Goal: Communication & Community: Answer question/provide support

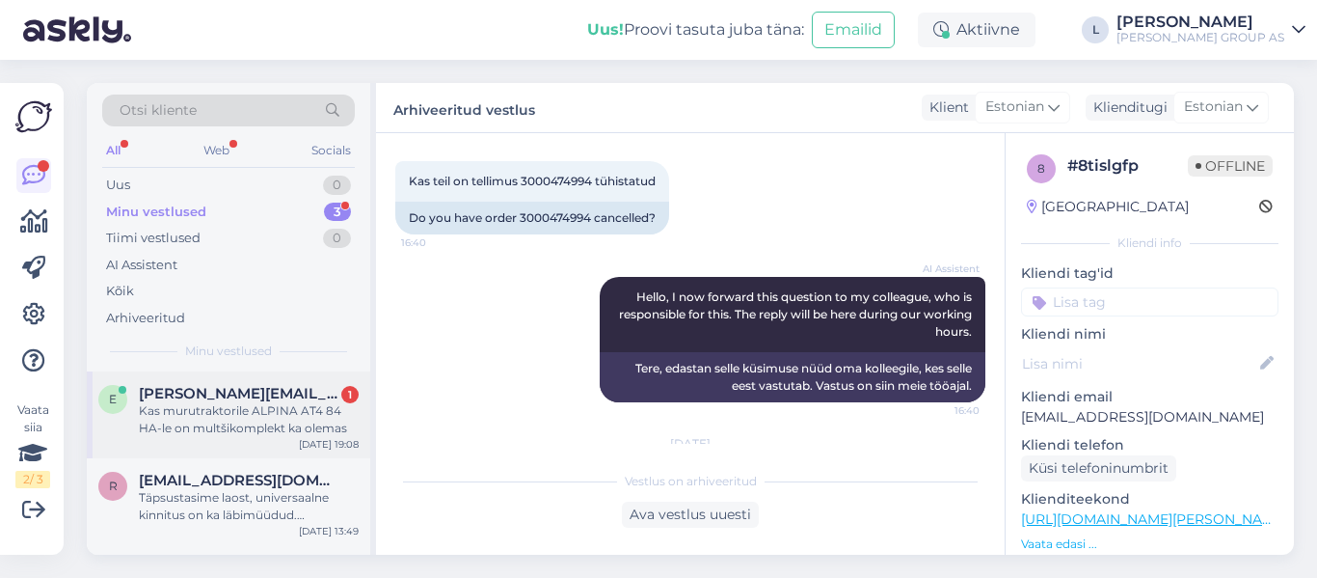
drag, startPoint x: 0, startPoint y: 0, endPoint x: 207, endPoint y: 403, distance: 453.3
click at [206, 404] on div "Kas murutraktorile ALPINA AT4 84 HA-le on multšikomplekt ka olemas" at bounding box center [249, 419] width 220 height 35
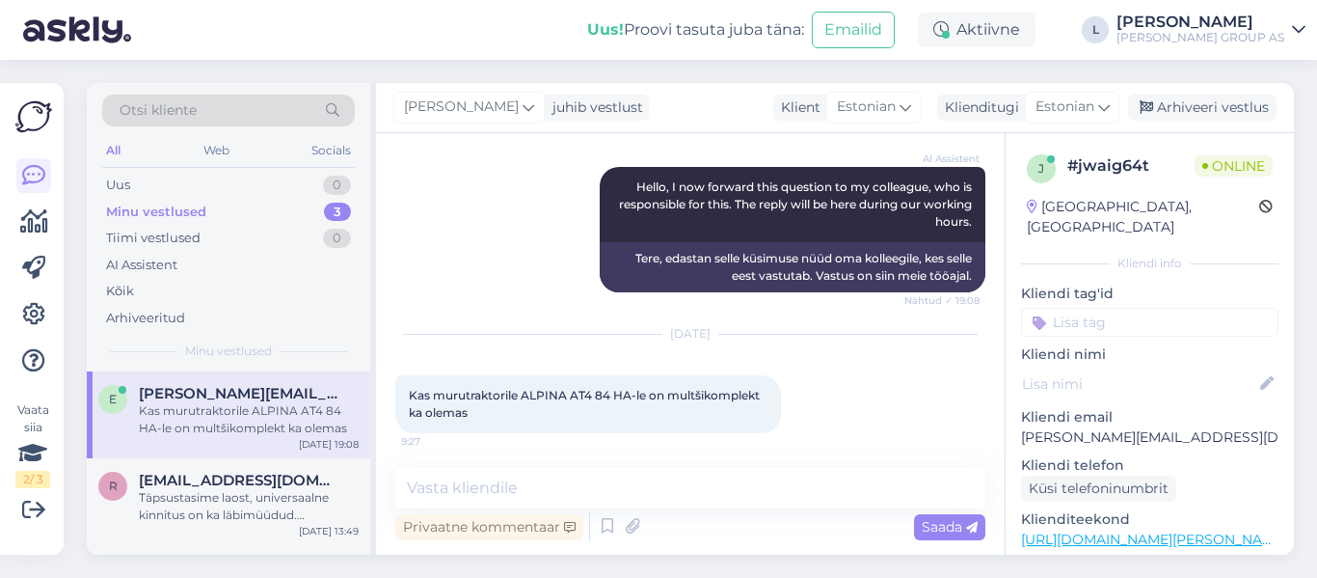
scroll to position [242, 0]
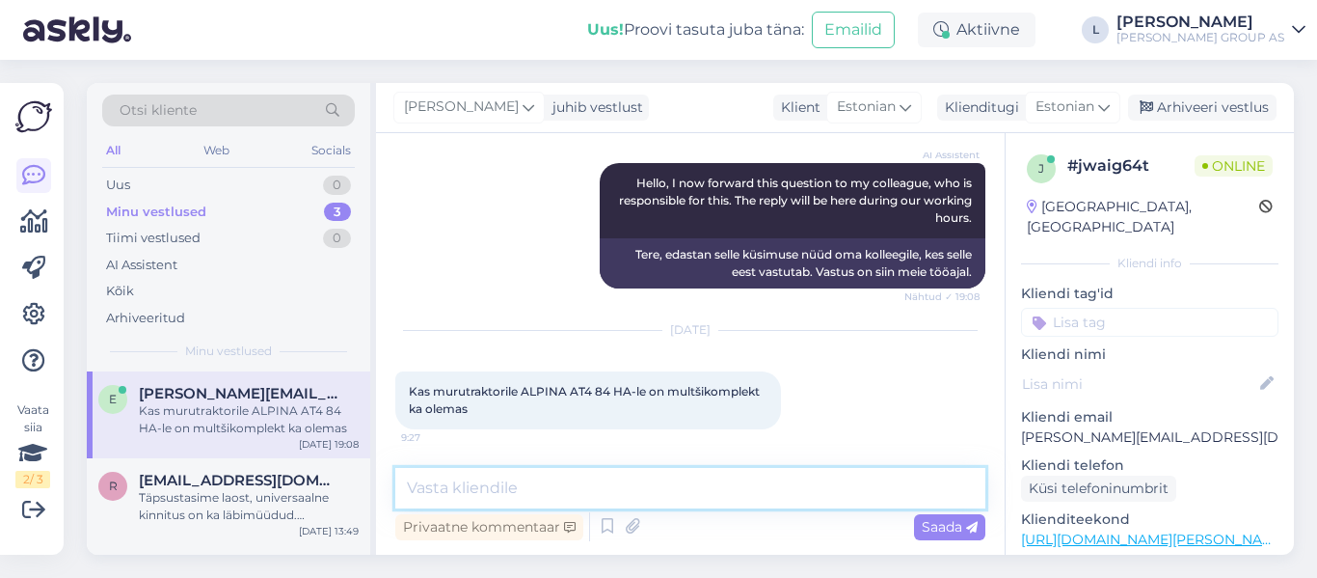
click at [543, 496] on textarea at bounding box center [690, 488] width 590 height 41
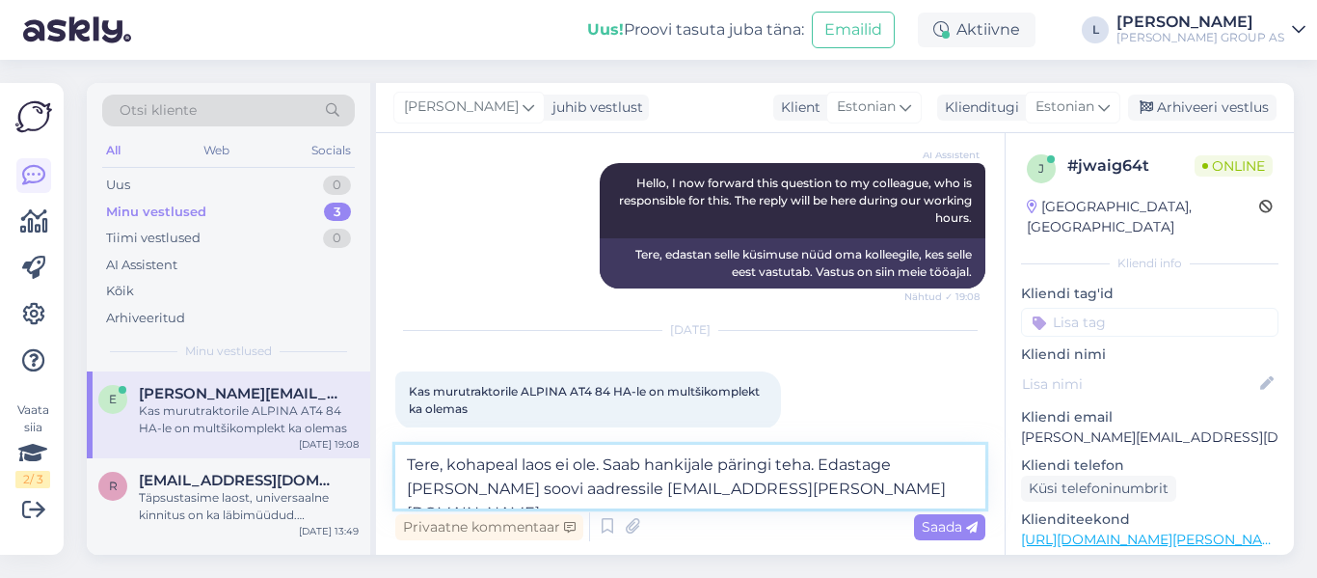
drag, startPoint x: 772, startPoint y: 483, endPoint x: 192, endPoint y: 384, distance: 589.0
click at [195, 384] on div "Otsi kliente All Web Socials Uus 0 Minu vestlused 3 Tiimi vestlused 0 AI Assist…" at bounding box center [690, 319] width 1207 height 472
click at [546, 460] on textarea "Tere, kohapeal laos ei ole. Saab hankijale päringi teha. Edastage [PERSON_NAME]…" at bounding box center [690, 477] width 590 height 64
drag, startPoint x: 447, startPoint y: 460, endPoint x: 791, endPoint y: 500, distance: 345.6
click at [790, 501] on textarea "Tere, kohapeal laos ei ole. Saab hankijale päringi teha. Edastage [PERSON_NAME]…" at bounding box center [690, 477] width 590 height 64
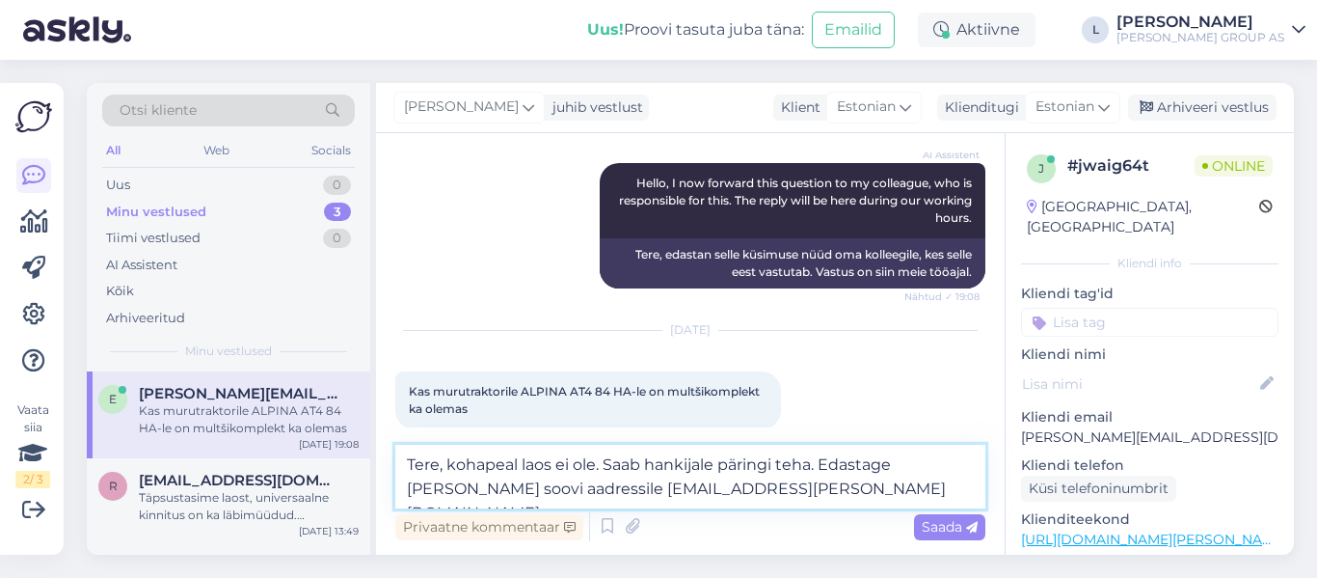
paste textarea "Antud toodet hetkel kohapeal laos ei ole. Soovi korral [PERSON_NAME] päringu ha…"
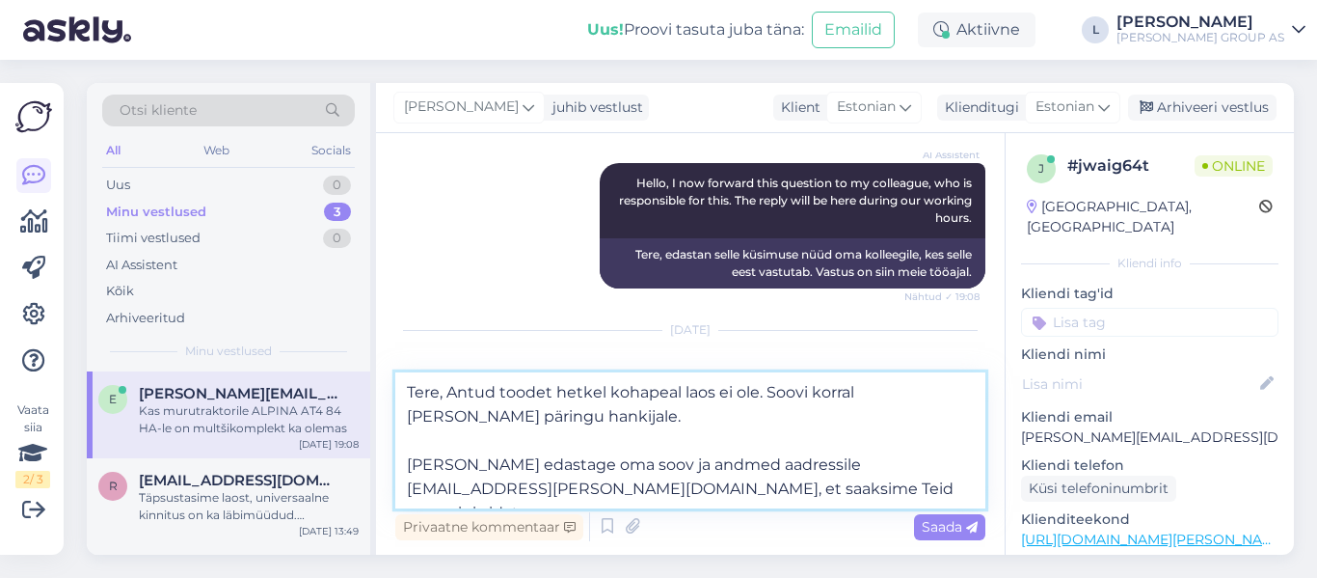
click at [441, 394] on textarea "Tere, Antud toodet hetkel kohapeal laos ei ole. Soovi korral [PERSON_NAME] päri…" at bounding box center [690, 440] width 590 height 136
click at [429, 447] on textarea "Tere. Antud toodet hetkel kohapeal laos ei ole. Soovi korral [PERSON_NAME] päri…" at bounding box center [690, 440] width 590 height 136
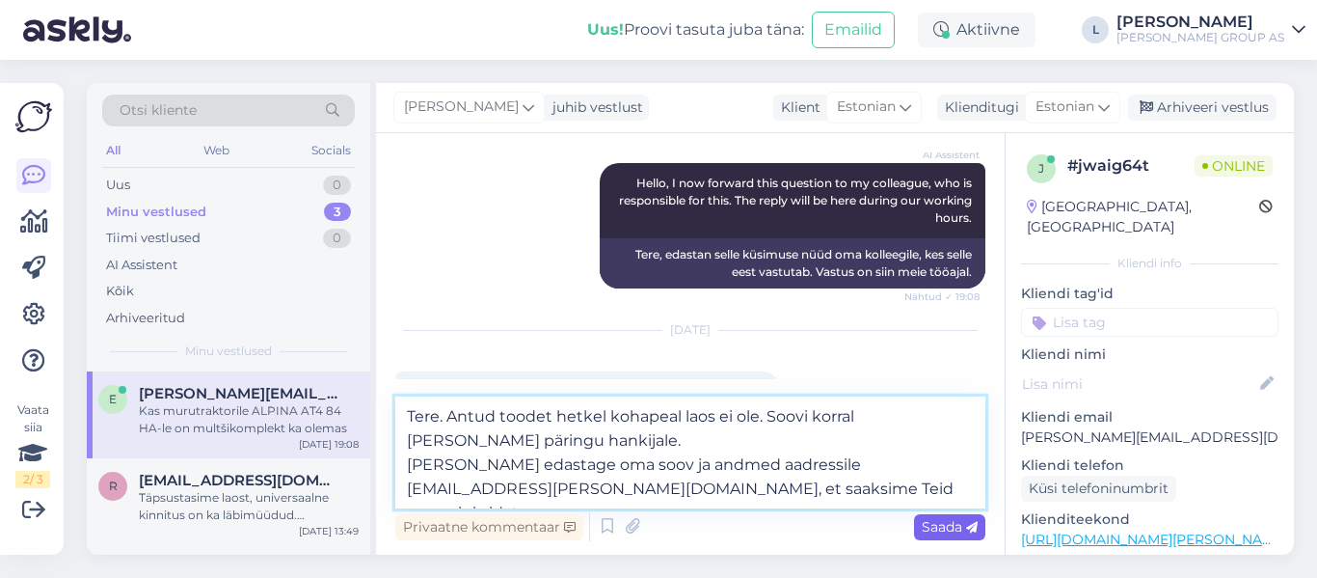
type textarea "Tere. Antud toodet hetkel kohapeal laos ei ole. Soovi korral [PERSON_NAME] päri…"
click at [941, 518] on span "Saada" at bounding box center [950, 526] width 56 height 17
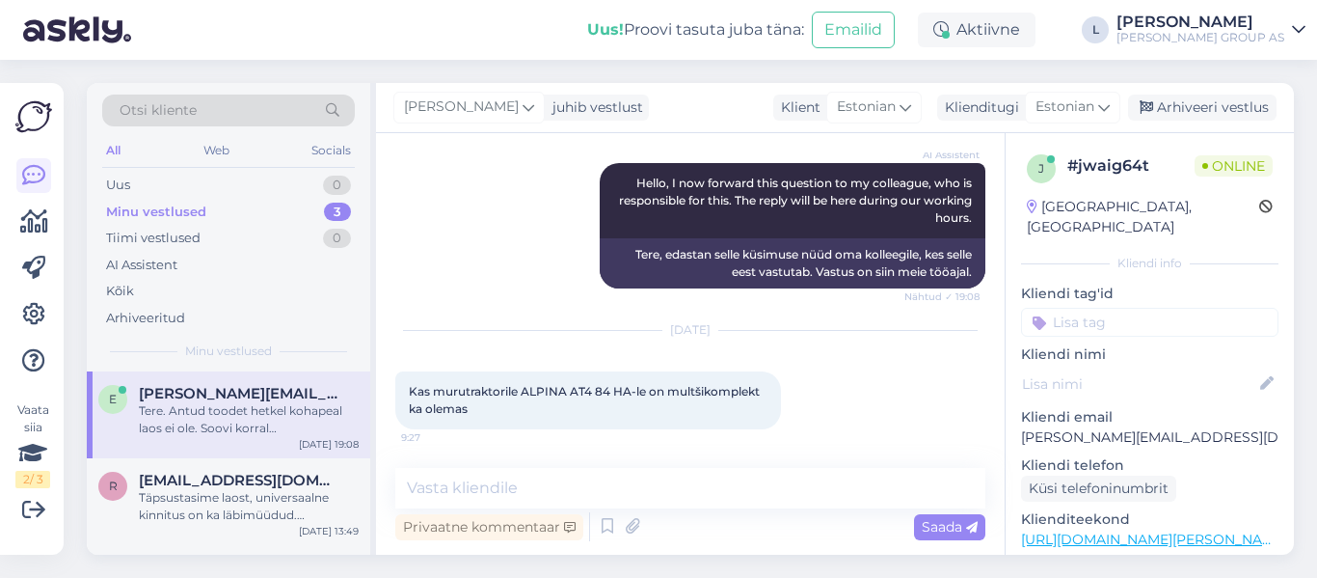
scroll to position [377, 0]
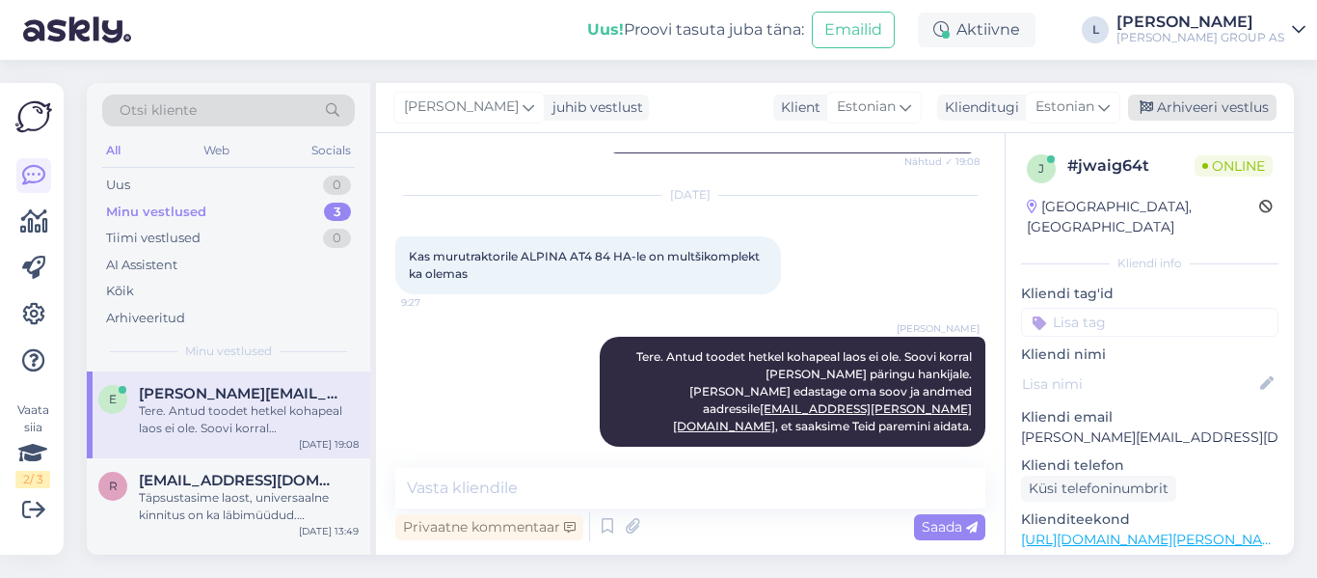
click at [1186, 99] on div "Arhiveeri vestlus" at bounding box center [1202, 108] width 149 height 26
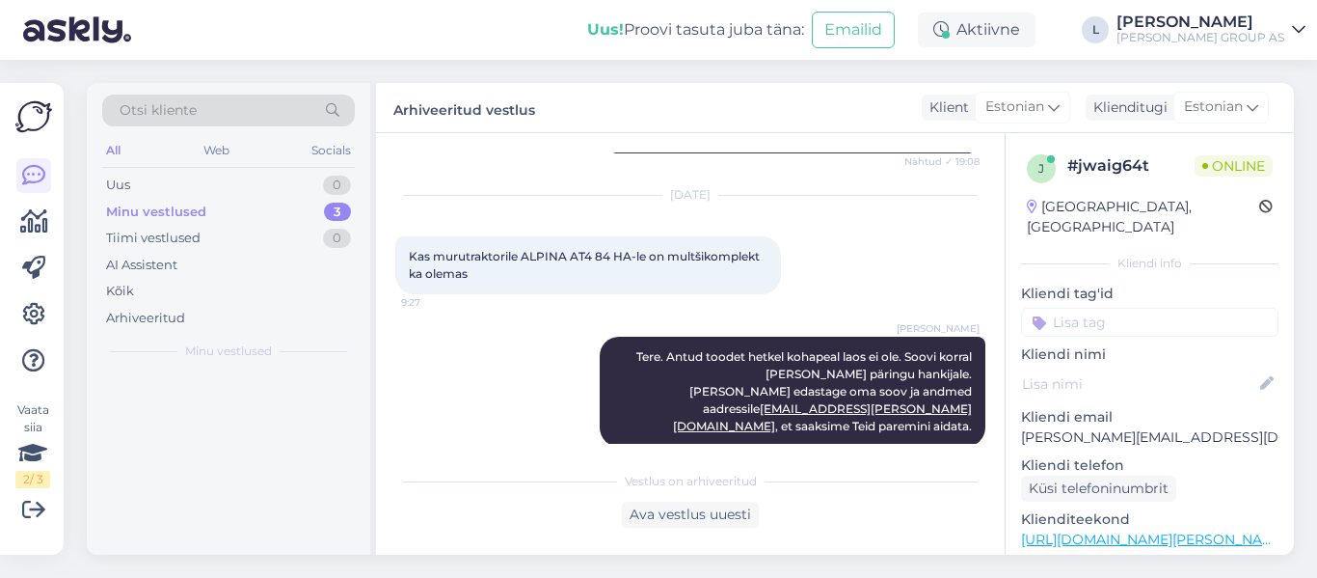
scroll to position [384, 0]
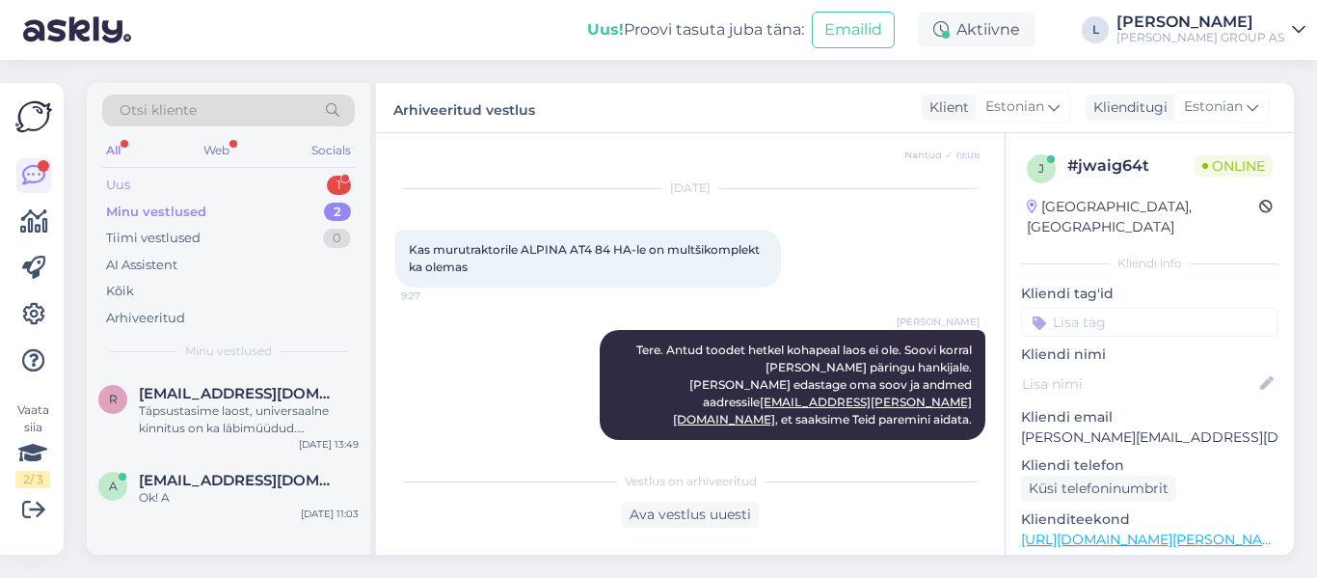
click at [146, 182] on div "Uus 1" at bounding box center [228, 185] width 253 height 27
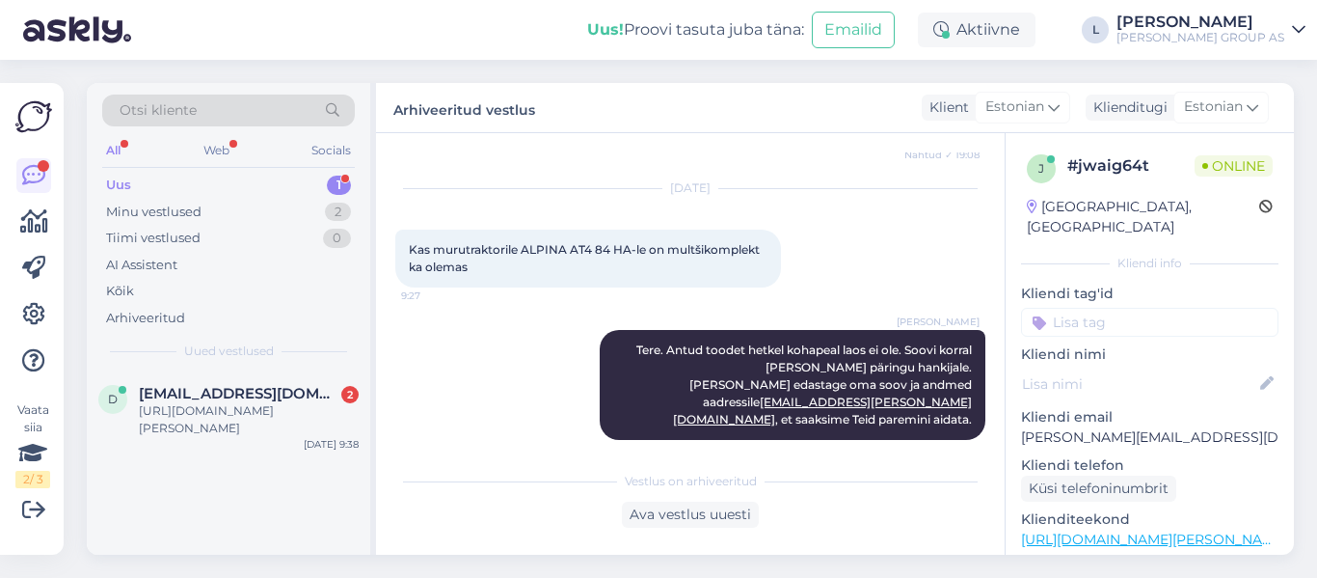
click at [245, 369] on div "Otsi kliente All Web Socials Uus 1 Minu vestlused 2 Tiimi vestlused 0 AI Assist…" at bounding box center [229, 227] width 284 height 288
click at [264, 394] on span "[EMAIL_ADDRESS][DOMAIN_NAME]" at bounding box center [239, 393] width 201 height 17
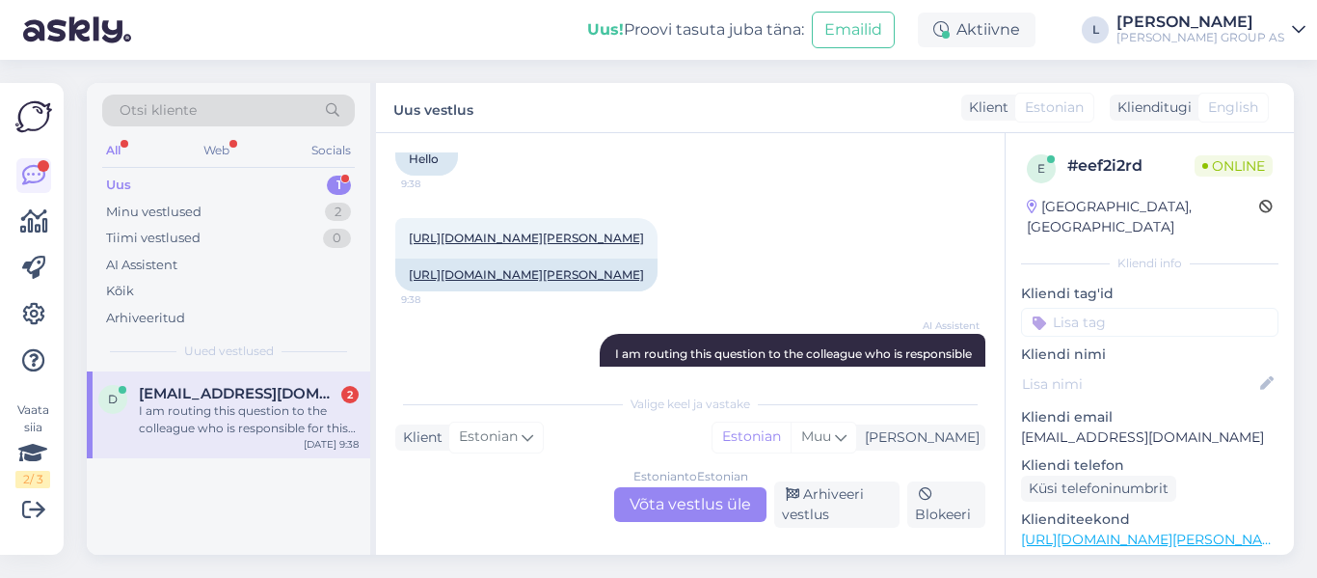
scroll to position [187, 0]
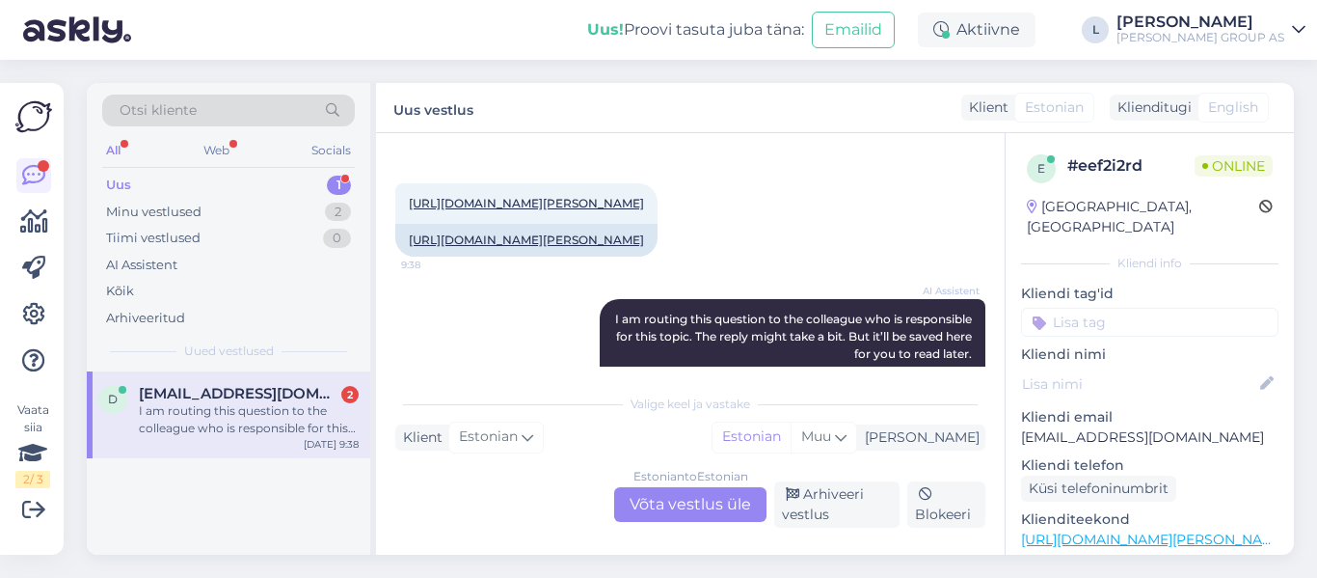
click at [677, 503] on div "Estonian to Estonian Võta vestlus üle" at bounding box center [690, 504] width 152 height 35
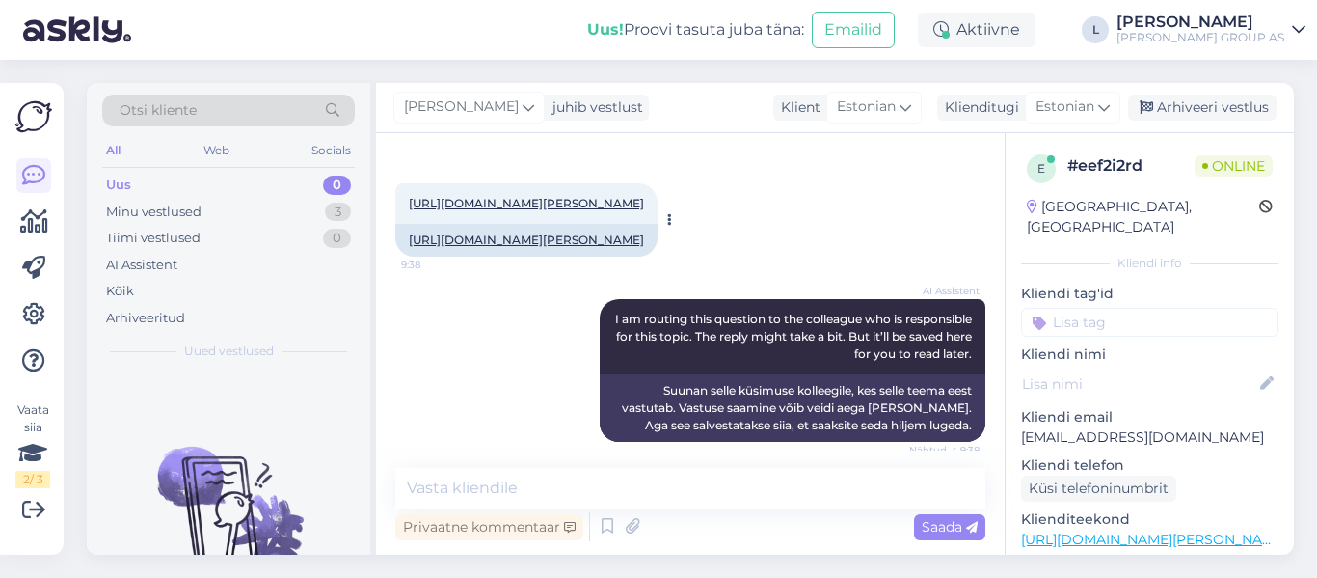
click at [644, 203] on link "[URL][DOMAIN_NAME][PERSON_NAME]" at bounding box center [526, 203] width 235 height 14
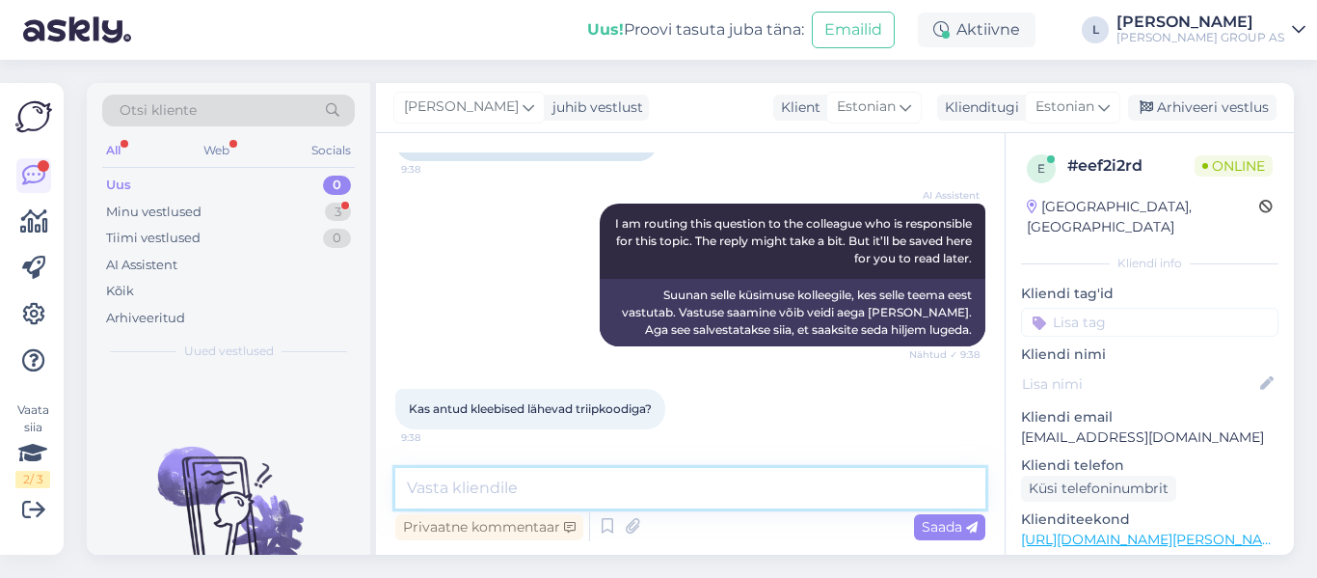
click at [586, 495] on textarea at bounding box center [690, 488] width 590 height 41
type textarea "k"
drag, startPoint x: 639, startPoint y: 481, endPoint x: 147, endPoint y: 453, distance: 493.6
click at [164, 453] on div "Otsi kliente All Web Socials Uus 0 Minu vestlused 3 Tiimi vestlused 0 AI Assist…" at bounding box center [690, 319] width 1207 height 472
click at [628, 484] on textarea "Tere, kleeps on kolmnurkne" at bounding box center [690, 488] width 590 height 41
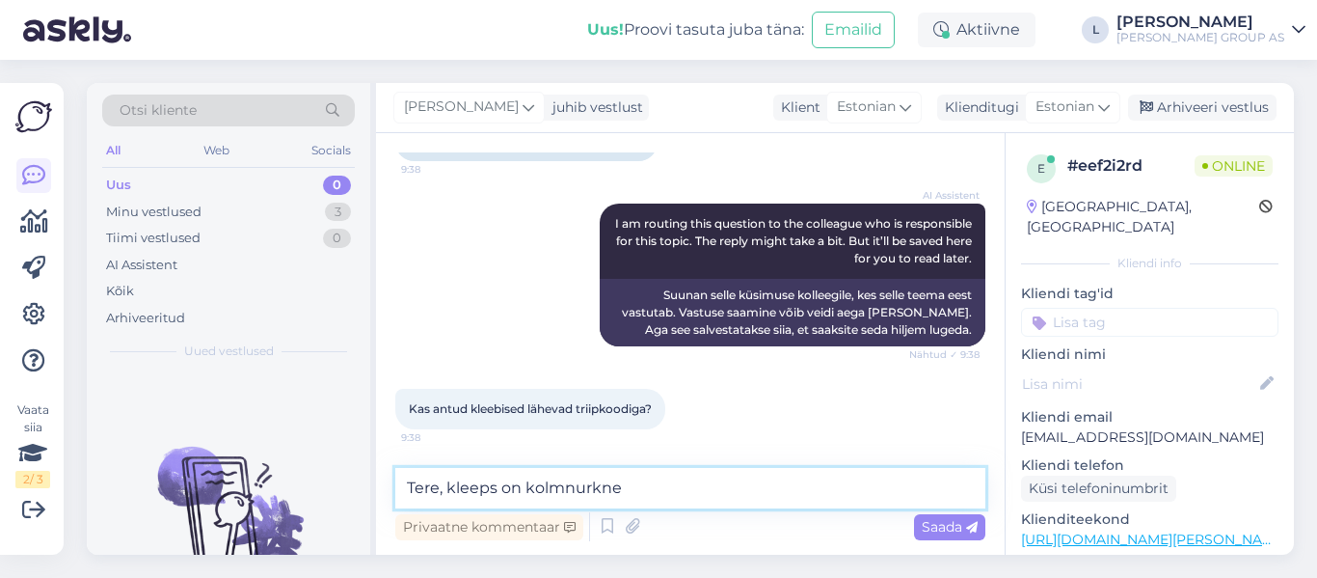
click at [647, 488] on textarea "Tere, kleeps on kolmnurkne" at bounding box center [690, 488] width 590 height 41
drag, startPoint x: 645, startPoint y: 488, endPoint x: 447, endPoint y: 497, distance: 197.9
click at [447, 497] on textarea "Tere, kleeps on kolmnurkne" at bounding box center [690, 488] width 590 height 41
paste textarea "se kujuga."
type textarea "Tere, kleeps on kolmnurkse kujuga."
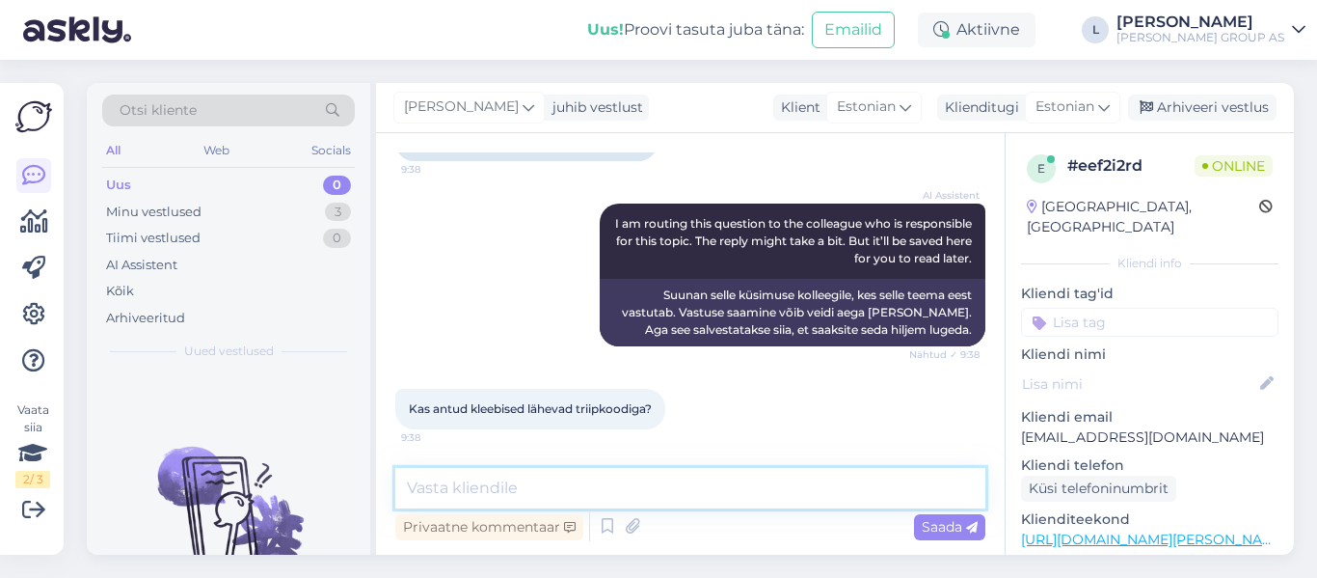
scroll to position [366, 0]
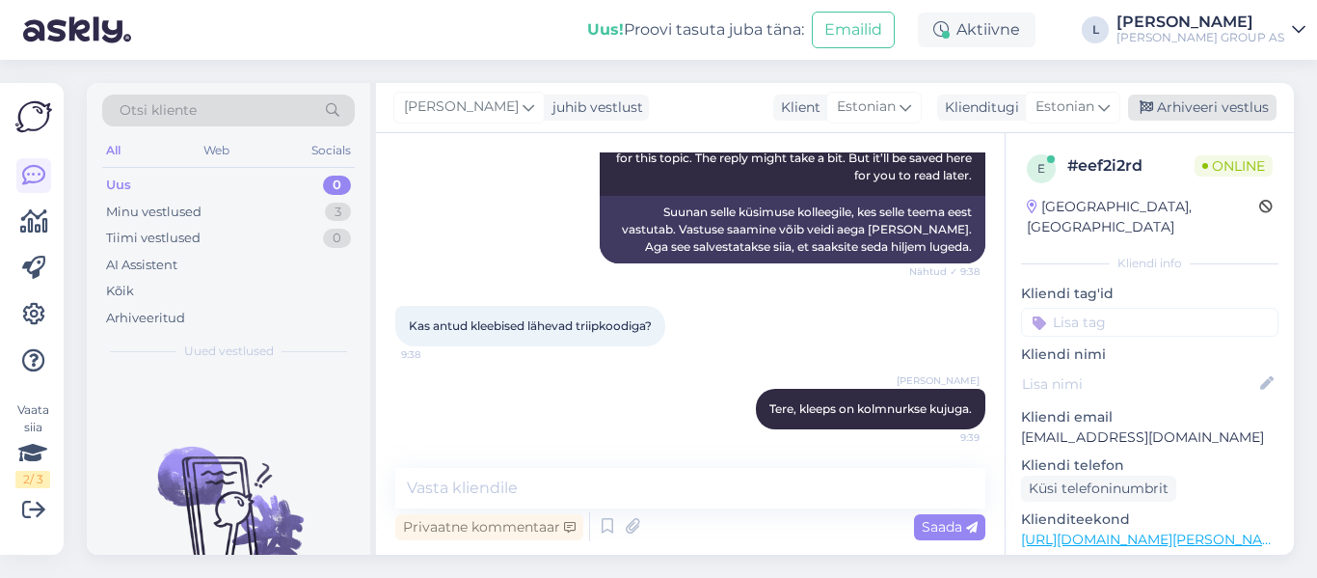
click at [1177, 94] on div "[PERSON_NAME] juhib vestlust Klient [DEMOGRAPHIC_DATA] Klienditugi Estonian Arh…" at bounding box center [835, 108] width 918 height 50
click at [1186, 111] on div "Arhiveeri vestlus" at bounding box center [1202, 108] width 149 height 26
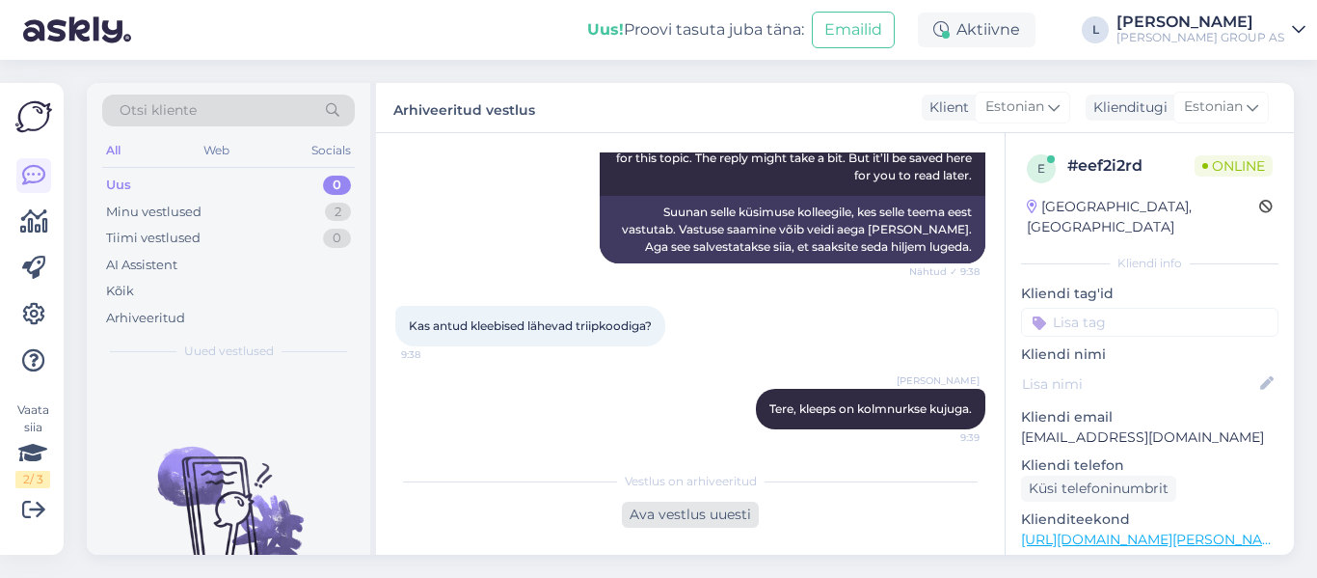
click at [703, 521] on div "Ava vestlus uuesti" at bounding box center [690, 514] width 137 height 26
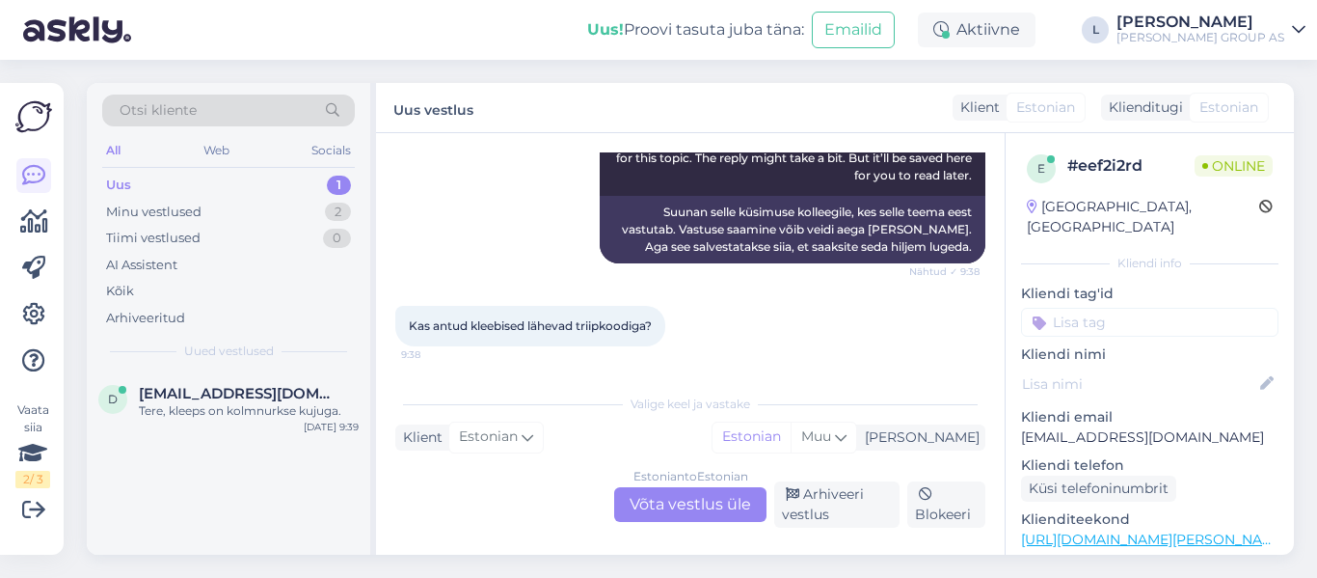
click at [676, 498] on div "Estonian to Estonian Võta vestlus üle" at bounding box center [690, 504] width 152 height 35
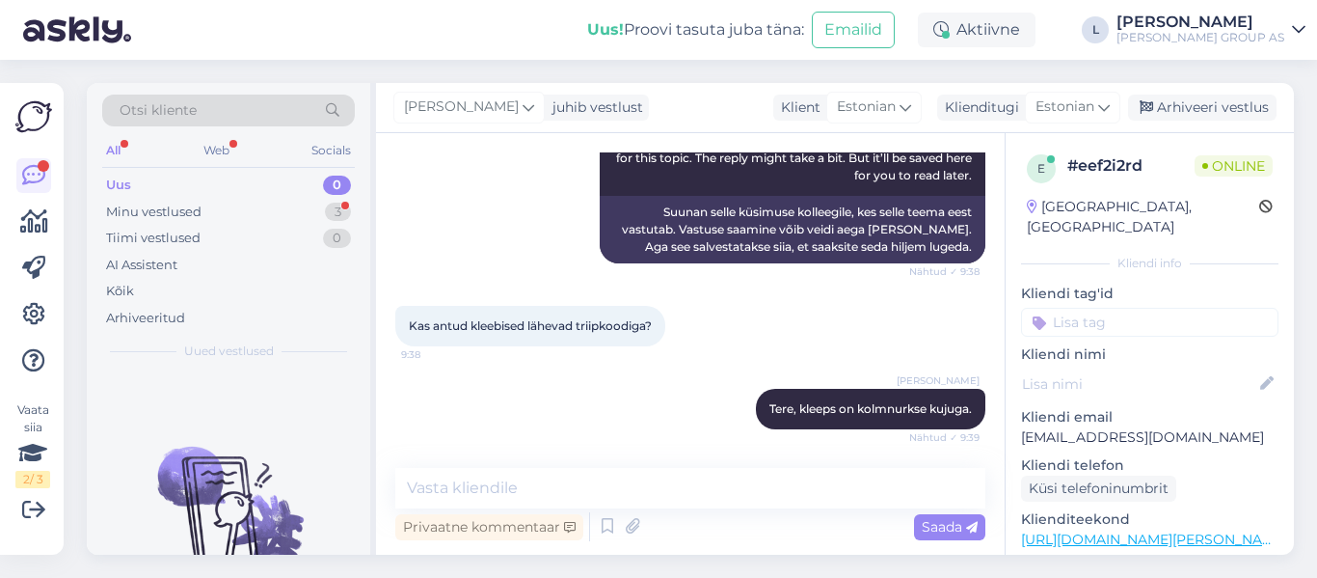
scroll to position [448, 0]
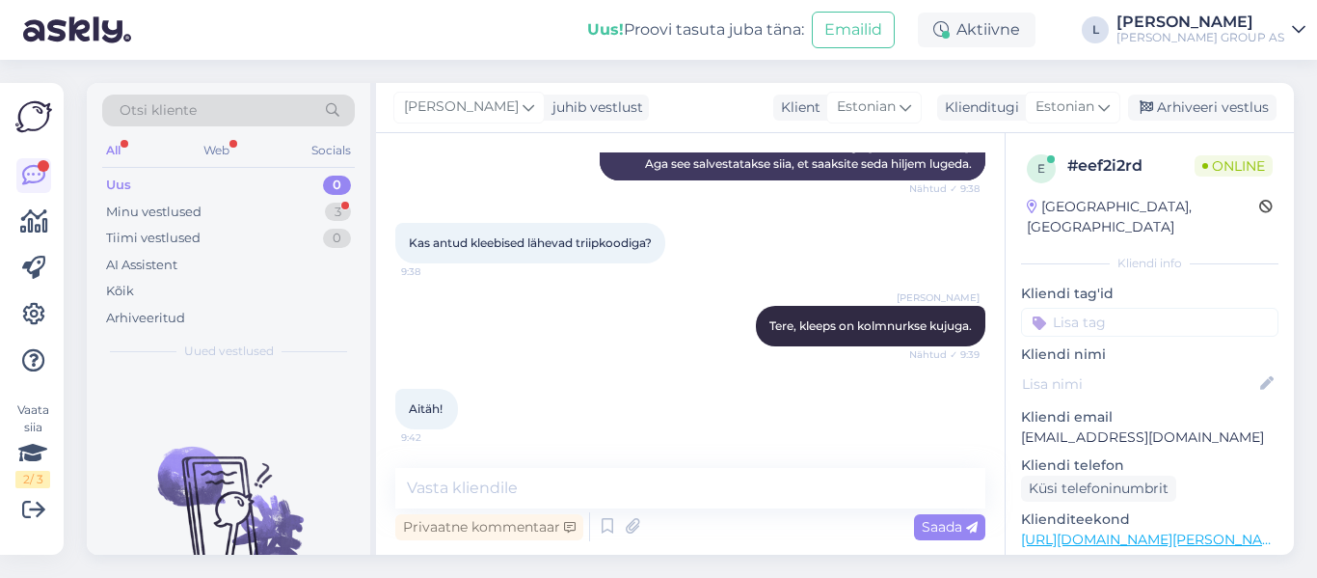
click at [1223, 93] on div "[PERSON_NAME] juhib vestlust Klient [DEMOGRAPHIC_DATA] Klienditugi Estonian Arh…" at bounding box center [835, 108] width 918 height 50
click at [1228, 106] on div "Arhiveeri vestlus" at bounding box center [1202, 108] width 149 height 26
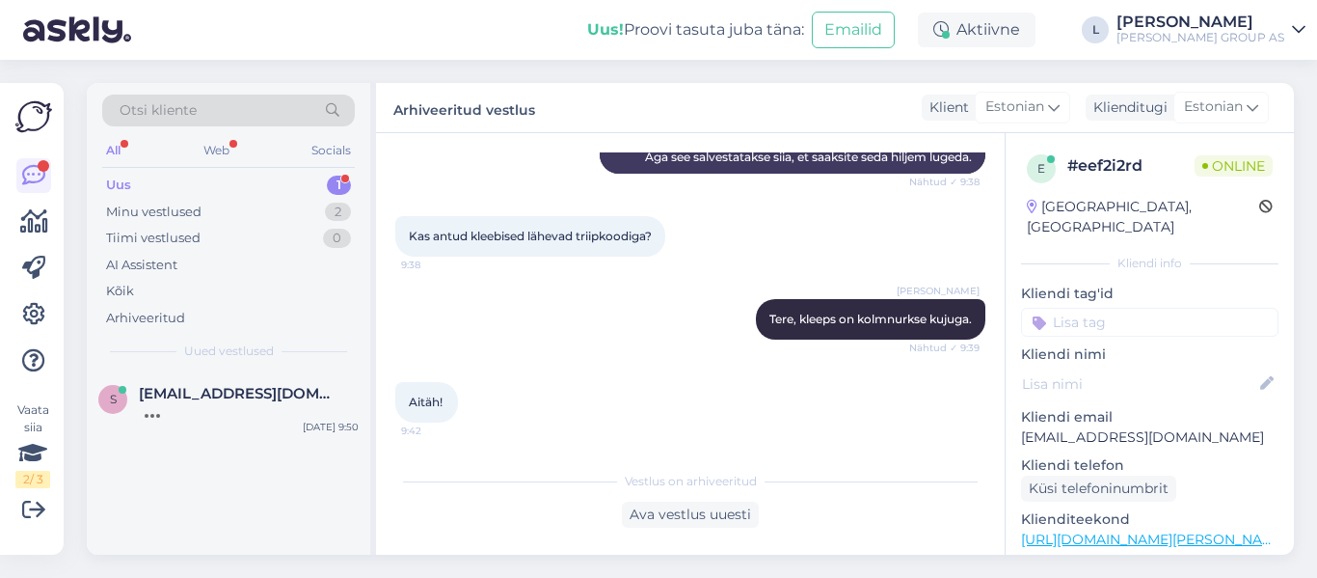
click at [178, 180] on div "Uus 1" at bounding box center [228, 185] width 253 height 27
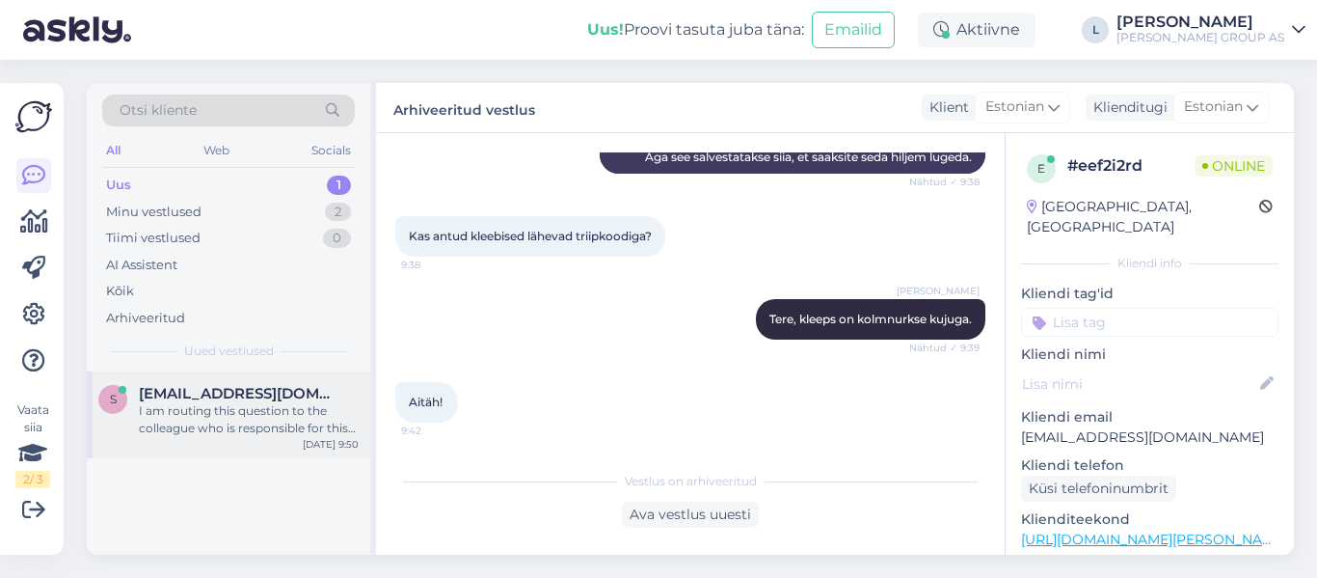
click at [223, 394] on span "[EMAIL_ADDRESS][DOMAIN_NAME]" at bounding box center [239, 393] width 201 height 17
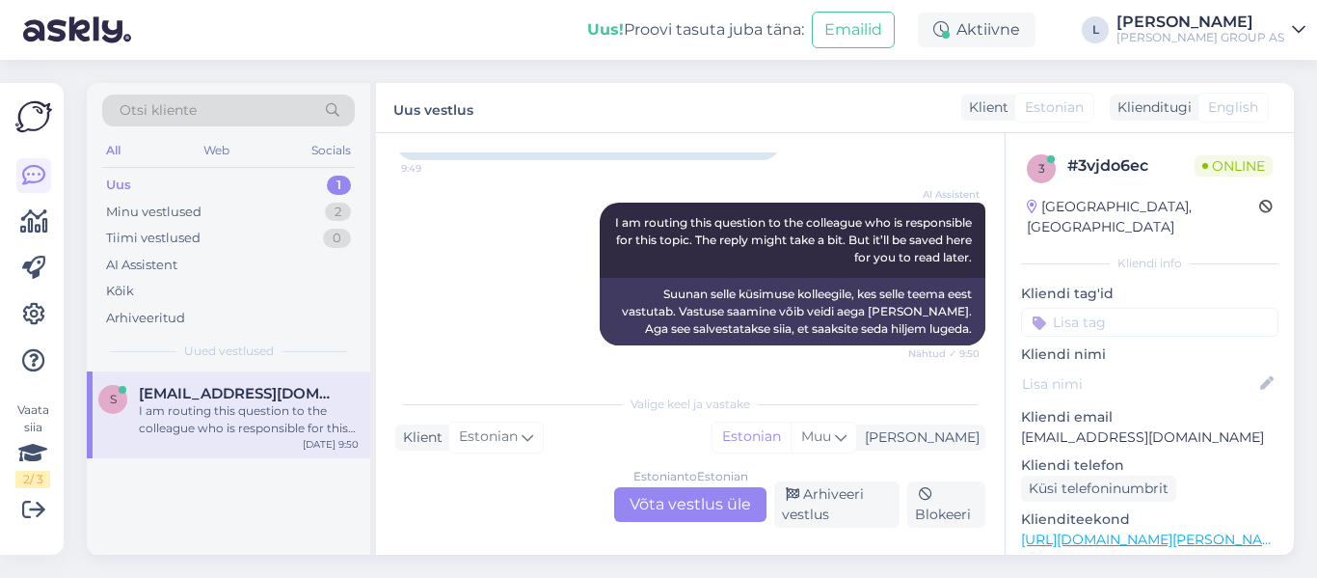
click at [691, 500] on div "Estonian to Estonian Võta vestlus üle" at bounding box center [690, 504] width 152 height 35
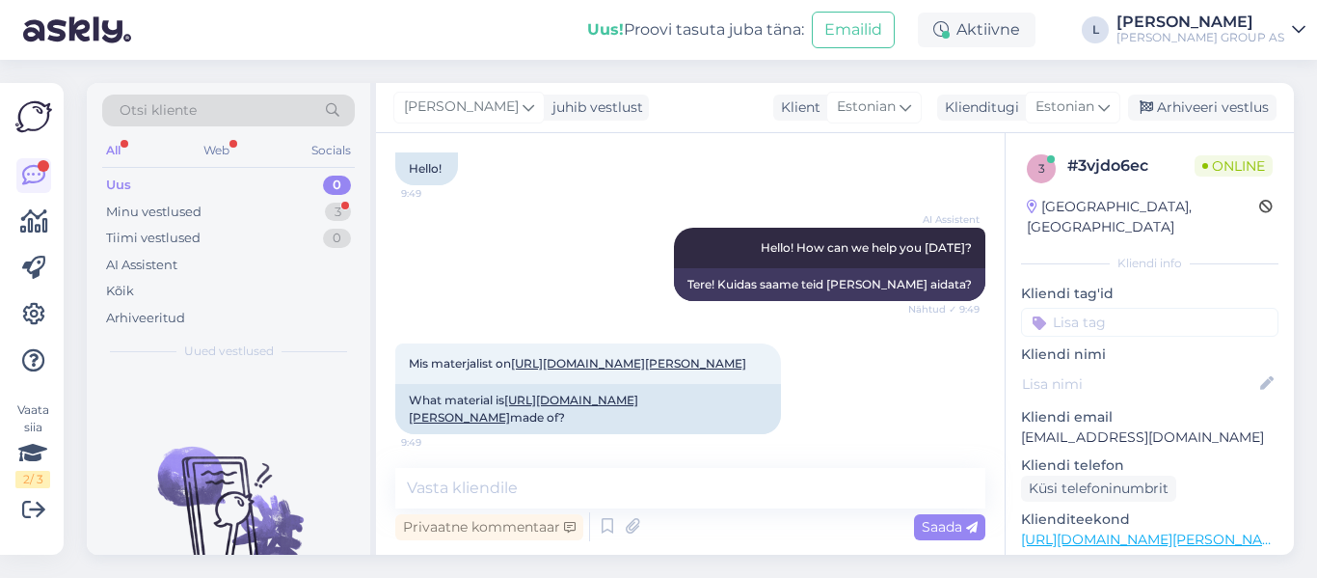
scroll to position [176, 0]
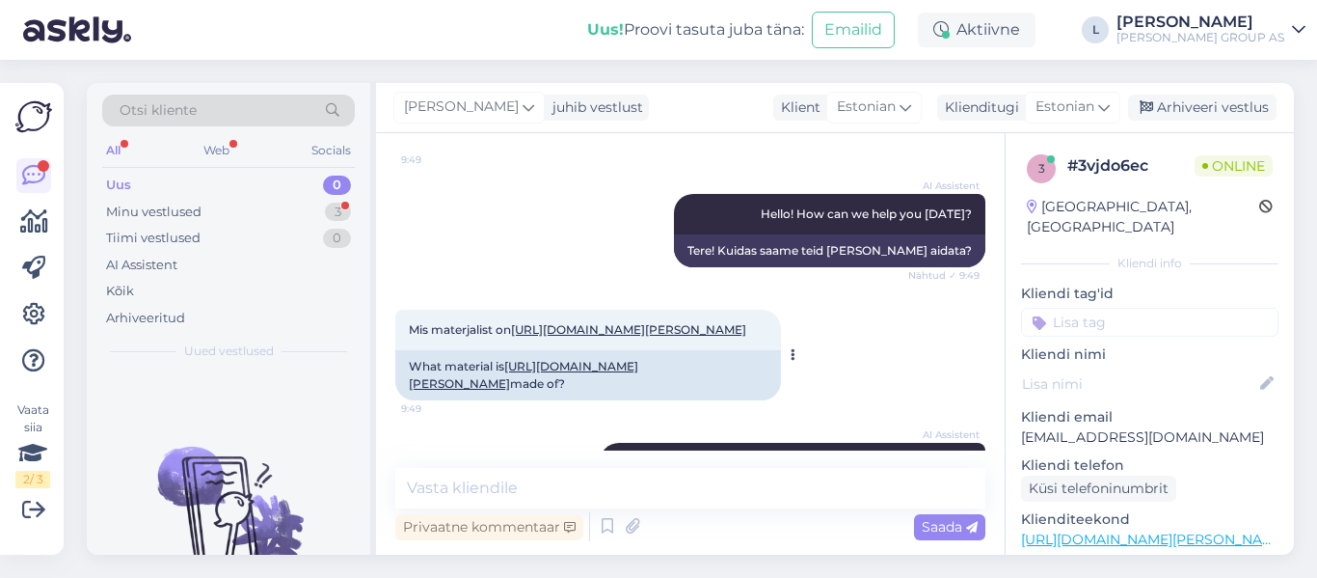
click at [648, 334] on link "[URL][DOMAIN_NAME][PERSON_NAME]" at bounding box center [628, 329] width 235 height 14
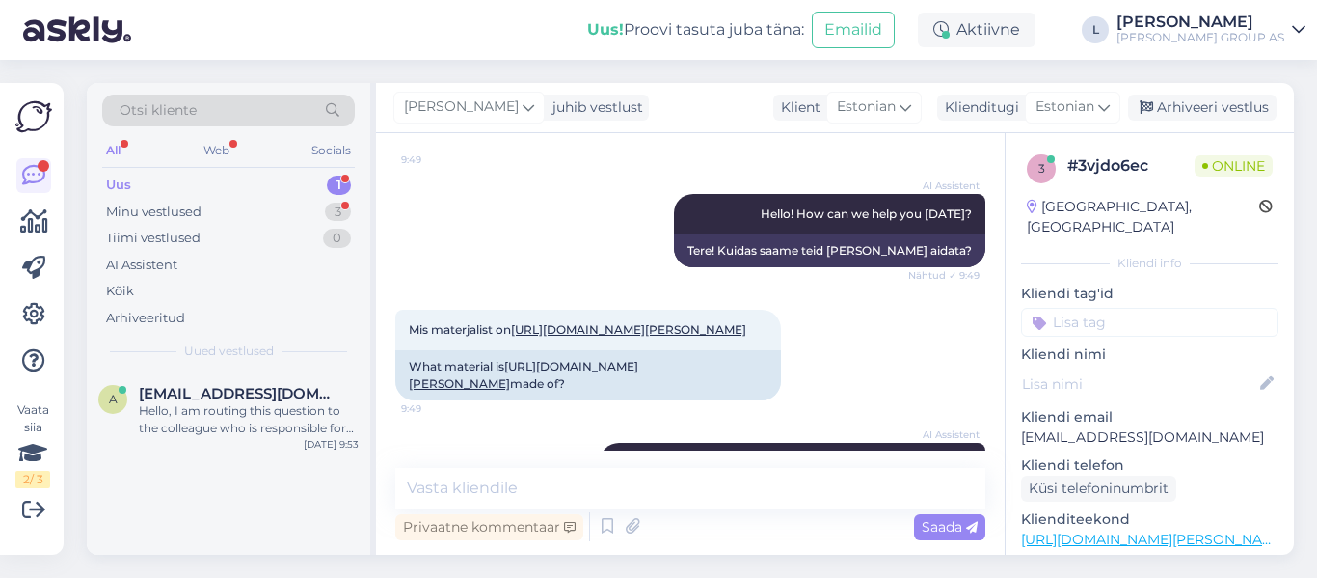
click at [158, 179] on div "Uus 1" at bounding box center [228, 185] width 253 height 27
click at [150, 188] on div "Uus 1" at bounding box center [228, 185] width 253 height 27
click at [170, 203] on div "Minu vestlused" at bounding box center [153, 212] width 95 height 19
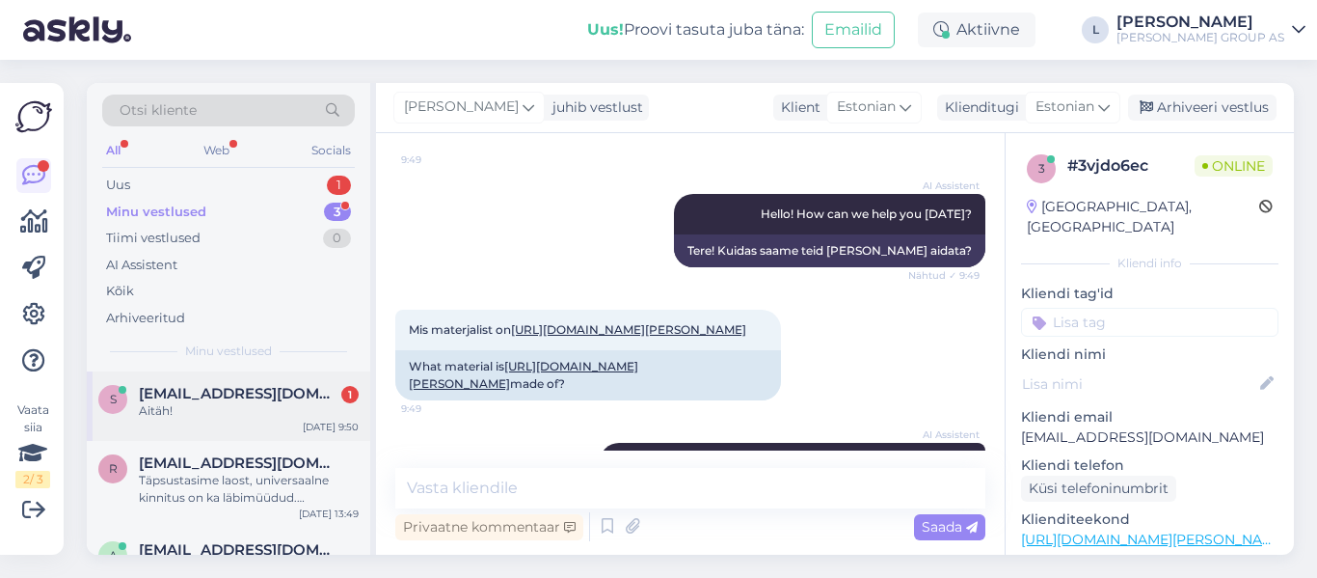
click at [223, 391] on span "[EMAIL_ADDRESS][DOMAIN_NAME]" at bounding box center [239, 393] width 201 height 17
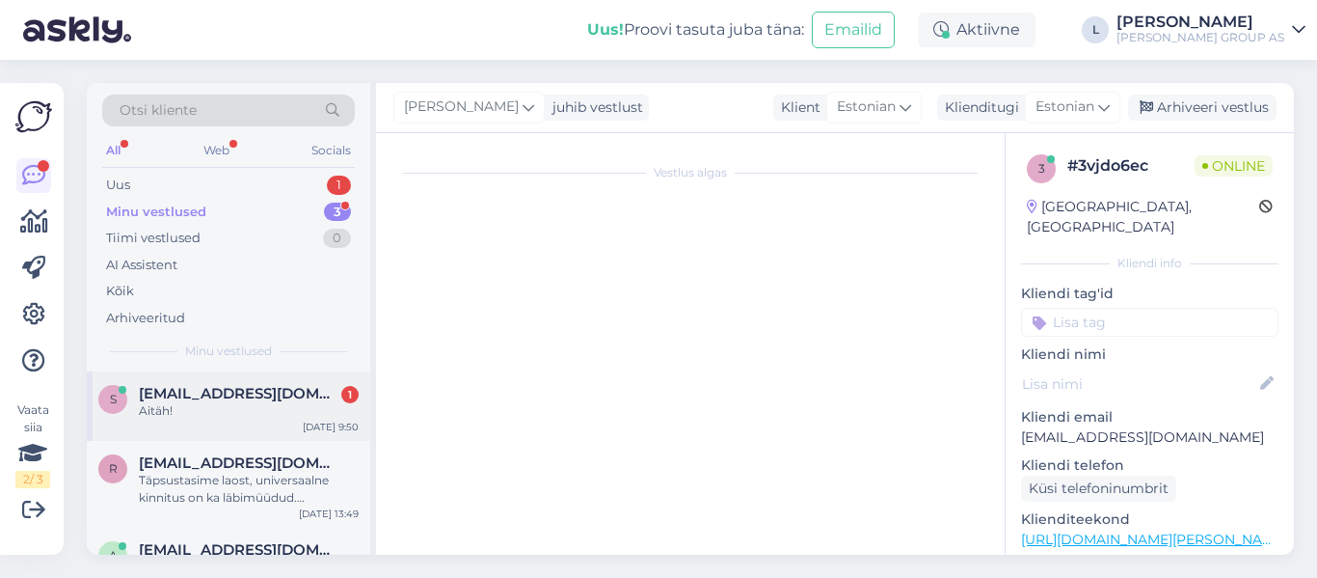
scroll to position [466, 0]
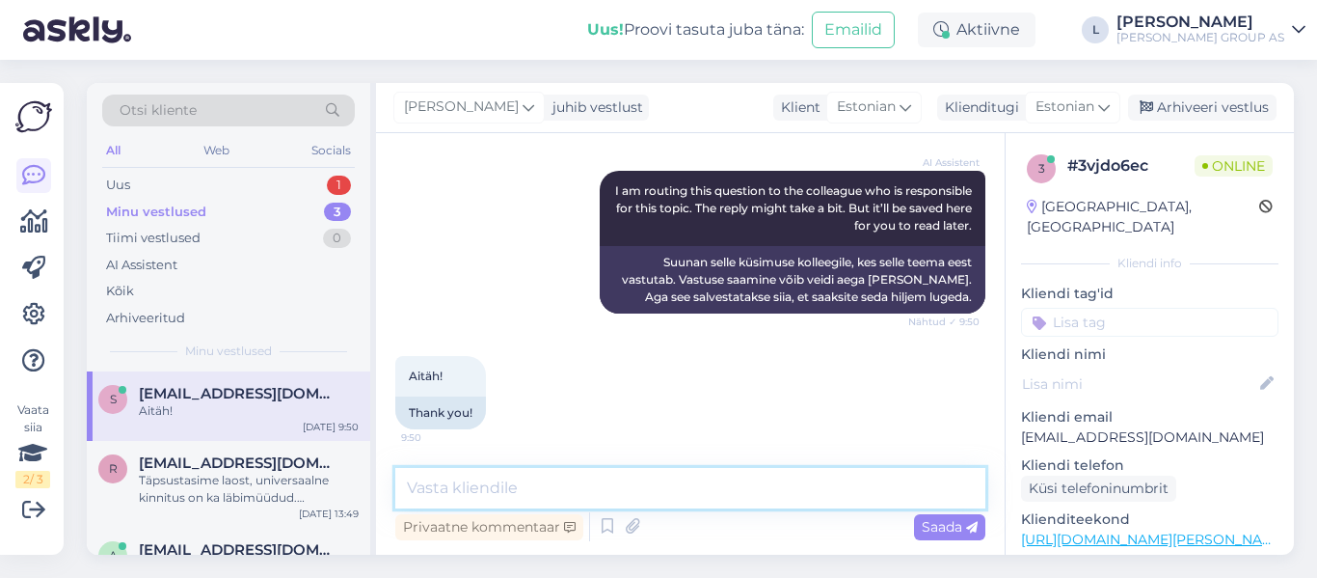
click at [537, 498] on textarea at bounding box center [690, 488] width 590 height 41
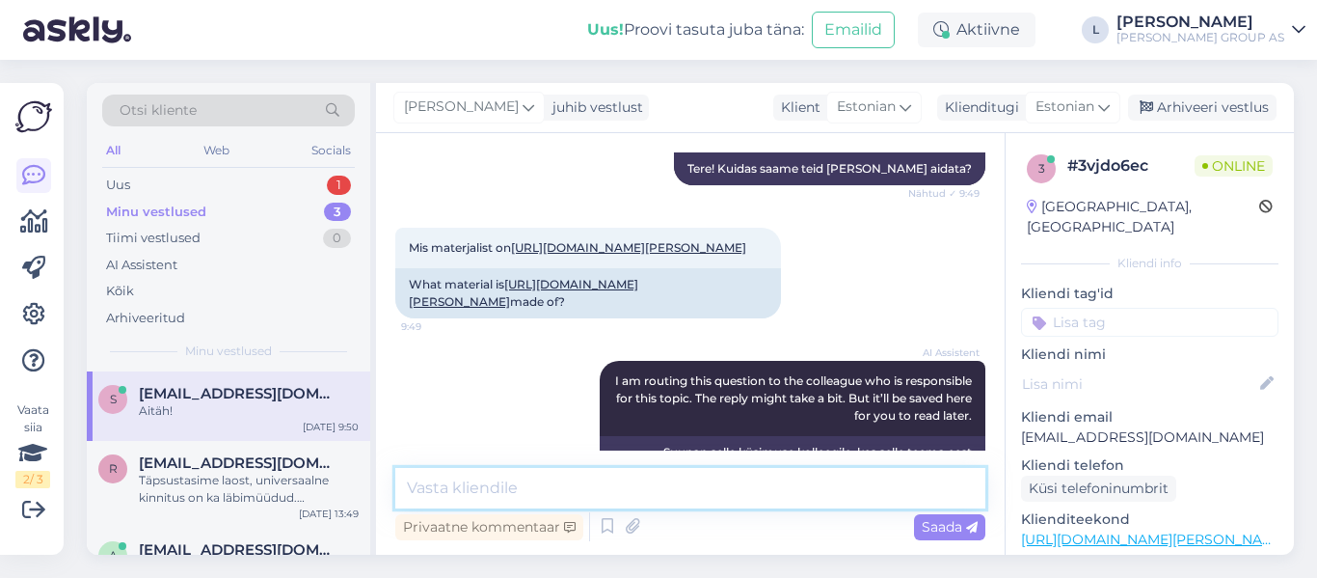
scroll to position [176, 0]
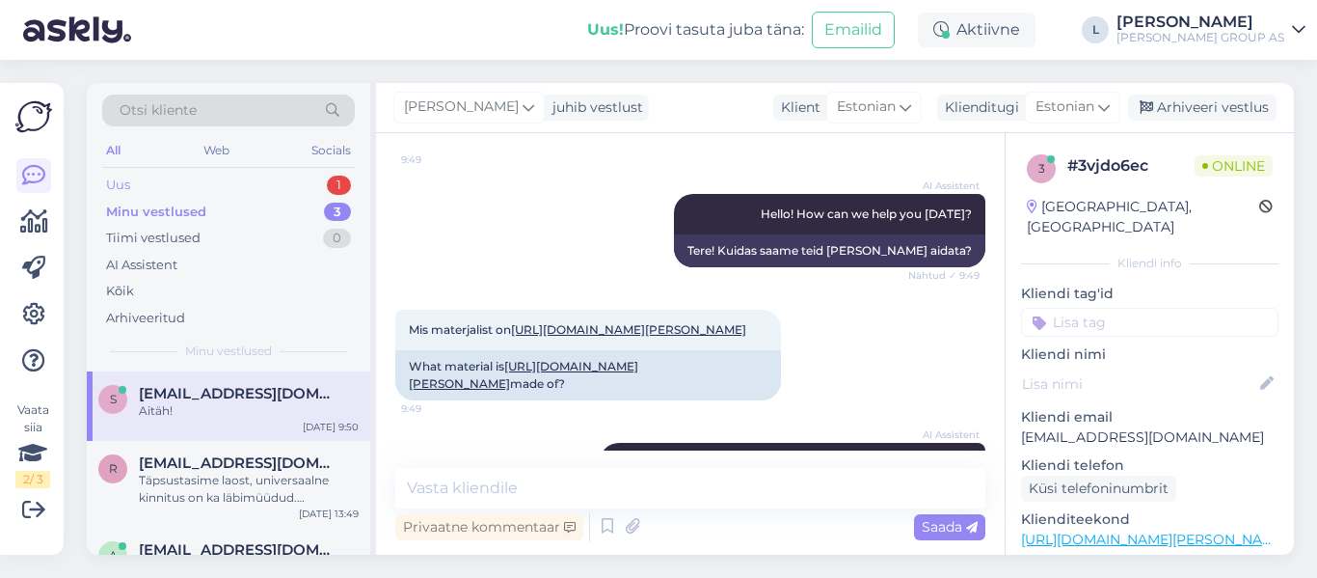
click at [137, 176] on div "Uus 1" at bounding box center [228, 185] width 253 height 27
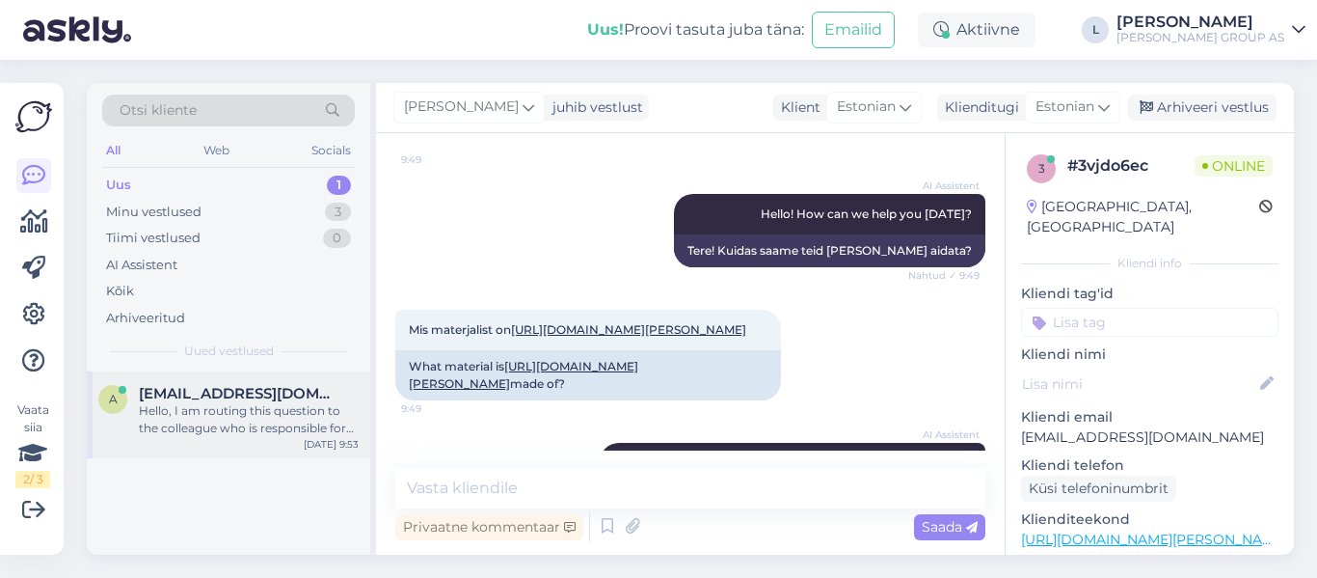
click at [231, 384] on div "a [EMAIL_ADDRESS][DOMAIN_NAME] Hello, I am routing this question to the colleag…" at bounding box center [229, 414] width 284 height 87
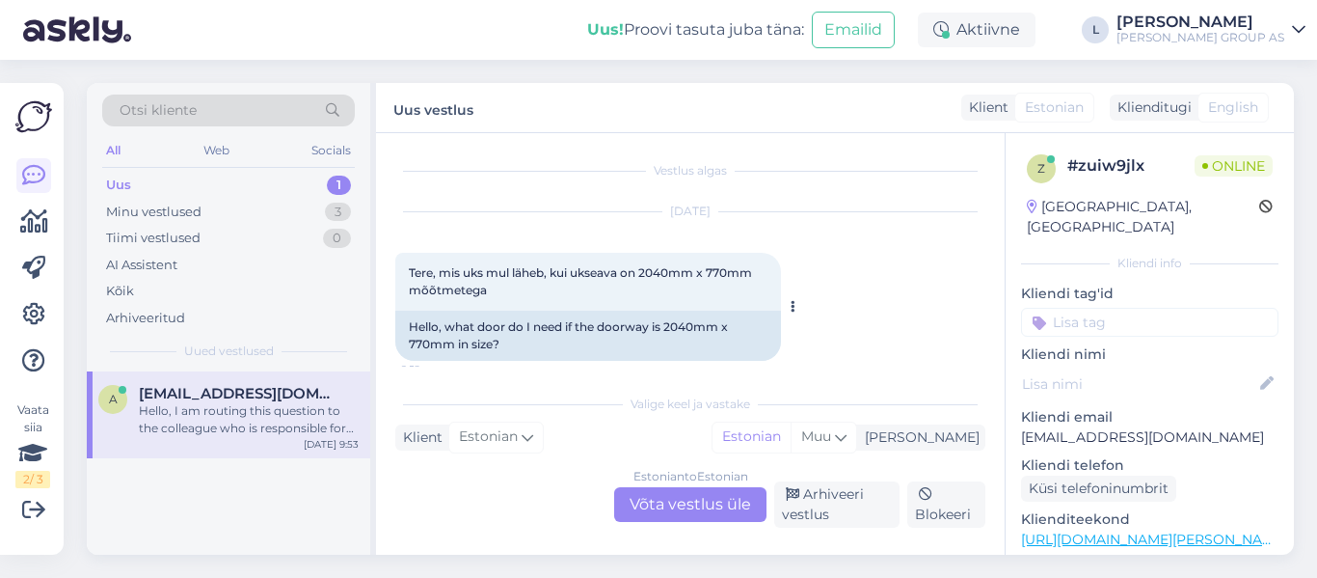
scroll to position [0, 0]
click at [709, 492] on div "Estonian to Estonian Võta vestlus üle" at bounding box center [690, 504] width 152 height 35
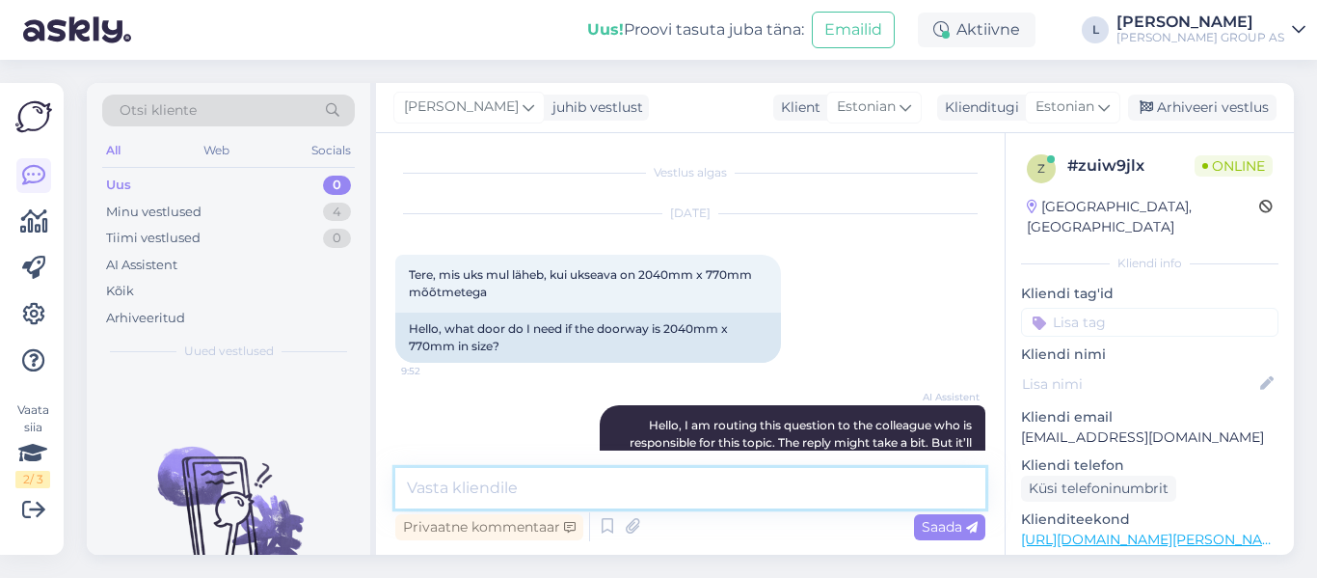
drag, startPoint x: 647, startPoint y: 485, endPoint x: 667, endPoint y: 489, distance: 20.6
click at [647, 486] on textarea at bounding box center [690, 488] width 590 height 41
type textarea "Tere, standart ukseava on 80 cm sellele läheb uks 8x21"
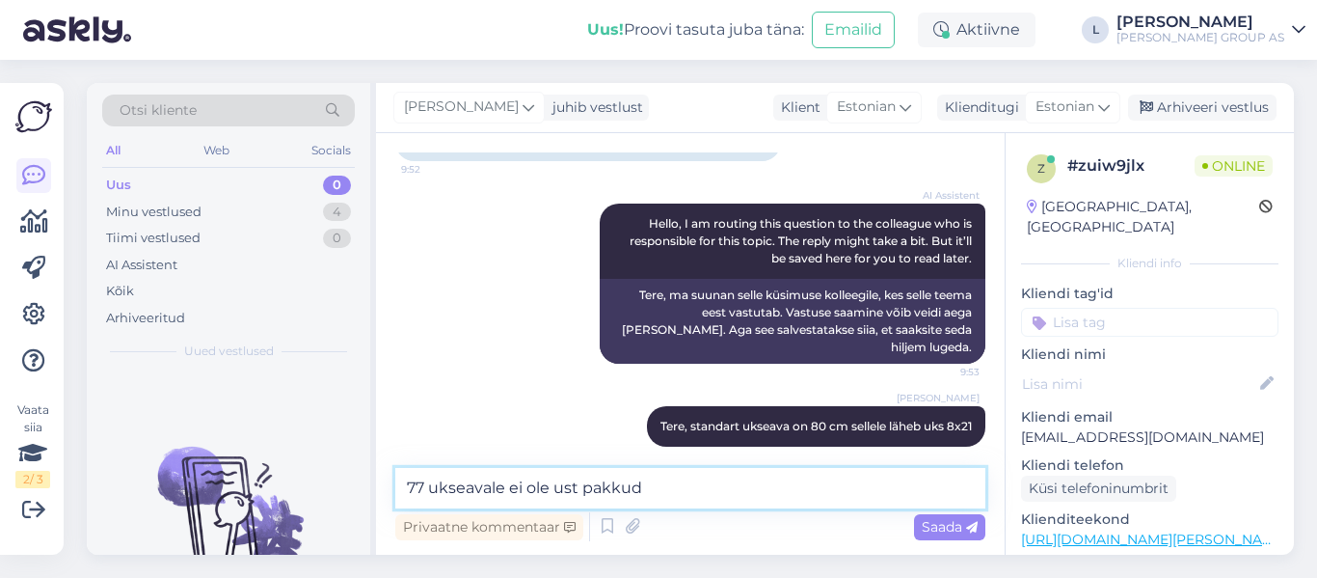
type textarea "77 ukseavale ei ole ust pakkuda"
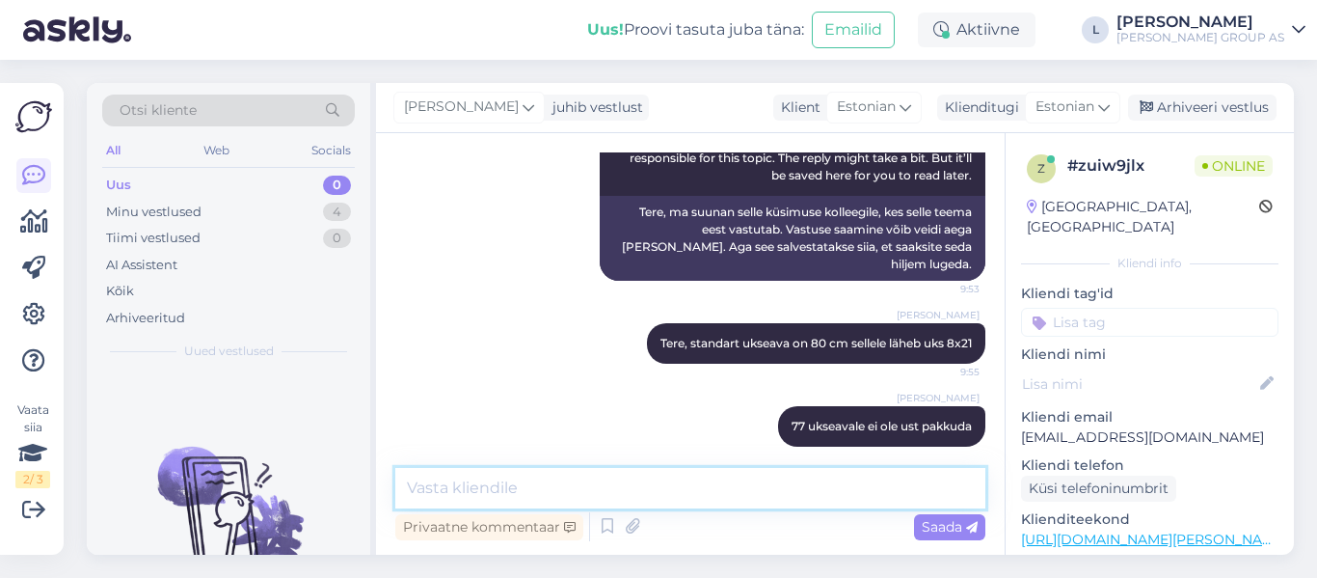
scroll to position [0, 0]
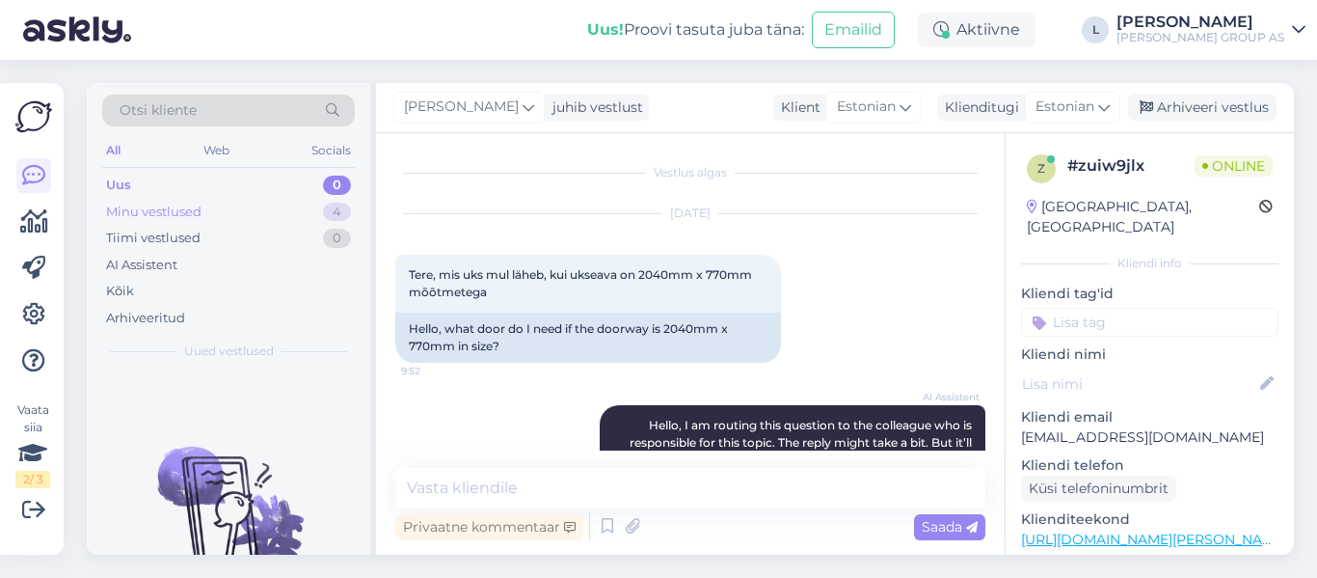
click at [165, 206] on div "Minu vestlused" at bounding box center [153, 212] width 95 height 19
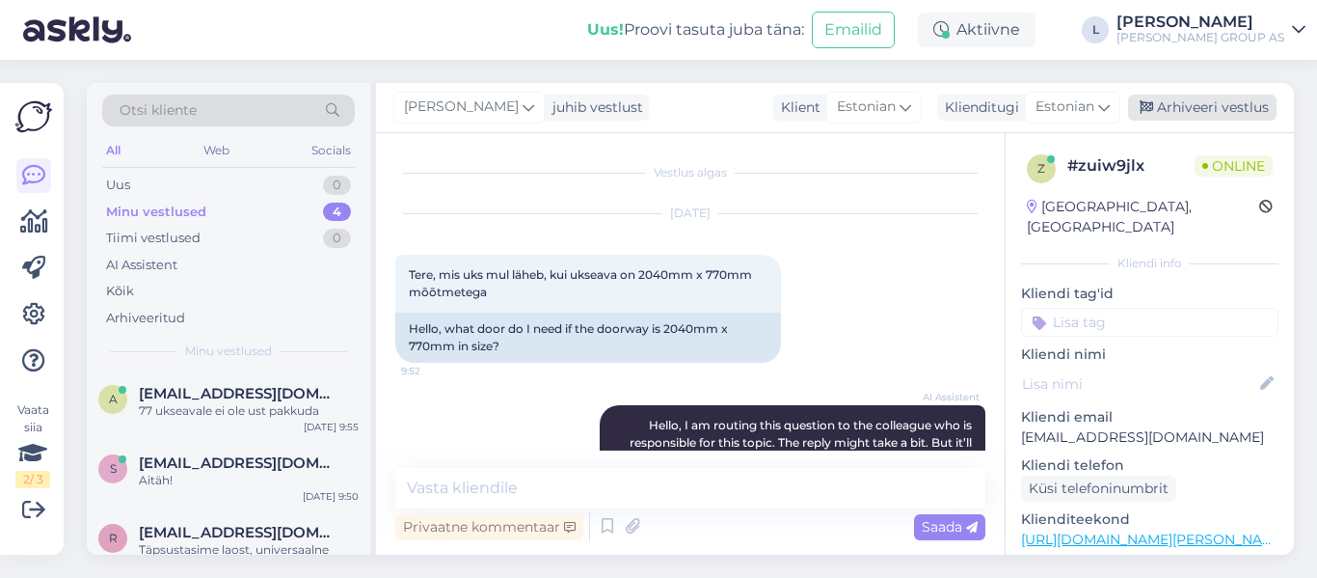
click at [1227, 106] on div "Arhiveeri vestlus" at bounding box center [1202, 108] width 149 height 26
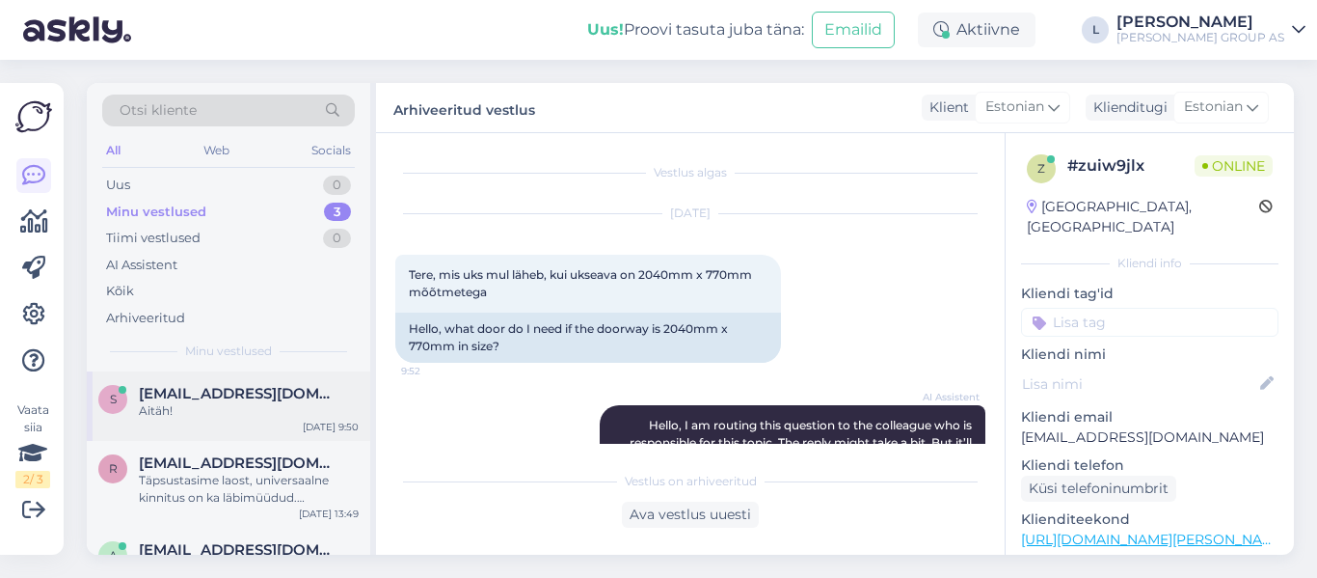
click at [207, 415] on div "Aitäh!" at bounding box center [249, 410] width 220 height 17
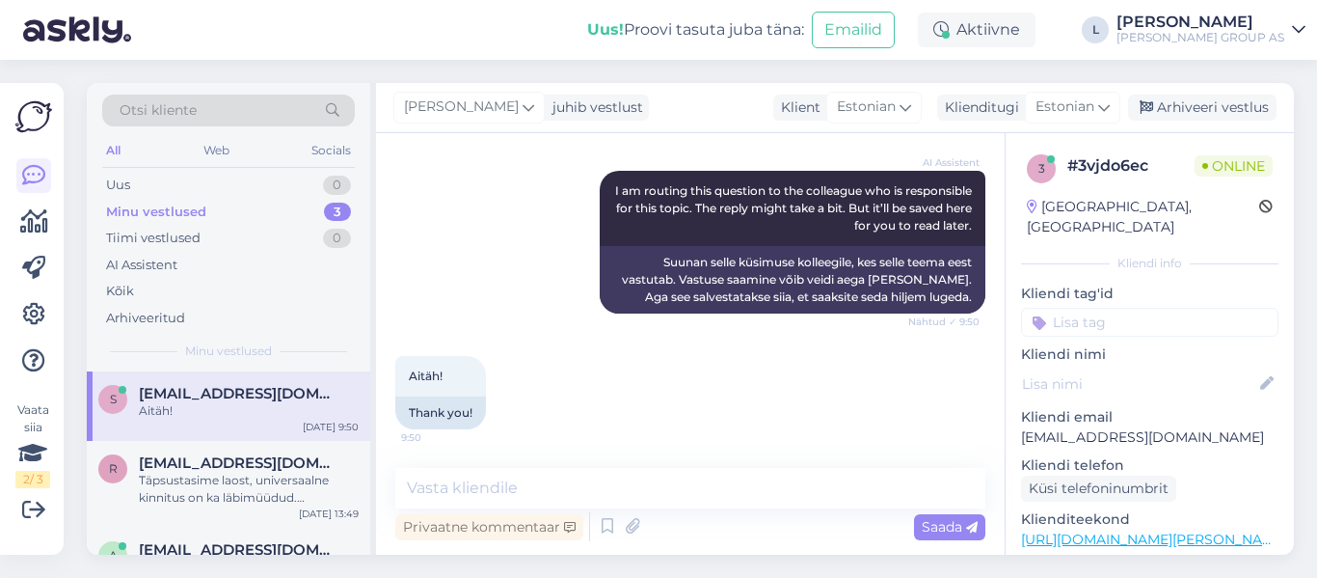
scroll to position [466, 0]
click at [597, 496] on textarea at bounding box center [690, 488] width 590 height 41
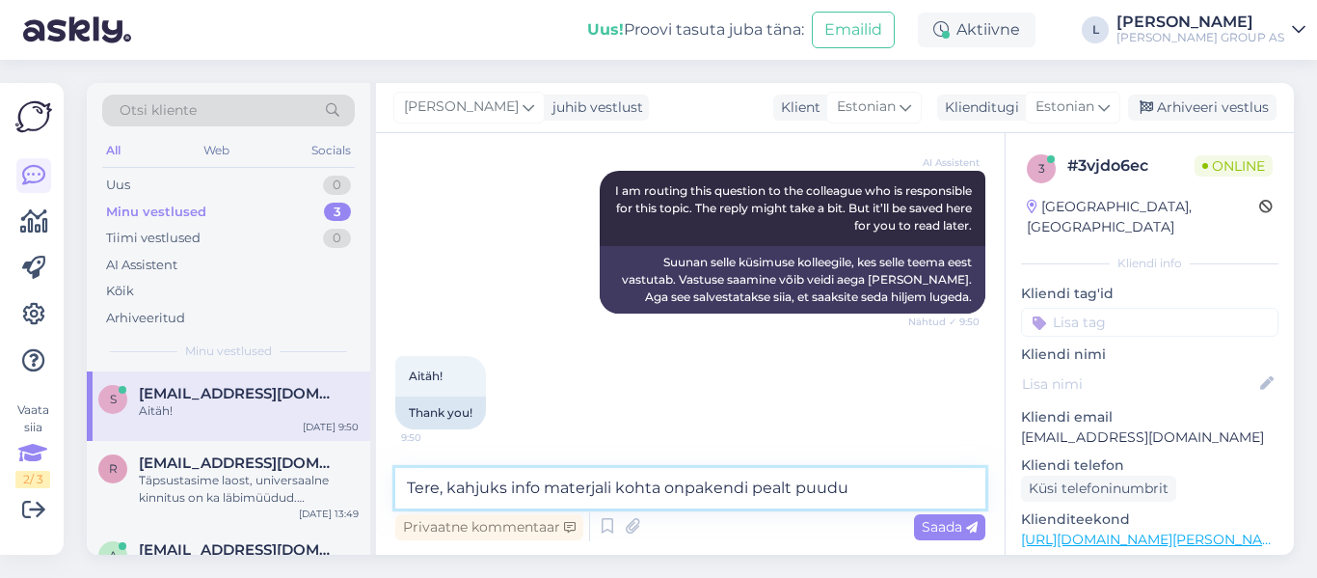
drag, startPoint x: 855, startPoint y: 495, endPoint x: 40, endPoint y: 434, distance: 818.1
click at [71, 440] on div "Vaata siia 2 / 3 Võimalused Veendu, et Askly loob sulle väärtust. Sulge Ühenda …" at bounding box center [658, 319] width 1317 height 518
click at [807, 478] on textarea "Tere, kahjuks info materjali kohta onpakendi pealt puudu" at bounding box center [690, 488] width 590 height 41
click at [887, 484] on textarea "Tere, kahjuks info materjali kohta onpakendi pealt puudu" at bounding box center [690, 488] width 590 height 41
click at [849, 484] on textarea "Tere, kahjuks info materjali kohta onpakendi pealt puudu" at bounding box center [690, 488] width 590 height 41
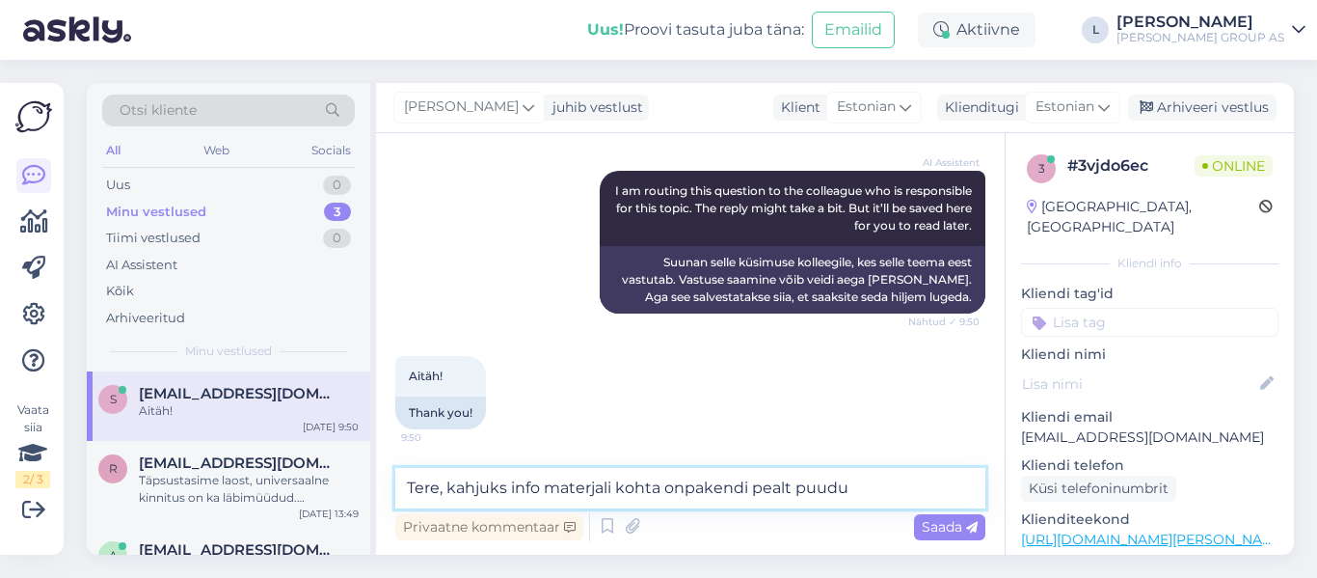
click at [528, 505] on textarea "Tere, kahjuks info materjali kohta onpakendi pealt puudu" at bounding box center [690, 488] width 590 height 41
drag, startPoint x: 448, startPoint y: 489, endPoint x: 882, endPoint y: 470, distance: 434.4
click at [882, 470] on textarea "Tere, kahjuks info materjali kohta onpakendi pealt puudu" at bounding box center [690, 488] width 590 height 41
paste textarea "Kahjuks puudub toote kohta täpsem materjaliinfo pakendilt."
click at [458, 488] on textarea "Tere, Kahjuks puudub toote kohta täpsem materjaliinfo pakendilt." at bounding box center [690, 488] width 590 height 41
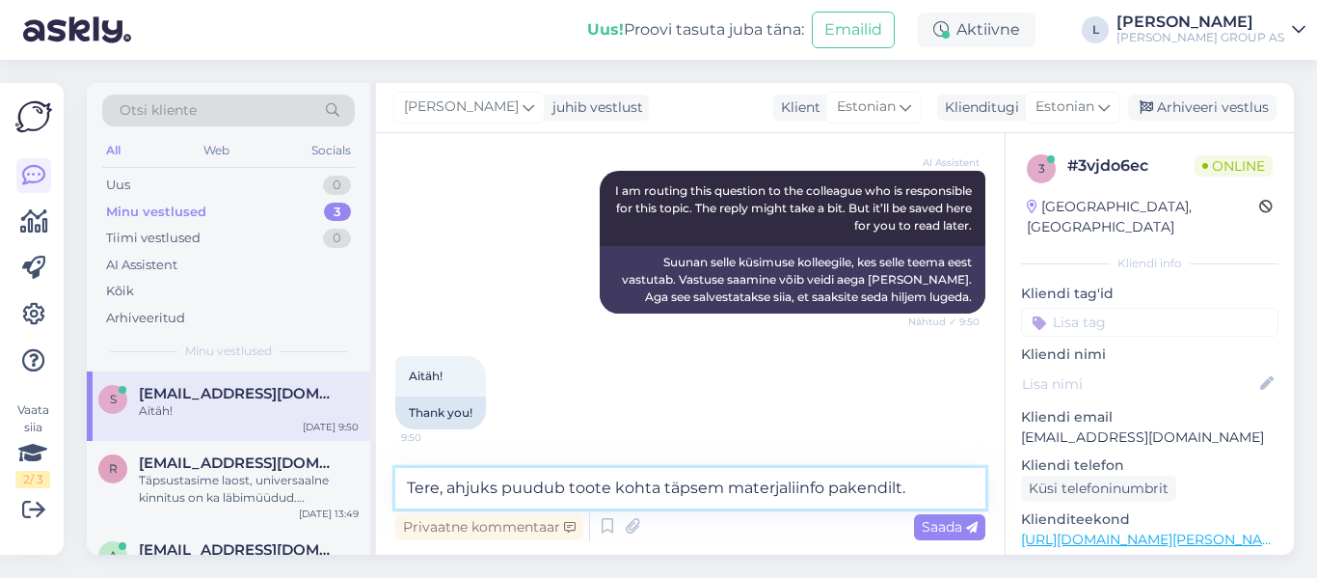
type textarea "Tere, kahjuks puudub toote kohta täpsem materjaliinfo pakendilt."
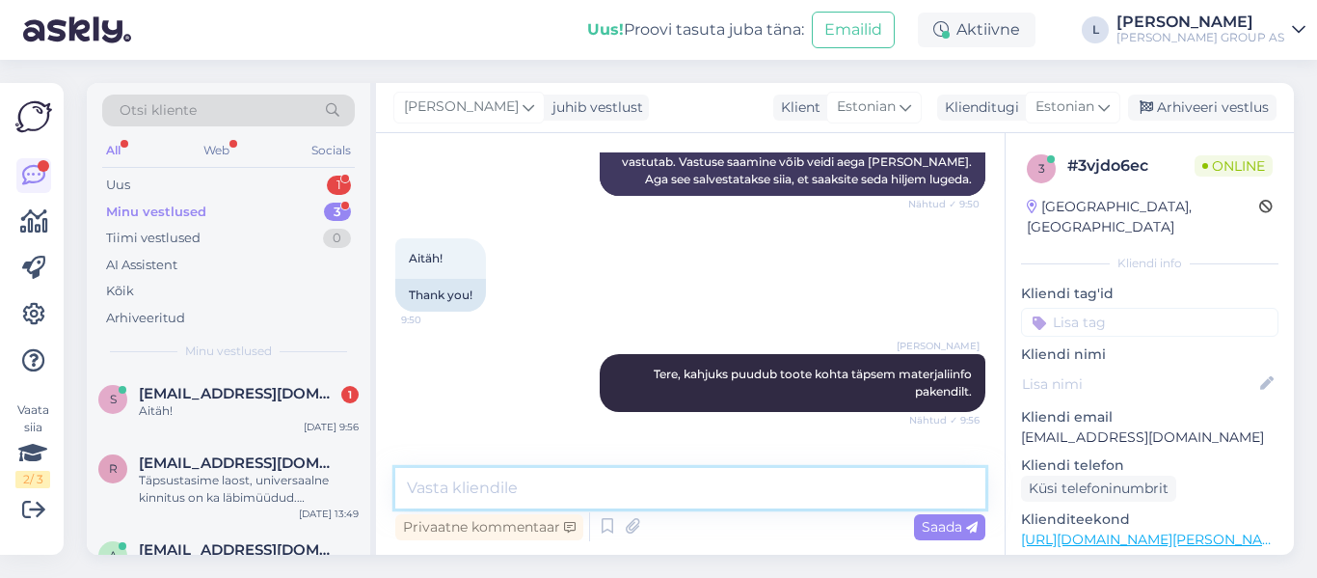
scroll to position [649, 0]
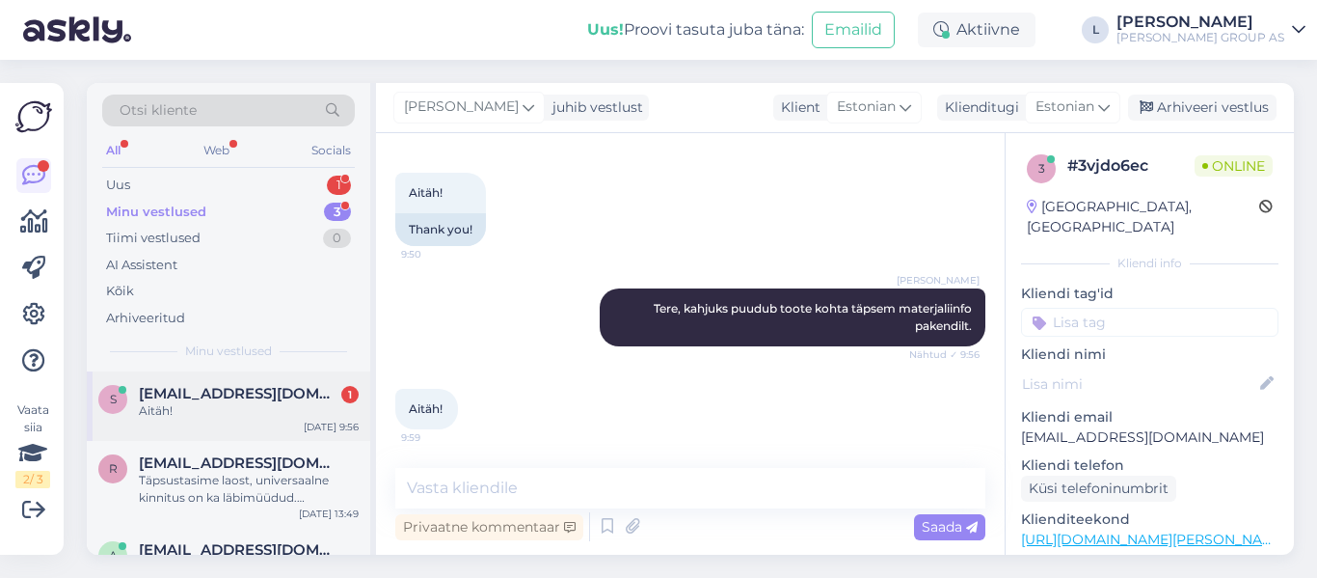
click at [238, 399] on span "[EMAIL_ADDRESS][DOMAIN_NAME]" at bounding box center [239, 393] width 201 height 17
click at [1215, 105] on div "Arhiveeri vestlus" at bounding box center [1202, 108] width 149 height 26
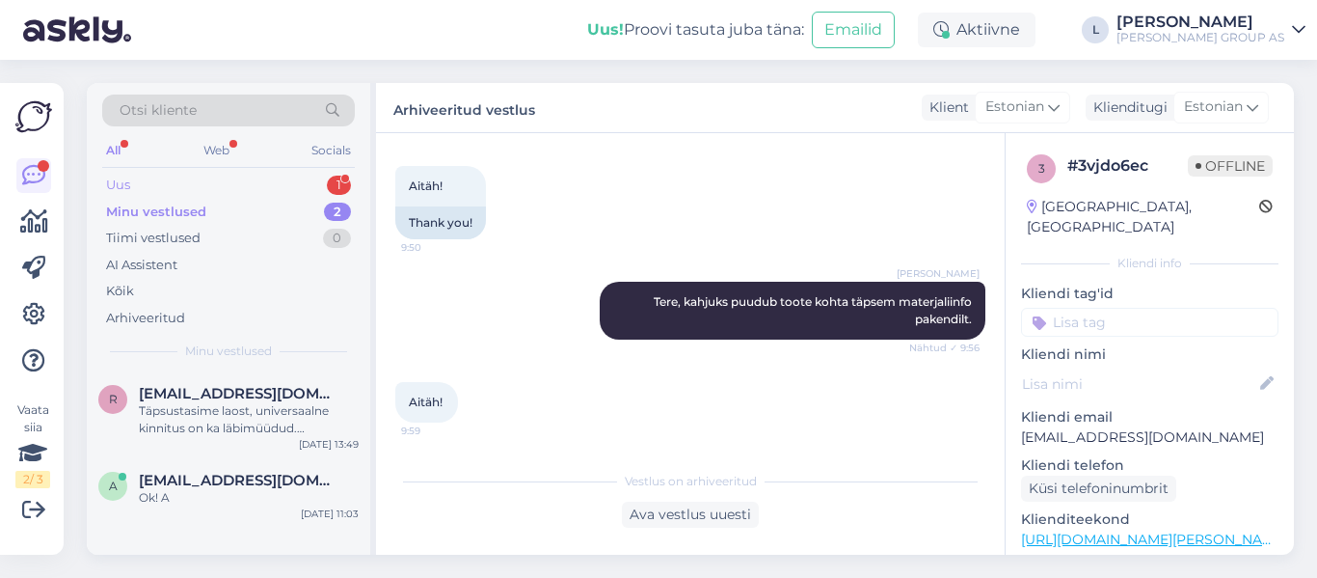
click at [150, 182] on div "Uus 1" at bounding box center [228, 185] width 253 height 27
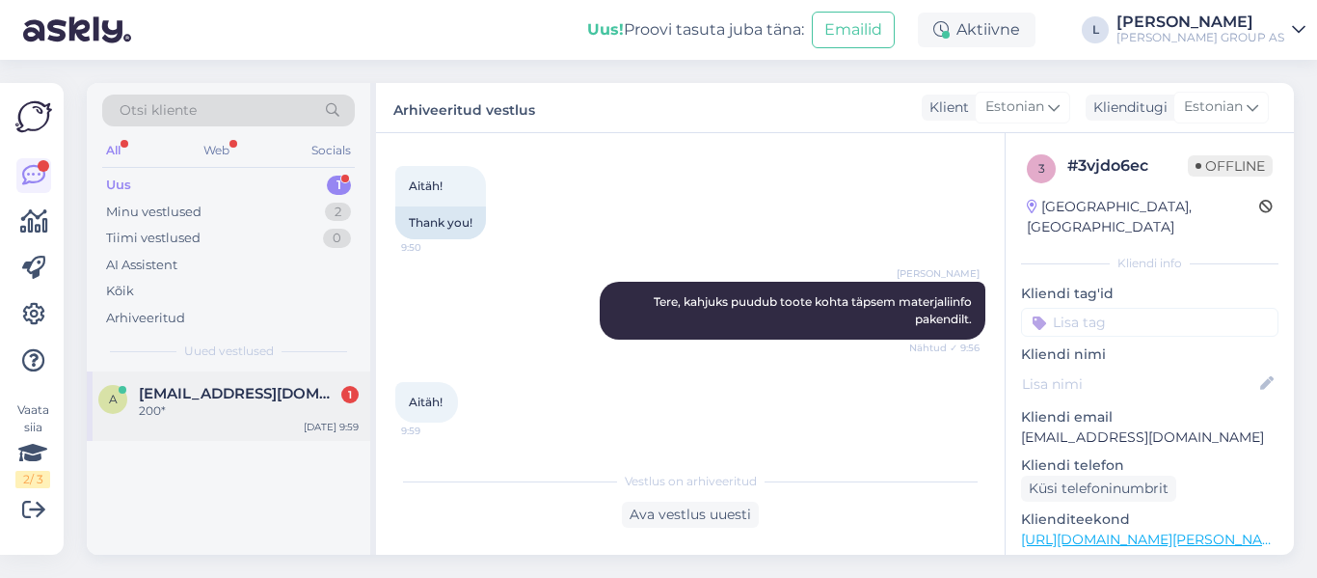
click at [257, 396] on span "[EMAIL_ADDRESS][DOMAIN_NAME]" at bounding box center [239, 393] width 201 height 17
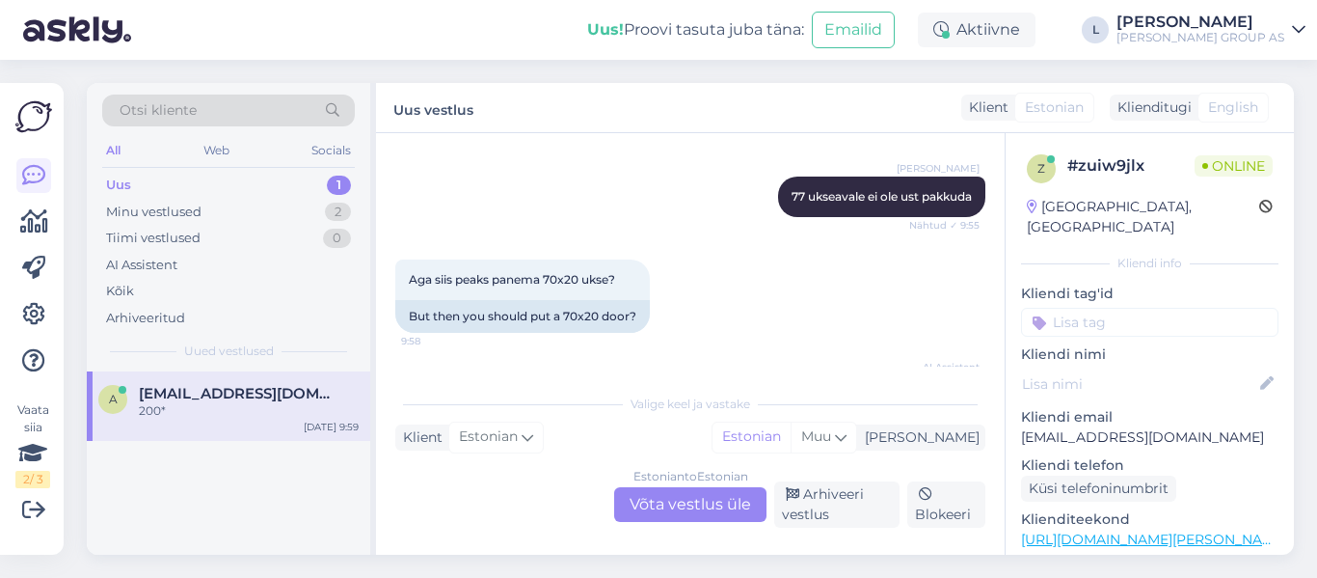
scroll to position [496, 0]
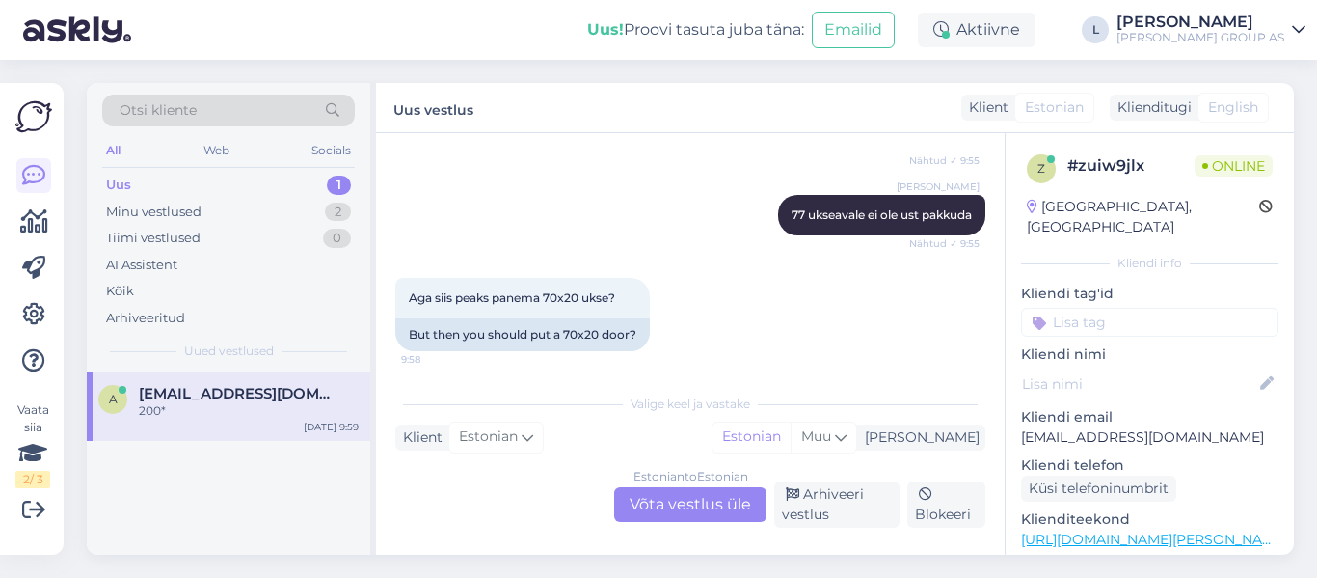
click at [691, 502] on div "Estonian to Estonian Võta vestlus üle" at bounding box center [690, 504] width 152 height 35
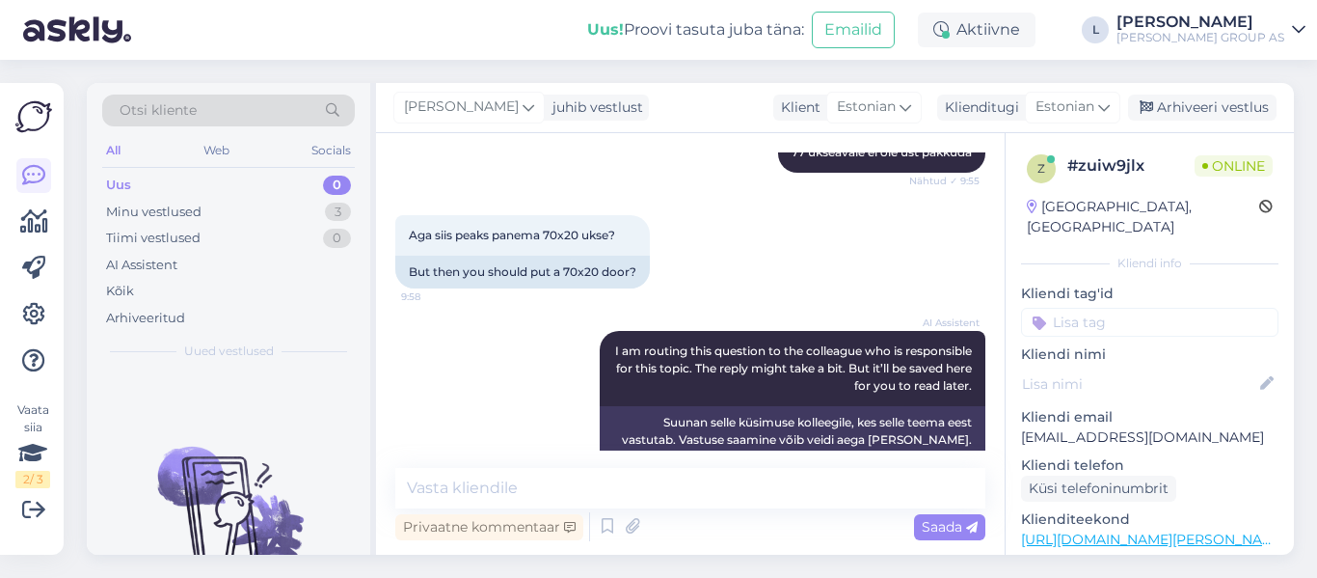
scroll to position [592, 0]
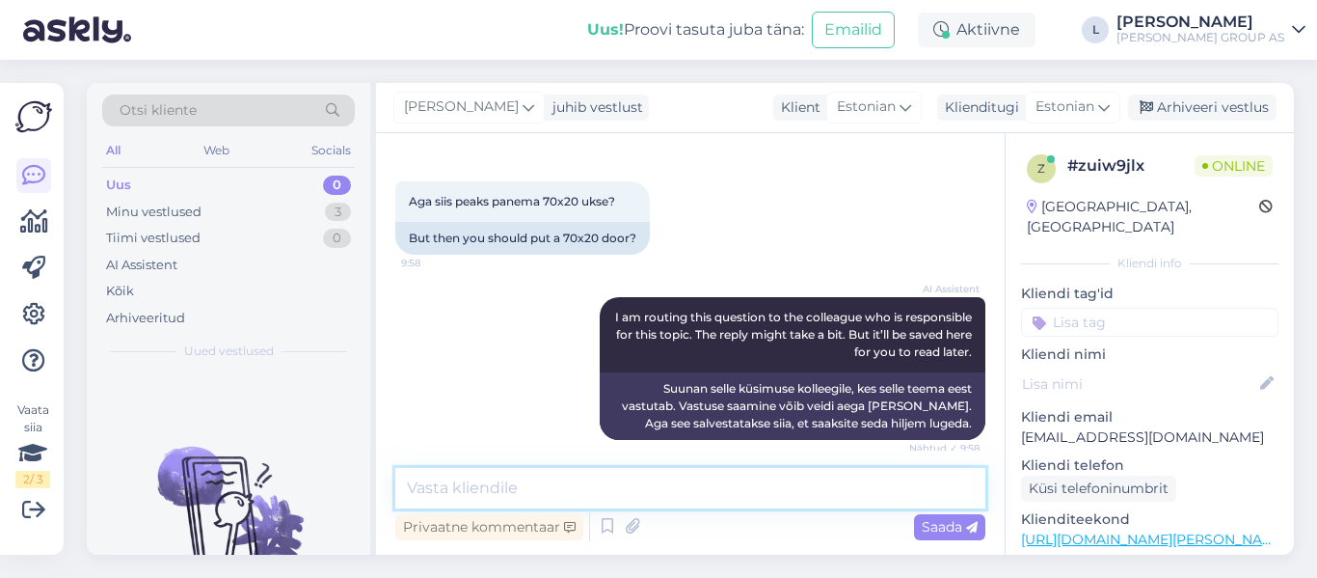
drag, startPoint x: 671, startPoint y: 484, endPoint x: 682, endPoint y: 490, distance: 12.1
click at [672, 486] on textarea at bounding box center [690, 488] width 590 height 41
type textarea "7"
click at [695, 489] on textarea "200 ka pole pakkuda ainult standaartmõõt 70/80/90x210" at bounding box center [690, 488] width 590 height 41
type textarea "200 ka pole pakkuda ainult standaart mõõt 70/80/90x210"
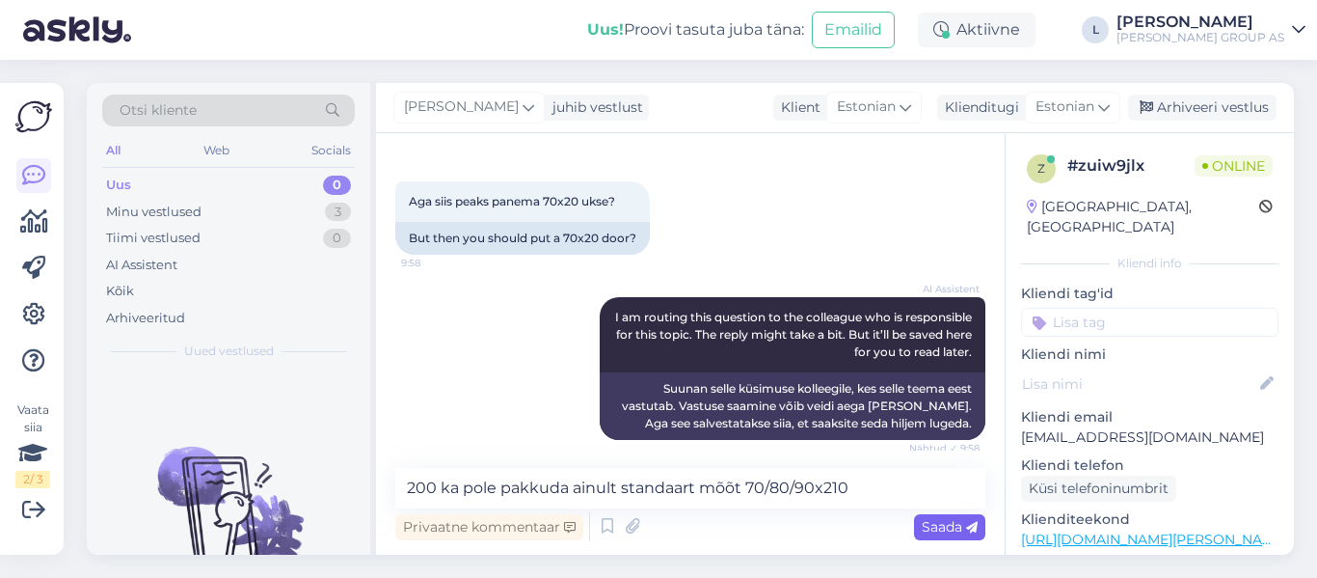
click at [948, 522] on span "Saada" at bounding box center [950, 526] width 56 height 17
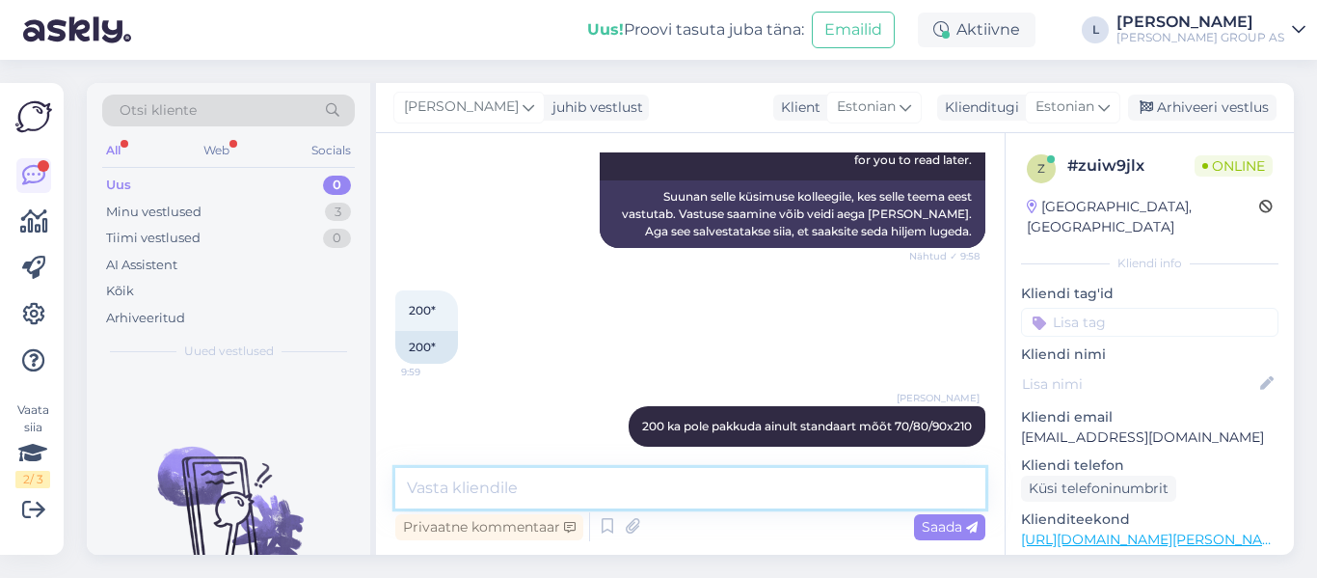
click at [709, 489] on textarea at bounding box center [690, 488] width 590 height 41
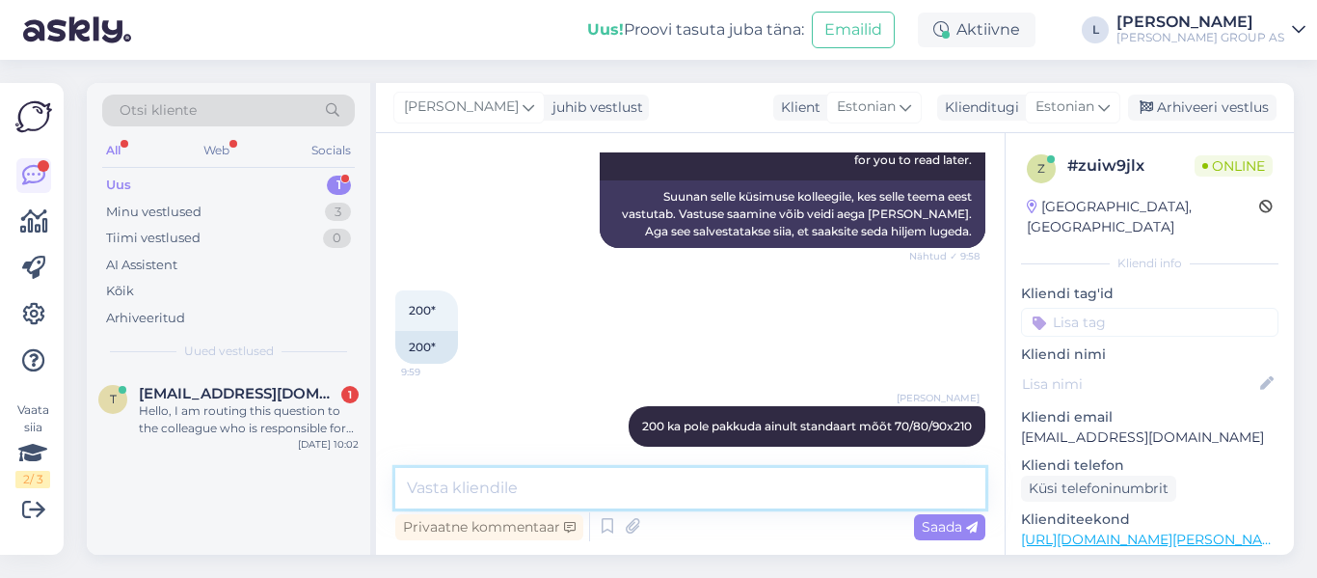
click at [607, 489] on textarea at bounding box center [690, 488] width 590 height 41
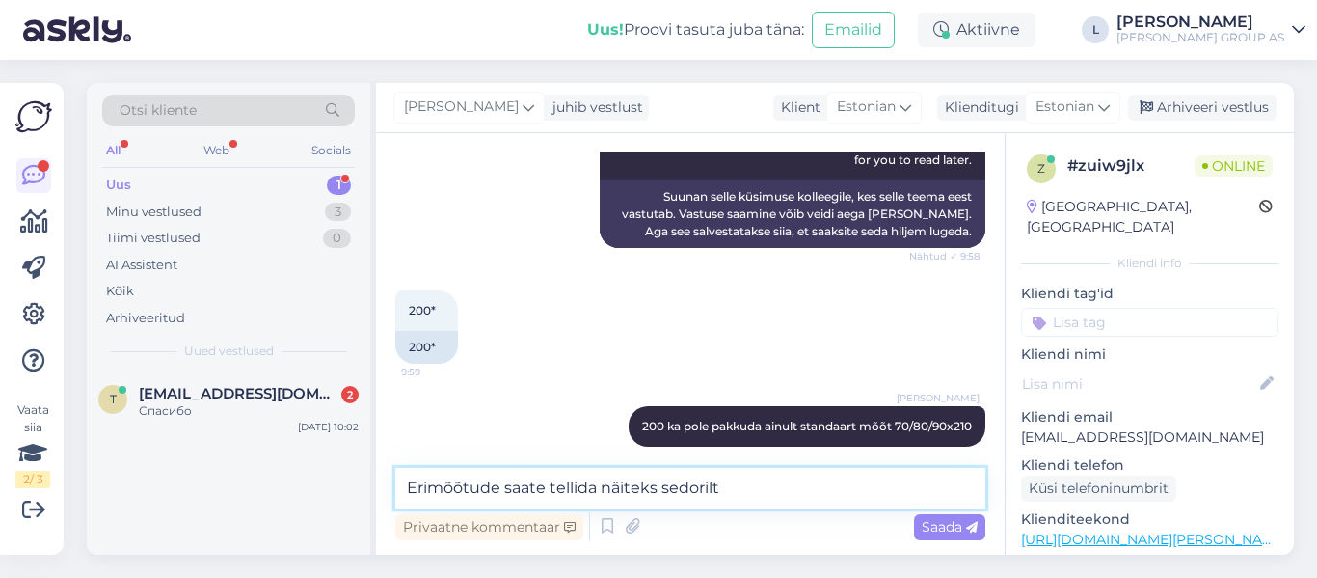
click at [671, 491] on textarea "Erimõõtude saate tellida näiteks sedorilt" at bounding box center [690, 488] width 590 height 41
click at [667, 493] on textarea "Erimõõtude saate tellida näiteks sedorilt" at bounding box center [690, 488] width 590 height 41
drag, startPoint x: 811, startPoint y: 495, endPoint x: 334, endPoint y: 467, distance: 478.2
click at [353, 467] on div "Otsi kliente All Web Socials Uus 1 Minu vestlused 3 Tiimi vestlused 0 AI Assist…" at bounding box center [690, 319] width 1207 height 472
click at [747, 489] on textarea "Erimõõtude saate tellida näiteks swedorilt" at bounding box center [690, 488] width 590 height 41
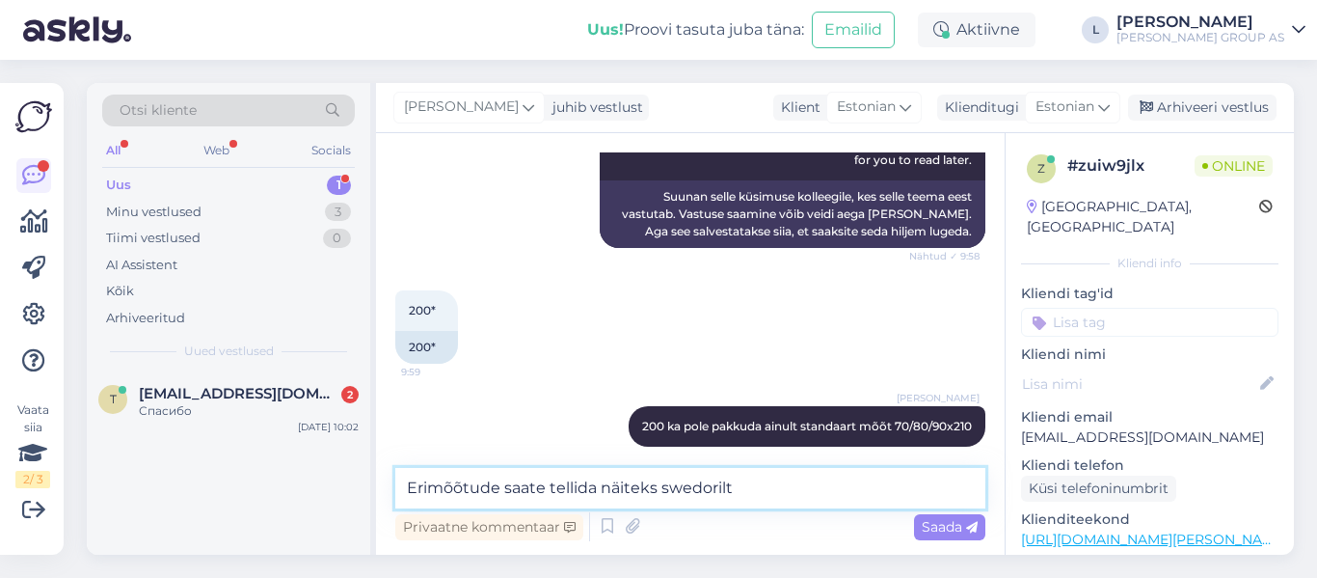
drag, startPoint x: 392, startPoint y: 496, endPoint x: 299, endPoint y: 512, distance: 94.0
click at [319, 514] on div "Otsi kliente All Web Socials Uus 1 Minu vestlused 3 Tiimi vestlused 0 AI Assist…" at bounding box center [690, 319] width 1207 height 472
paste textarea "tellimise võimalust pakub näiteks Swedor"
click at [809, 489] on textarea "Erimõõtude tellimise võimalust pakub näiteks Swedor. S" at bounding box center [690, 488] width 590 height 41
click at [889, 495] on textarea "Erimõõtude tellimise võimalust pakub näiteks Swedoor. S" at bounding box center [690, 488] width 590 height 41
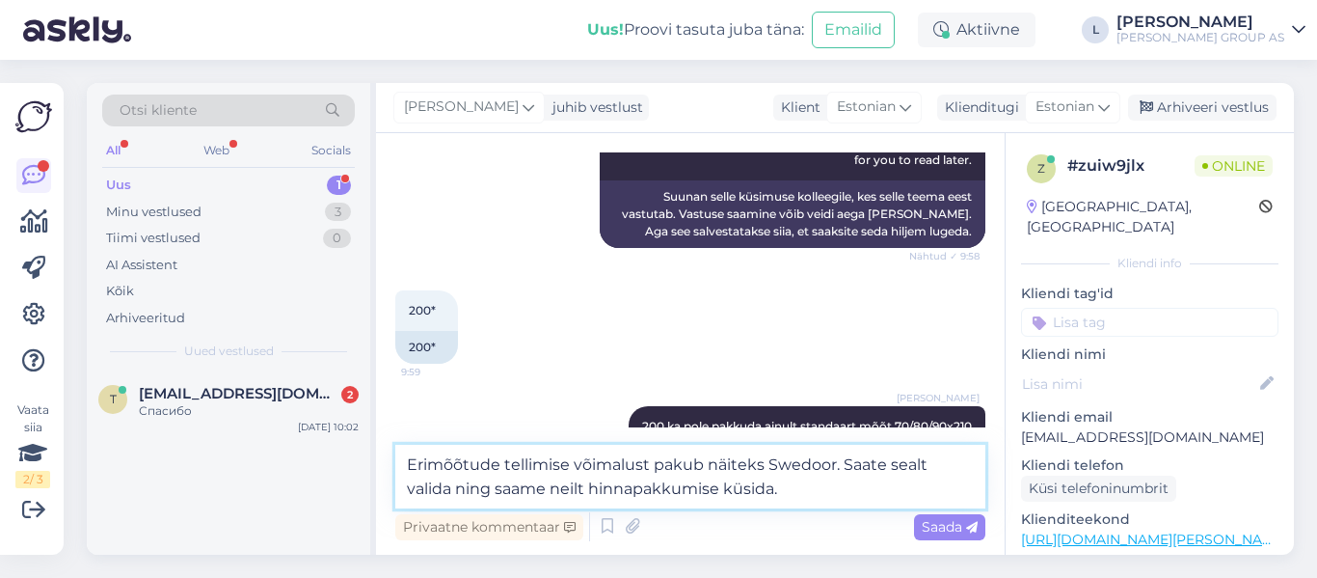
type textarea "Erimõõtude tellimise võimalust pakub näiteks Swedoor. Saate sealt valida ning s…"
click at [946, 523] on span "Saada" at bounding box center [950, 526] width 56 height 17
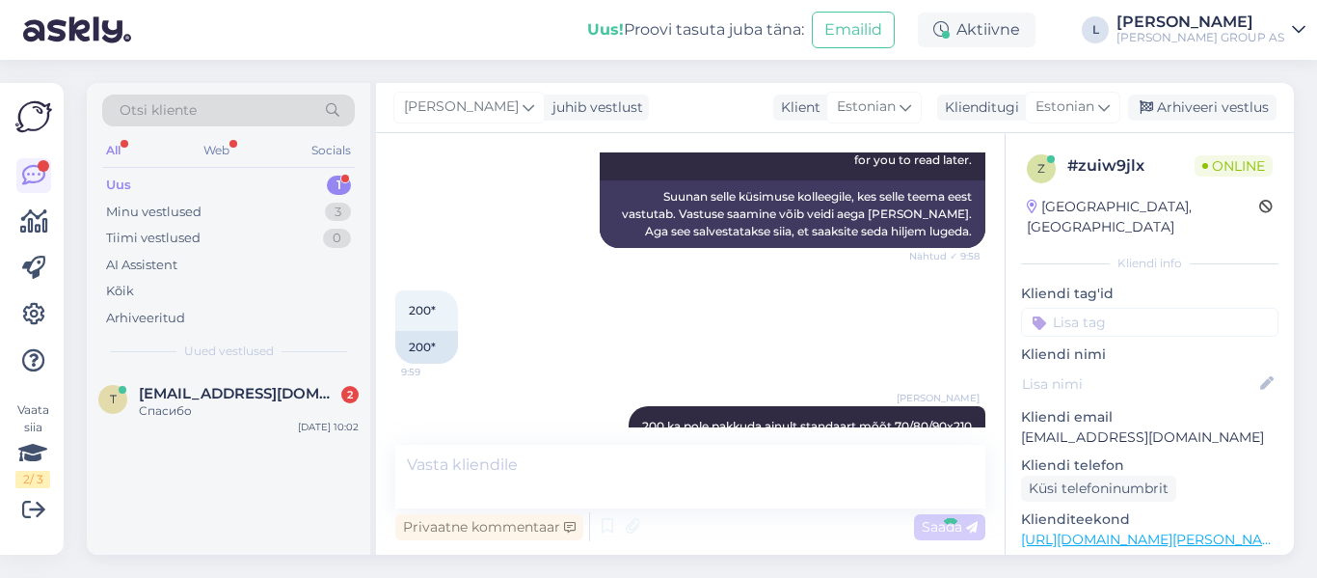
scroll to position [884, 0]
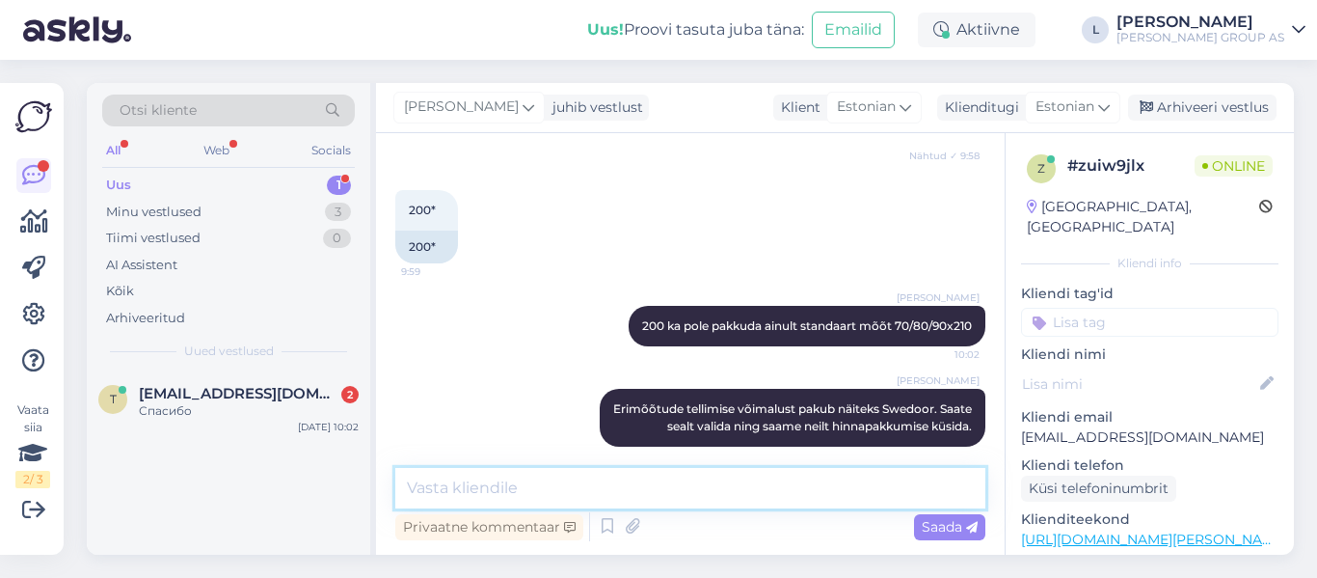
click at [735, 490] on textarea at bounding box center [690, 488] width 590 height 41
paste textarea "[URL][DOMAIN_NAME]"
type textarea "[URL][DOMAIN_NAME]"
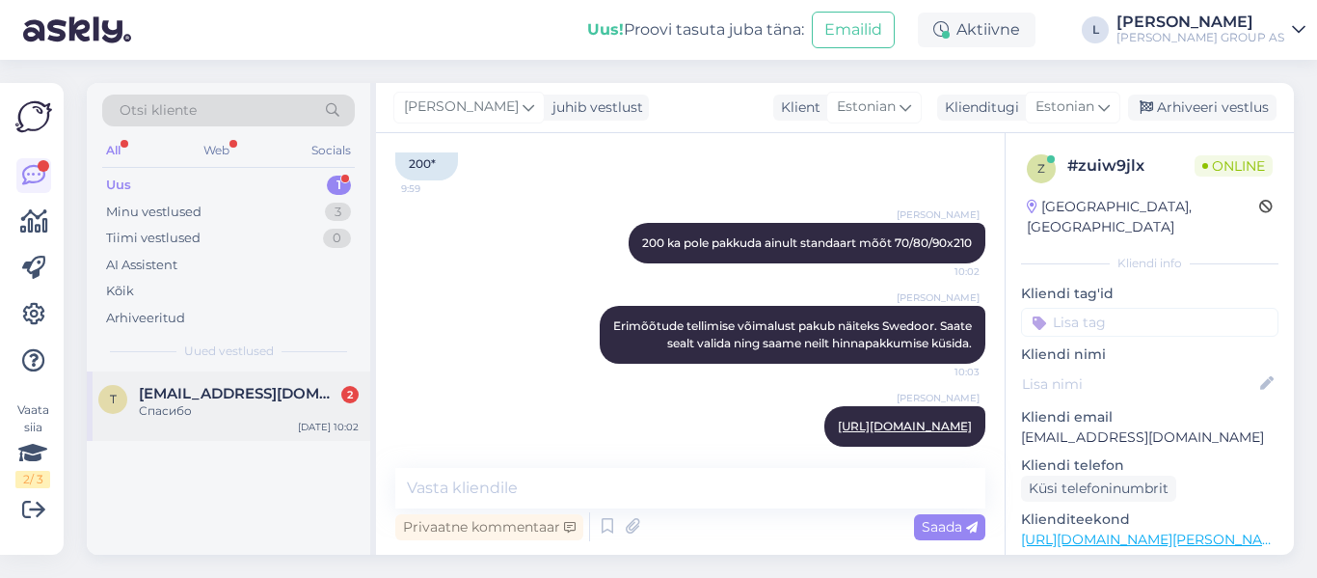
click at [212, 407] on div "Спасибо" at bounding box center [249, 410] width 220 height 17
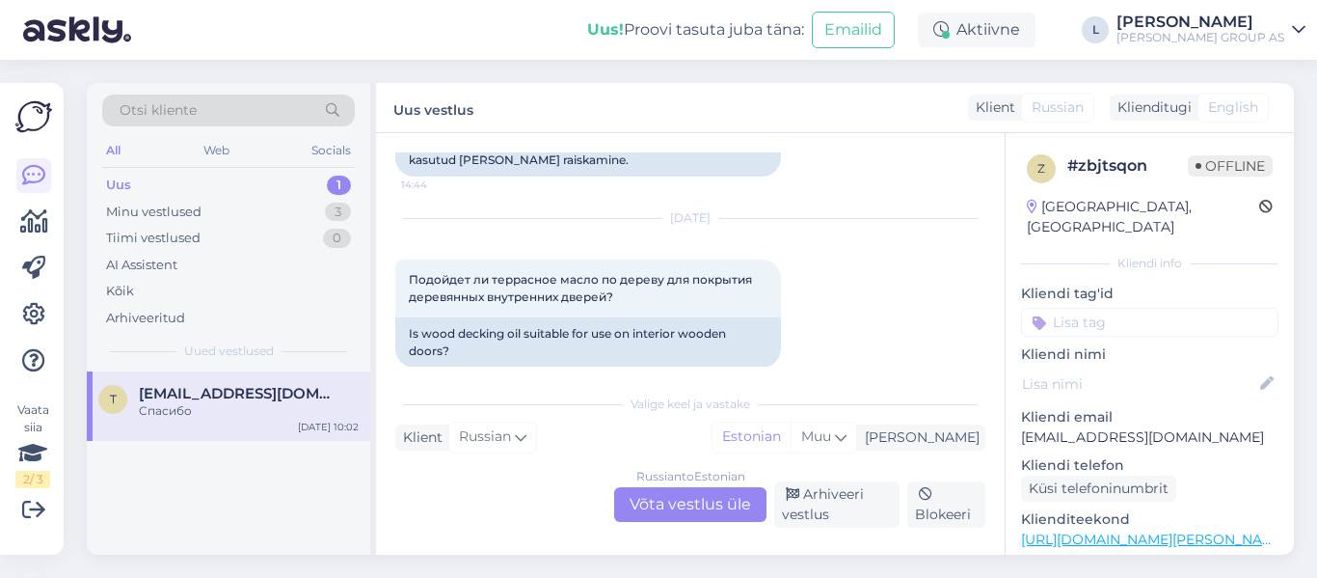
scroll to position [995, 0]
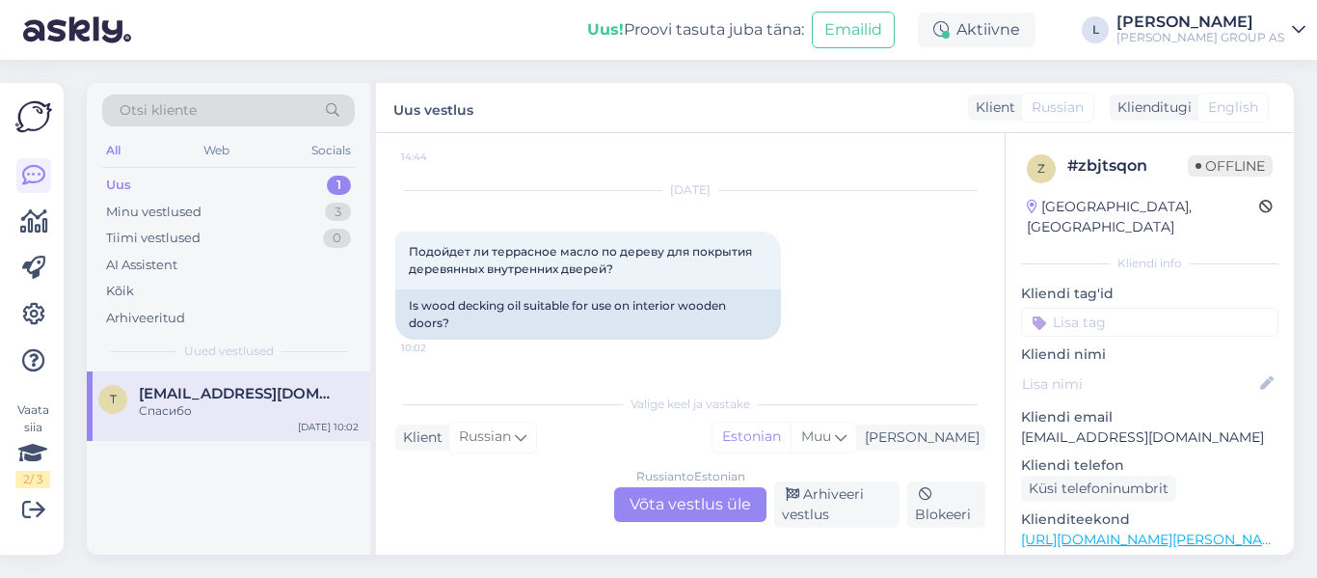
click at [701, 495] on div "Russian to Estonian Võta vestlus üle" at bounding box center [690, 504] width 152 height 35
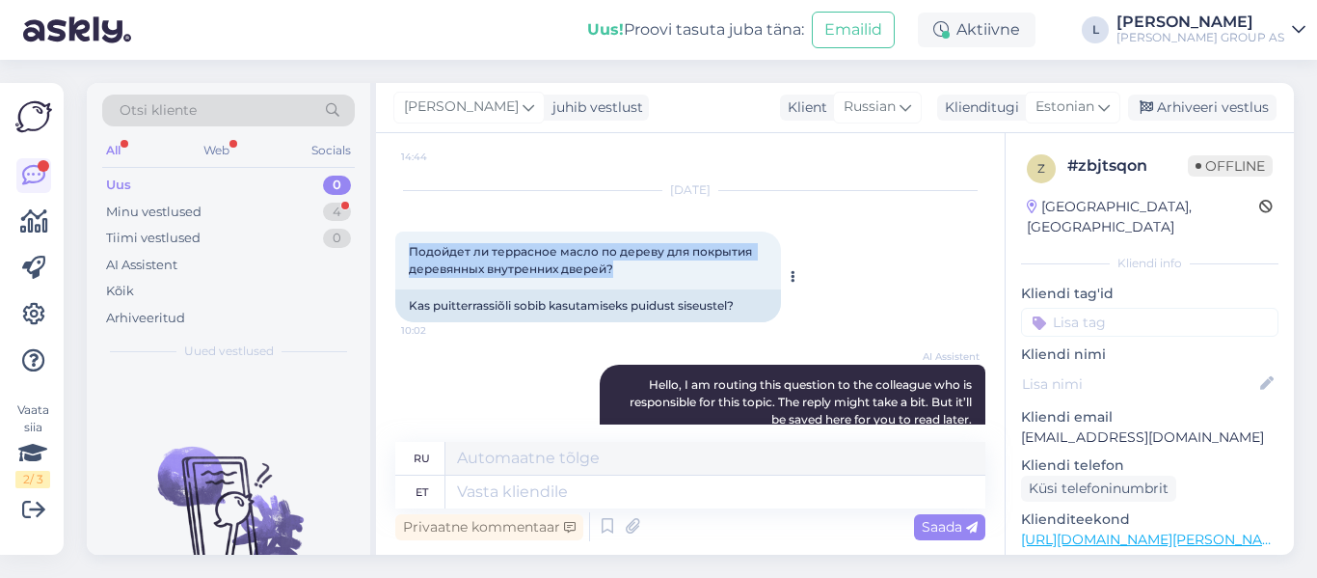
drag, startPoint x: 621, startPoint y: 249, endPoint x: 410, endPoint y: 238, distance: 211.5
click at [410, 238] on div "Подойдет ли террасное масло по дереву для покрытия деревянных внутренних дверей…" at bounding box center [588, 260] width 386 height 58
copy span "Подойдет ли террасное масло по дереву для покрытия деревянных внутренних дверей?"
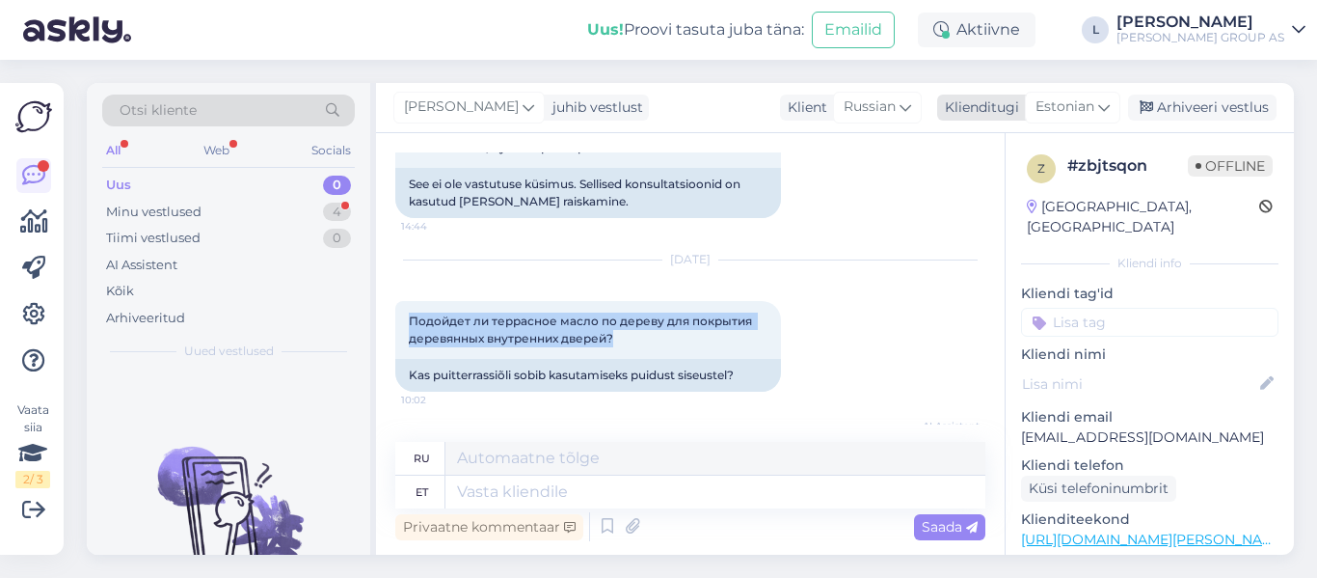
click at [1103, 105] on icon at bounding box center [1104, 106] width 12 height 21
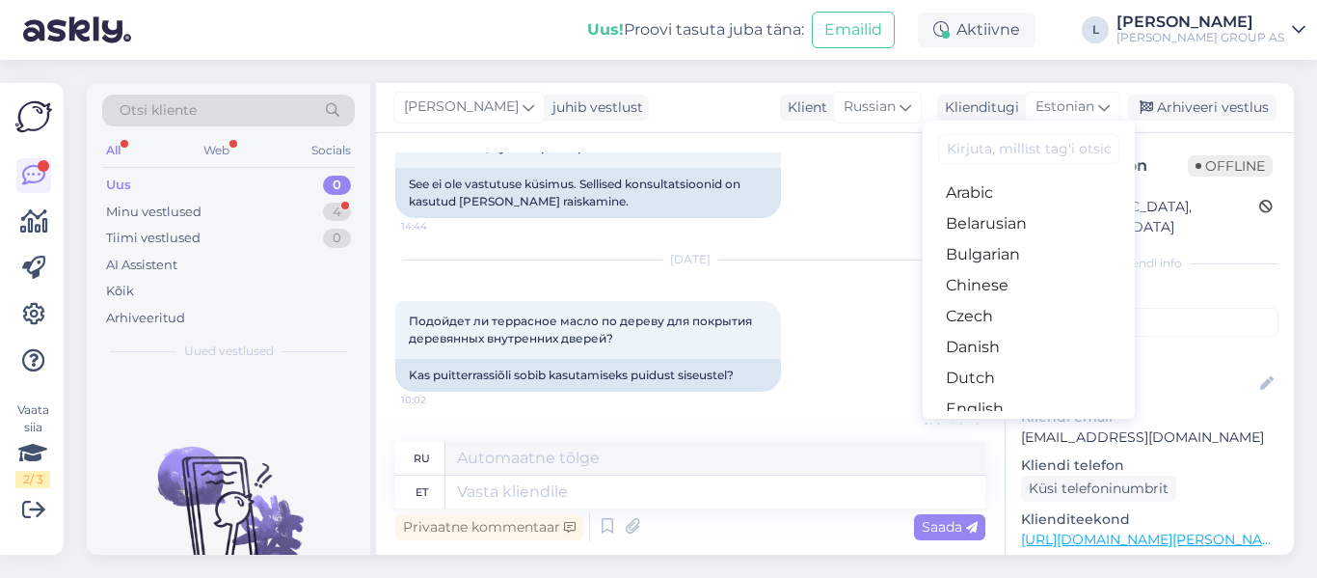
type input "e"
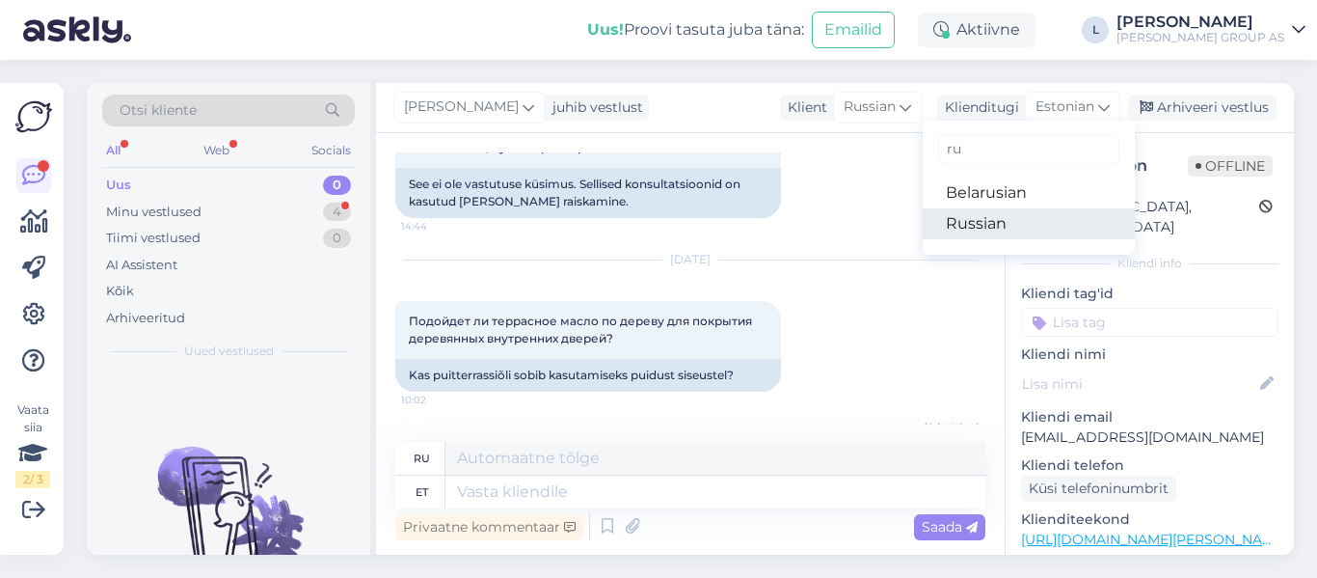
type input "ru"
click at [1018, 225] on link "Russian" at bounding box center [1029, 223] width 212 height 31
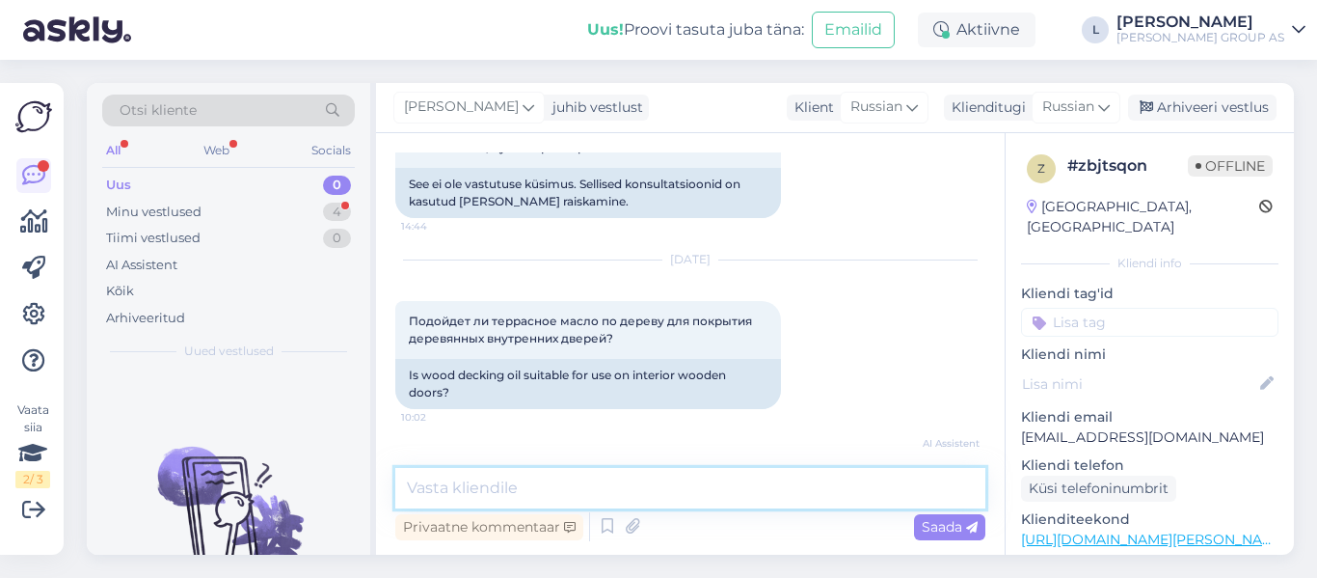
click at [587, 494] on textarea at bounding box center [690, 488] width 590 height 41
paste textarea "Террасные масла предназначены для наружных работ"
click at [401, 490] on textarea "Террасные масла предназначены для наружных работ." at bounding box center [690, 488] width 590 height 41
drag, startPoint x: 892, startPoint y: 495, endPoint x: 137, endPoint y: 502, distance: 755.2
click at [138, 502] on div "Otsi kliente All Web Socials Uus 0 Minu vestlused 4 Tiimi vestlused 0 AI Assist…" at bounding box center [690, 319] width 1207 height 472
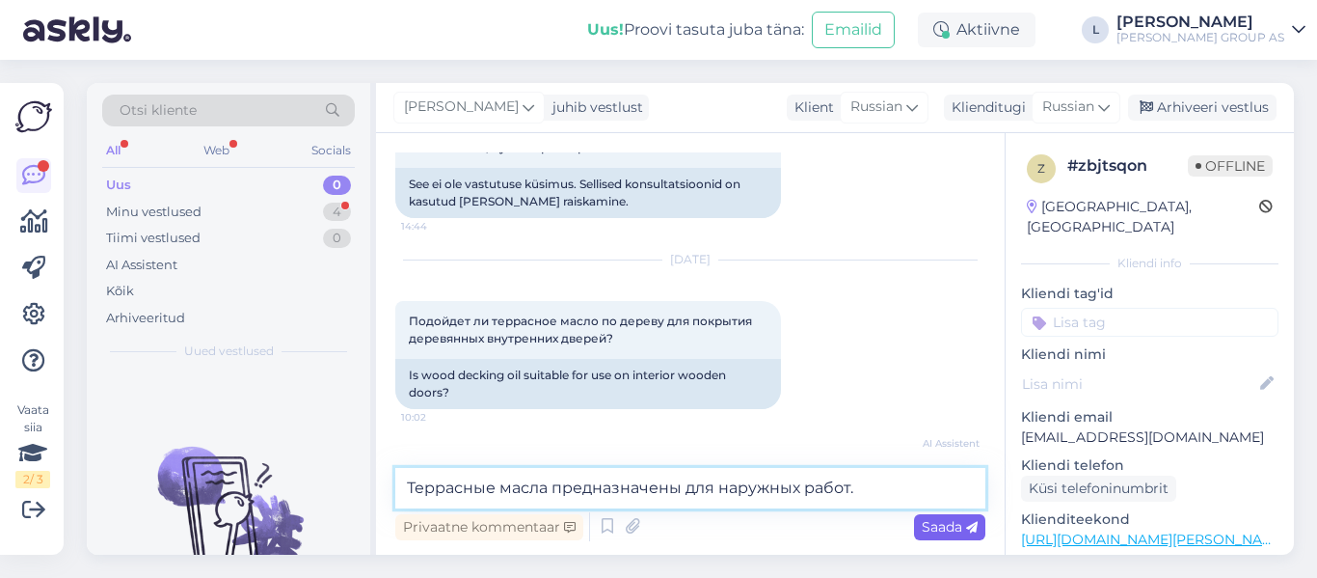
type textarea "Террасные масла предназначены для наружных работ."
click at [958, 528] on span "Saada" at bounding box center [950, 526] width 56 height 17
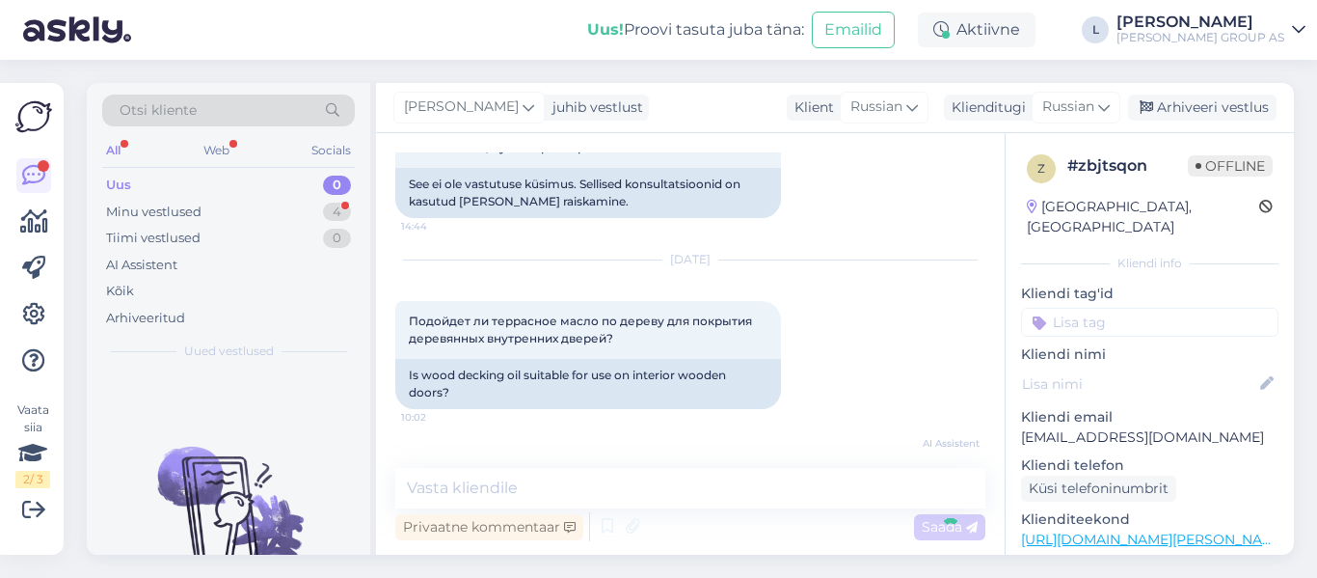
scroll to position [1289, 0]
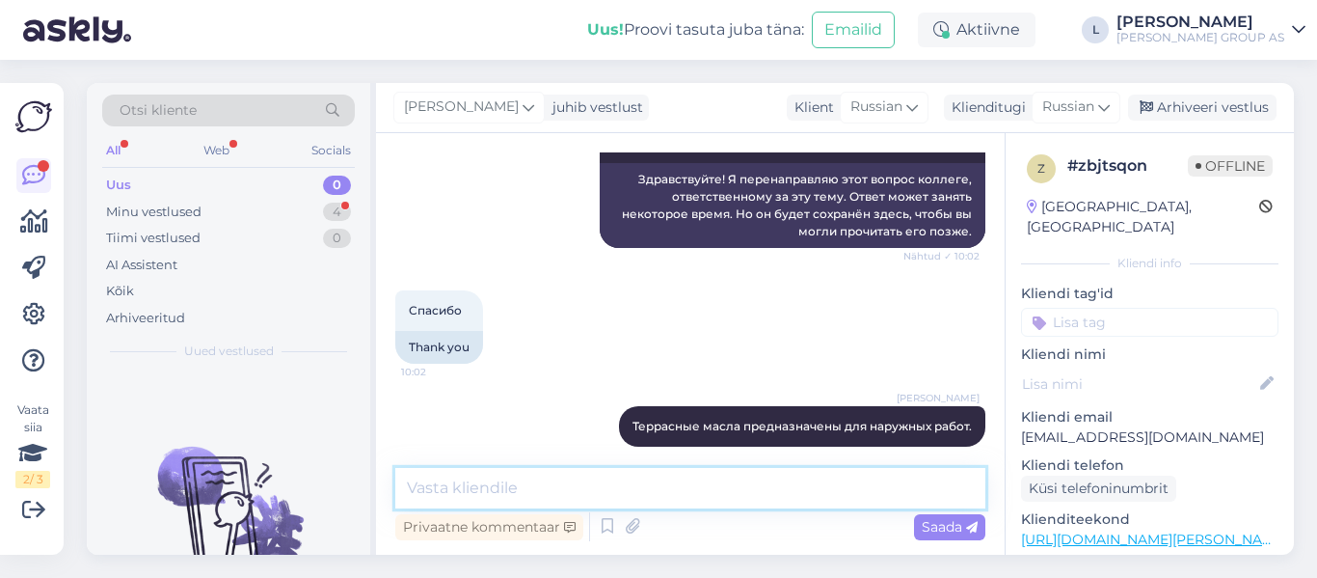
click at [531, 480] on textarea at bounding box center [690, 488] width 590 height 41
paste textarea "Внутри помещения террасное масло может дольше сохнуть"
drag, startPoint x: 768, startPoint y: 488, endPoint x: 577, endPoint y: 489, distance: 191.0
click at [577, 489] on textarea "Внутри помещения террасное масло может дольше сохнуть" at bounding box center [690, 488] width 590 height 41
click at [722, 490] on textarea "Внутри помещения дольше сохнуть" at bounding box center [690, 488] width 590 height 41
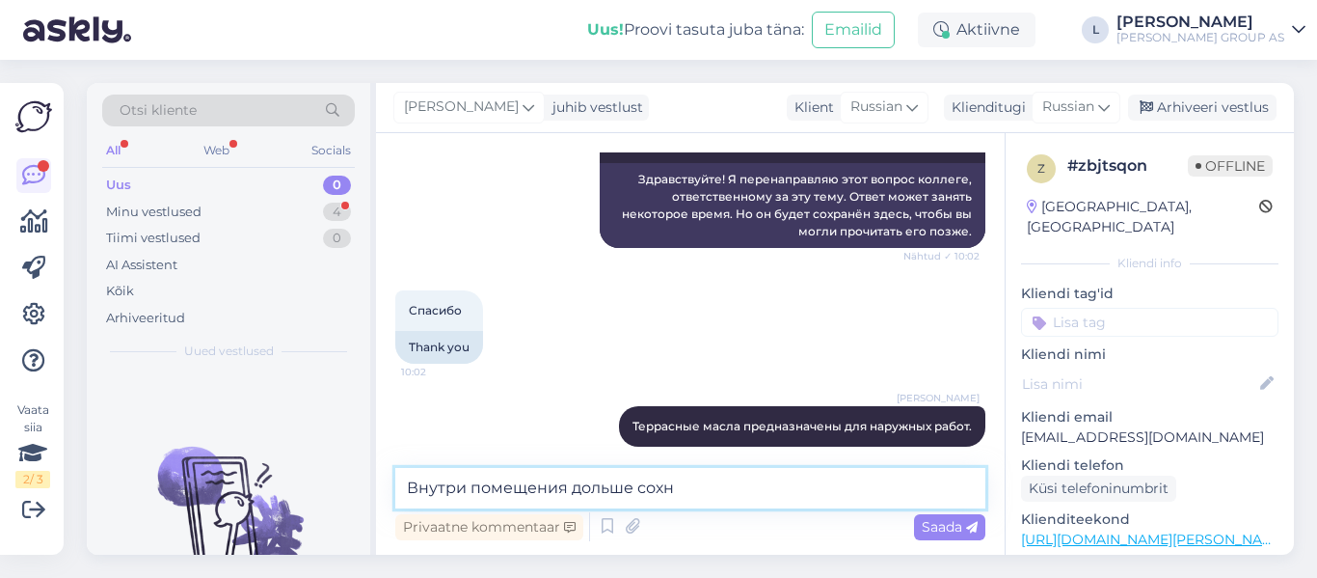
click at [627, 490] on textarea "Внутри помещения дольше сохн" at bounding box center [690, 488] width 590 height 41
click at [696, 485] on textarea "Внутри помещения дольше сохн" at bounding box center [690, 488] width 590 height 41
paste textarea "е"
click at [441, 488] on textarea "Внутри помещения дольше сохне" at bounding box center [690, 488] width 590 height 41
click at [696, 493] on textarea "Внутри помещения дольше сохне" at bounding box center [690, 488] width 590 height 41
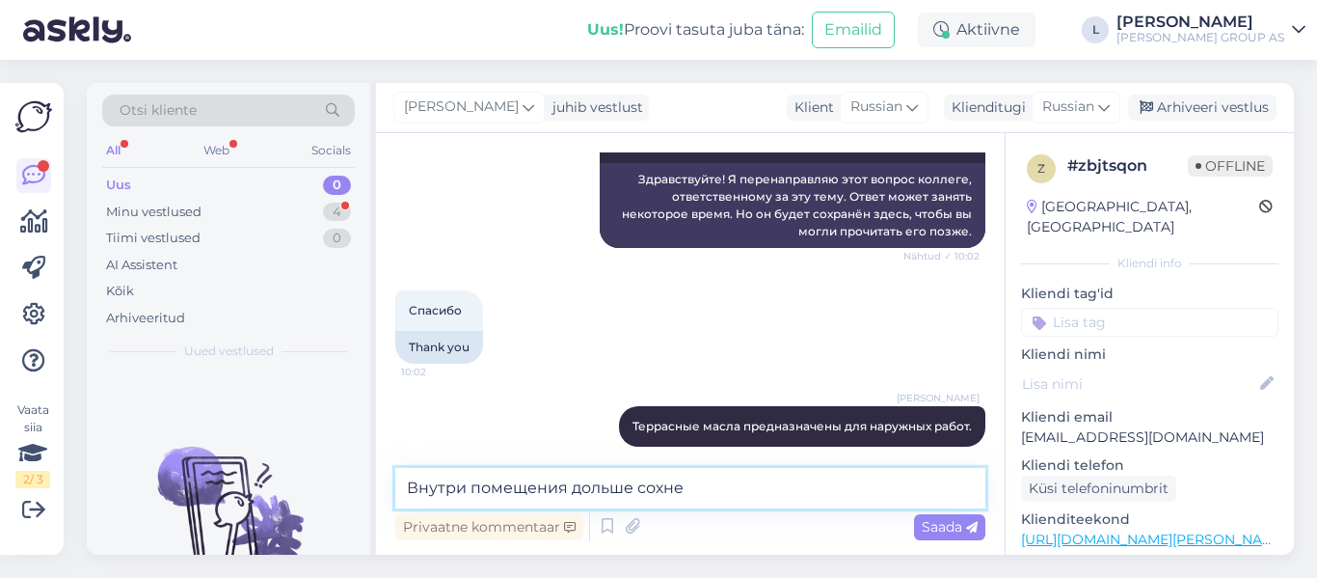
paste textarea "т"
paste textarea "иметь сильный запах"
click at [721, 489] on textarea "Внутри помещения дольше сохнет, иметь сильный запах" at bounding box center [690, 488] width 590 height 41
click at [727, 492] on textarea "Внутри помещения дольше сохнет, иметь сильный запах" at bounding box center [690, 488] width 590 height 41
paste textarea "е"
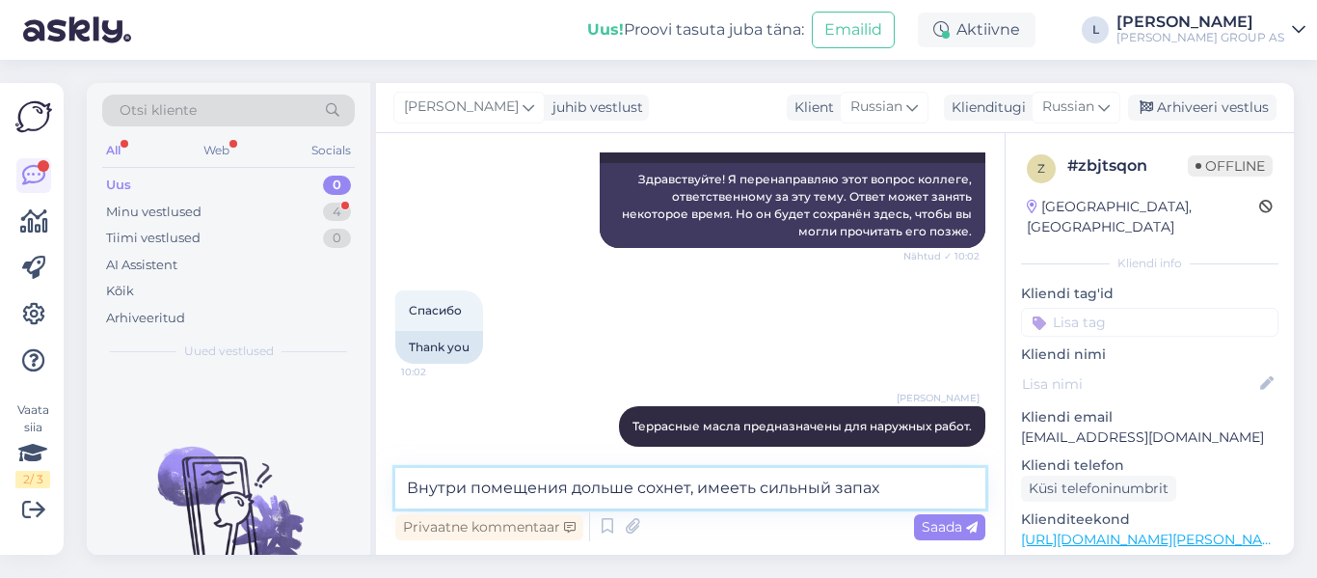
click at [752, 487] on textarea "Внутри помещения дольше сохнет, имееть сильный запах" at bounding box center [690, 488] width 590 height 41
type textarea "Внутри помещения дольше сохнет, имеет сильный запах"
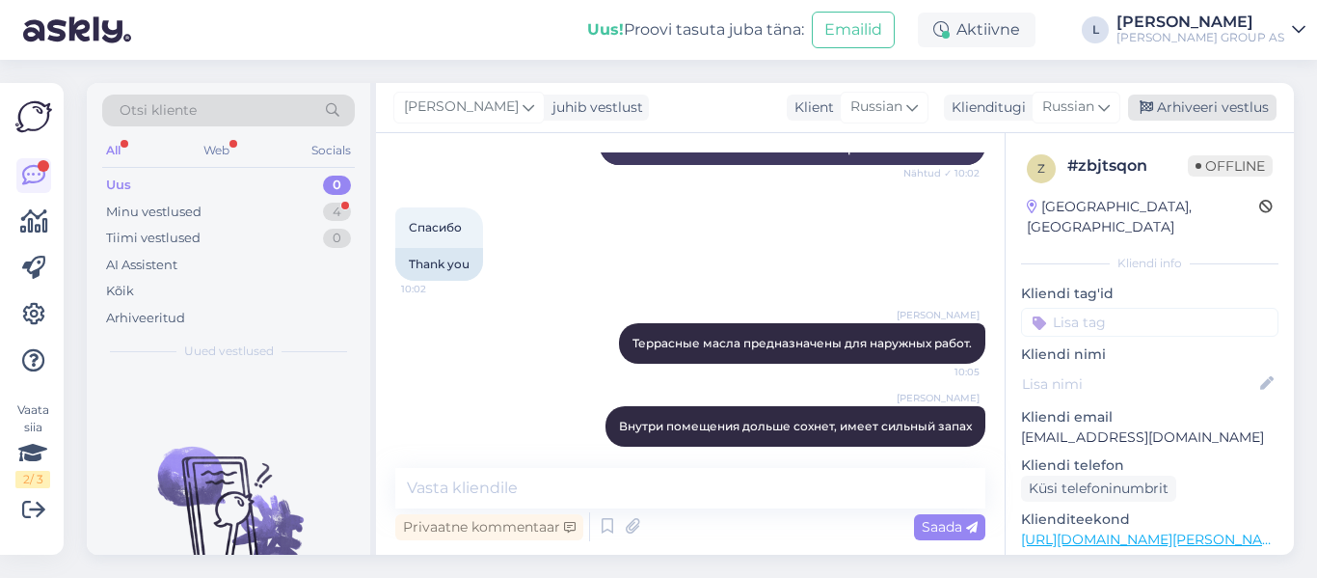
click at [1187, 97] on div "Arhiveeri vestlus" at bounding box center [1202, 108] width 149 height 26
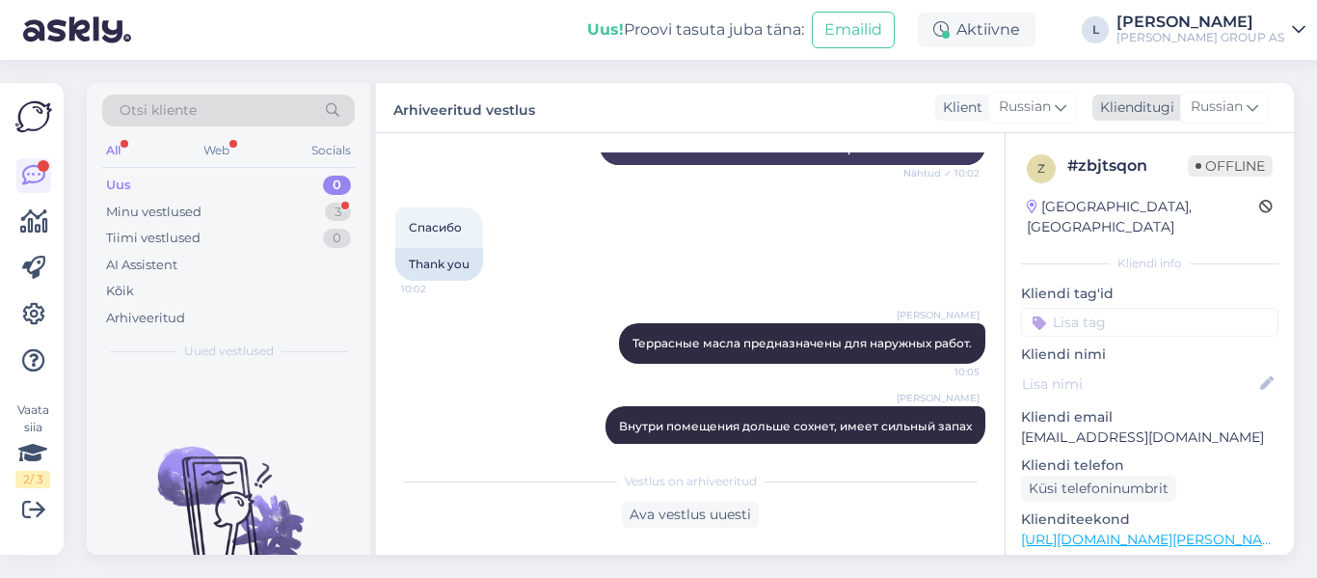
click at [1233, 112] on span "Russian" at bounding box center [1217, 106] width 52 height 21
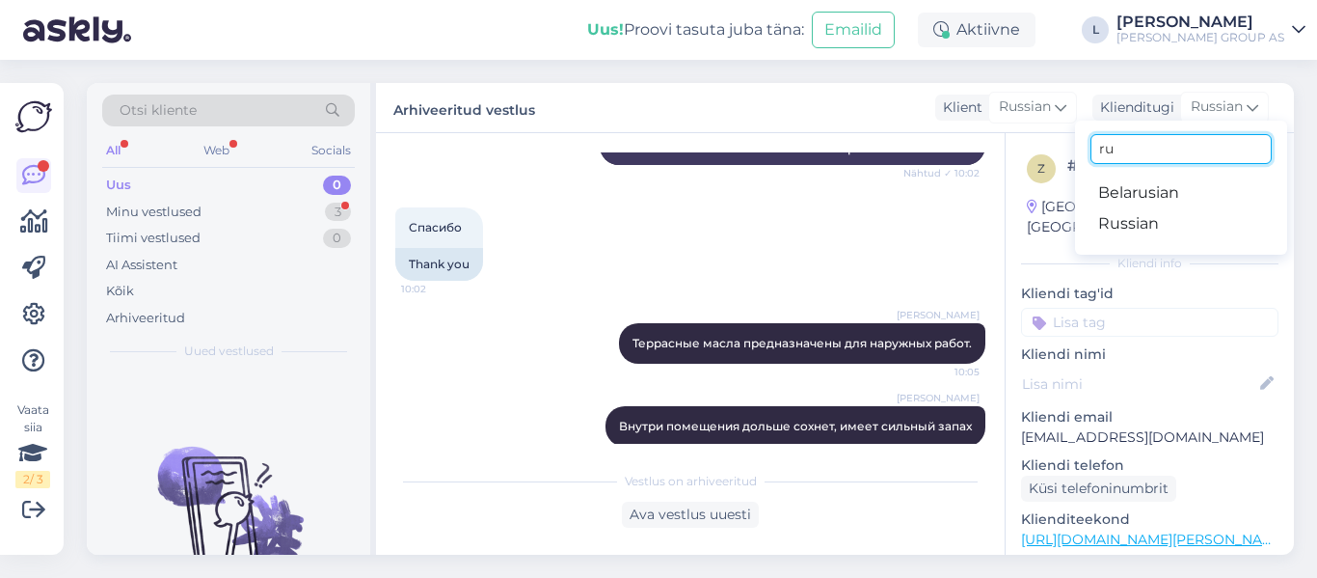
drag, startPoint x: 1150, startPoint y: 145, endPoint x: 840, endPoint y: 101, distance: 312.6
click at [881, 110] on div "Arhiveeritud vestlus Klient Russian Klienditugi Russian ru Belarusian Russian" at bounding box center [835, 108] width 918 height 50
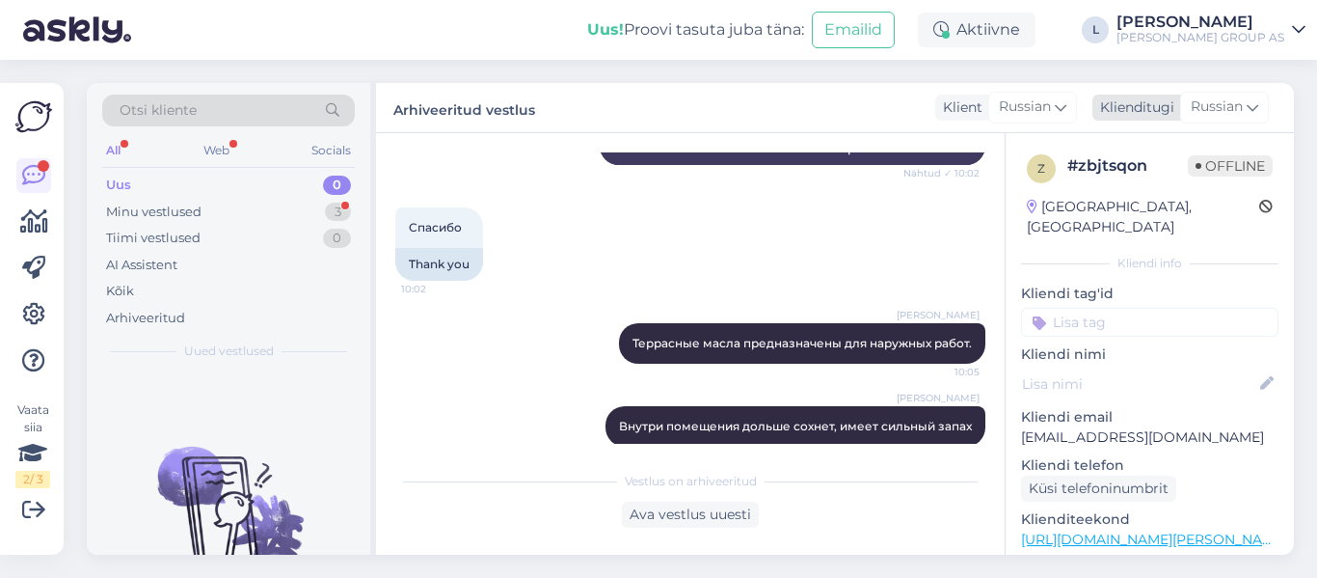
click at [1261, 104] on div "Russian" at bounding box center [1224, 107] width 89 height 31
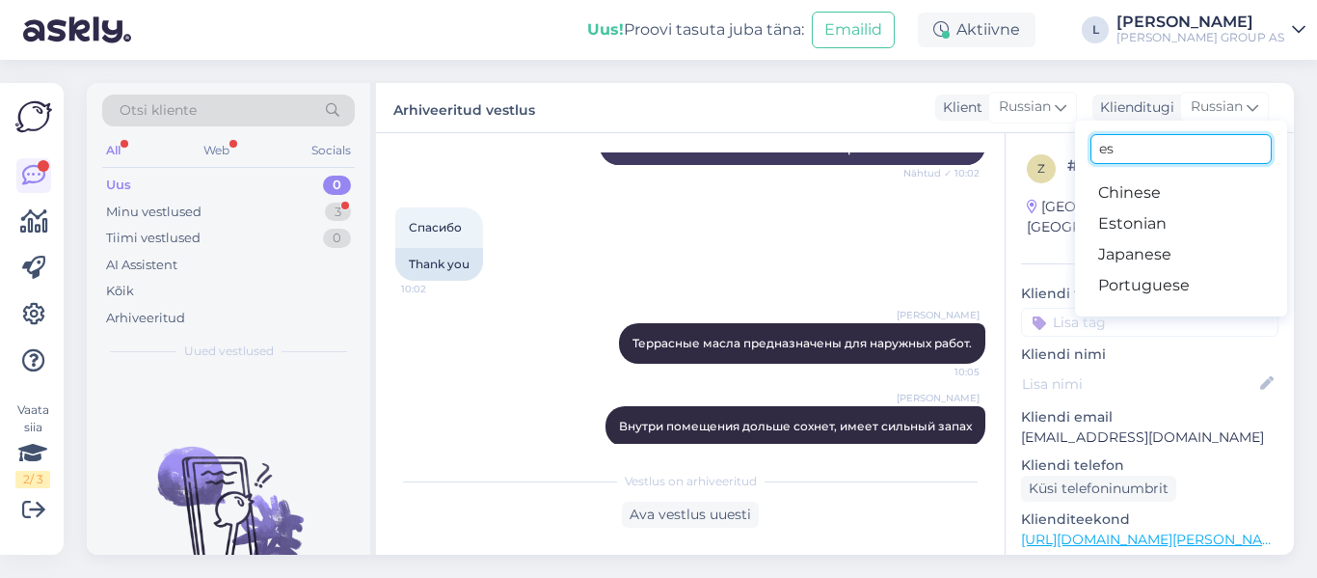
type input "es"
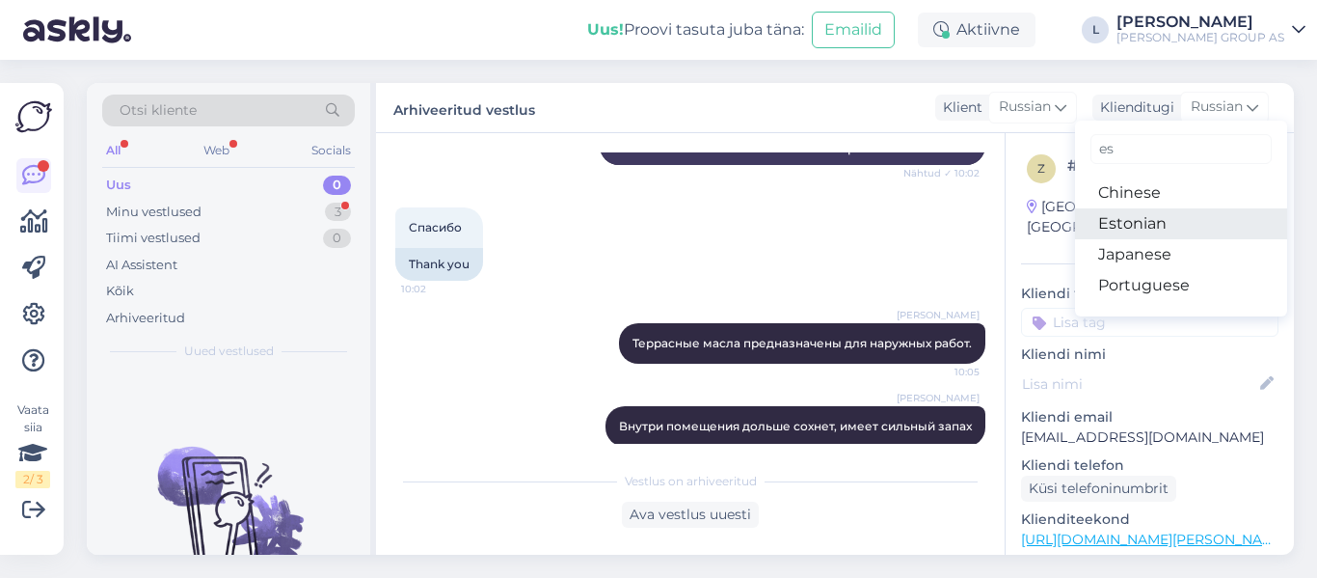
click at [1157, 217] on link "Estonian" at bounding box center [1181, 223] width 212 height 31
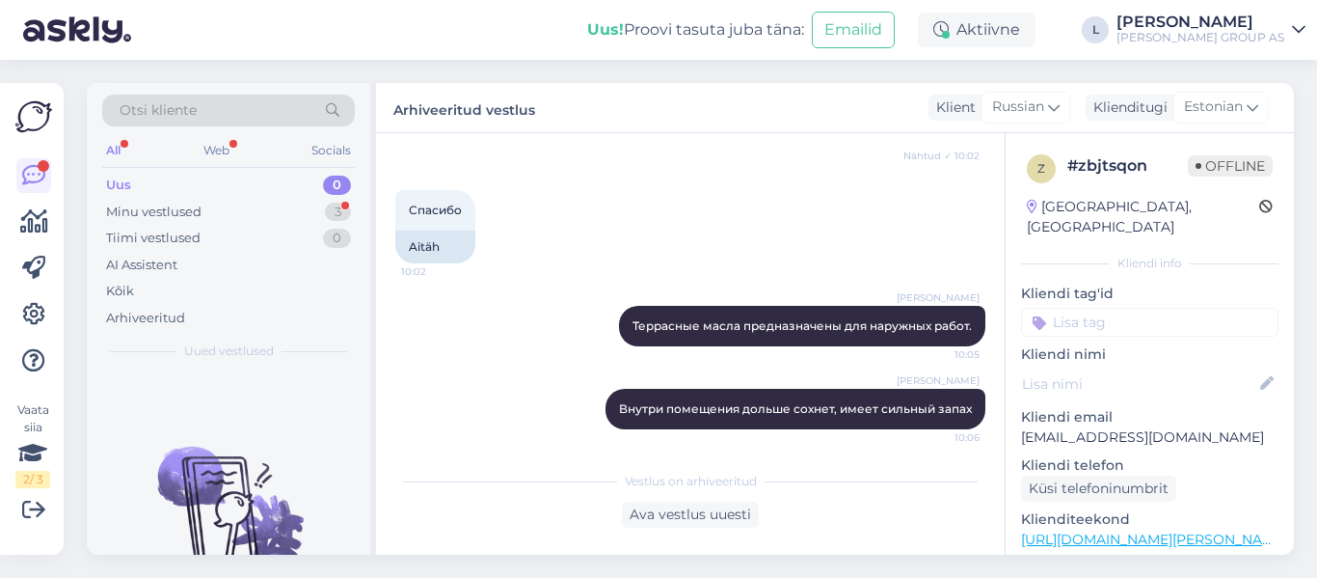
scroll to position [1355, 0]
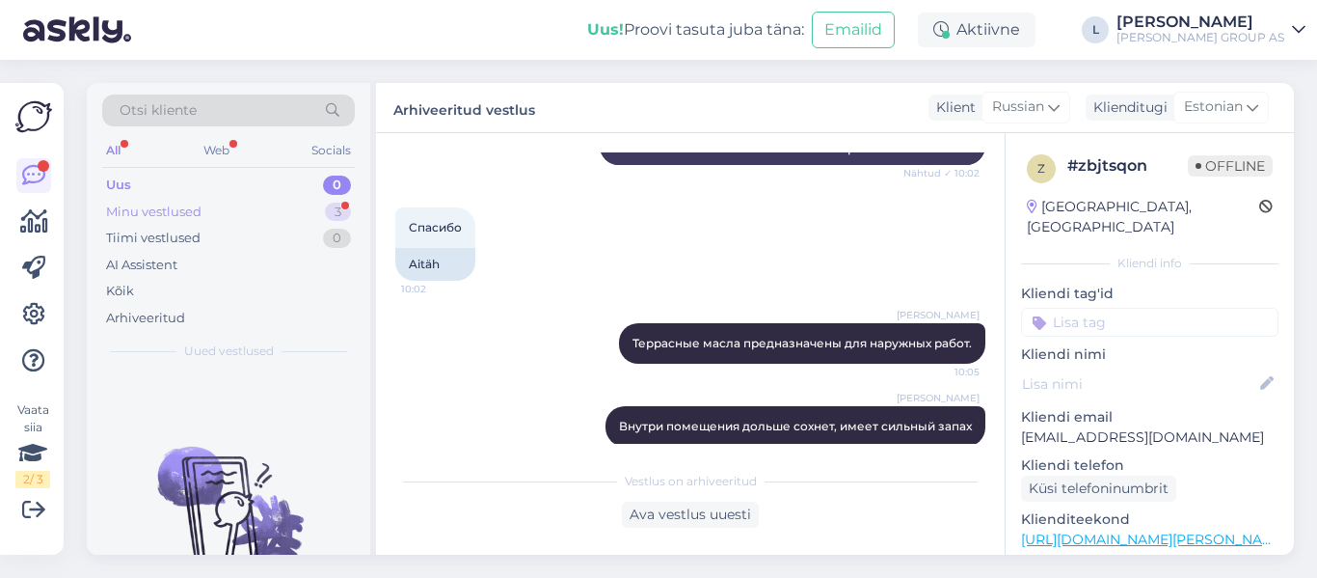
click at [203, 203] on div "Minu vestlused 3" at bounding box center [228, 212] width 253 height 27
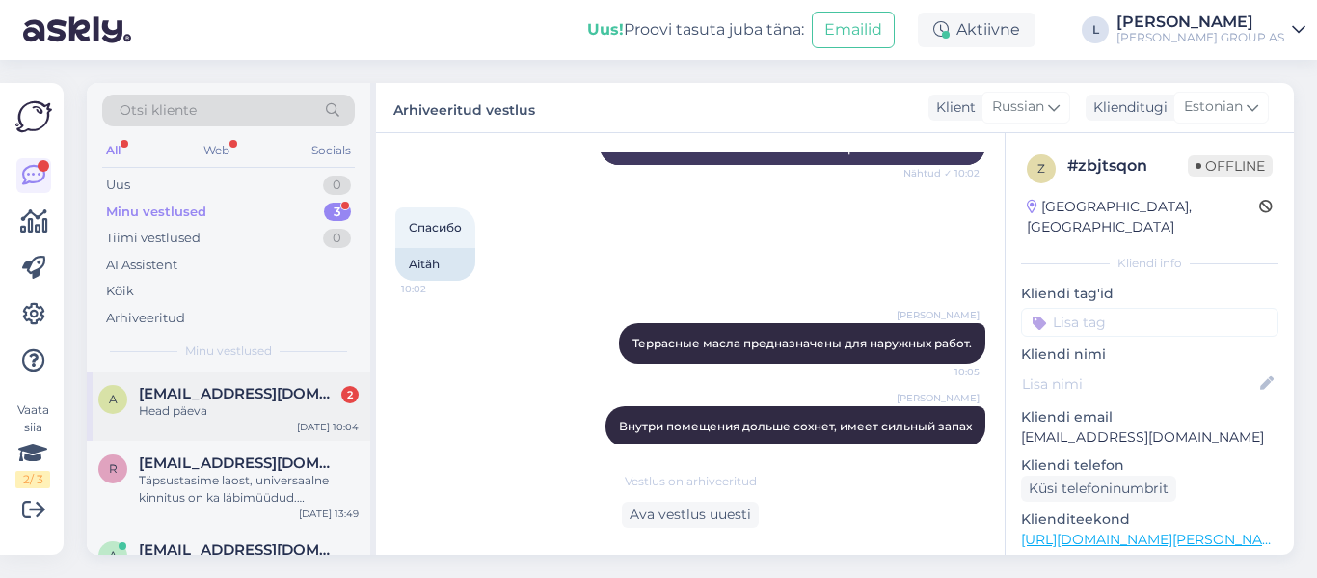
click at [231, 407] on div "Head päeva" at bounding box center [249, 410] width 220 height 17
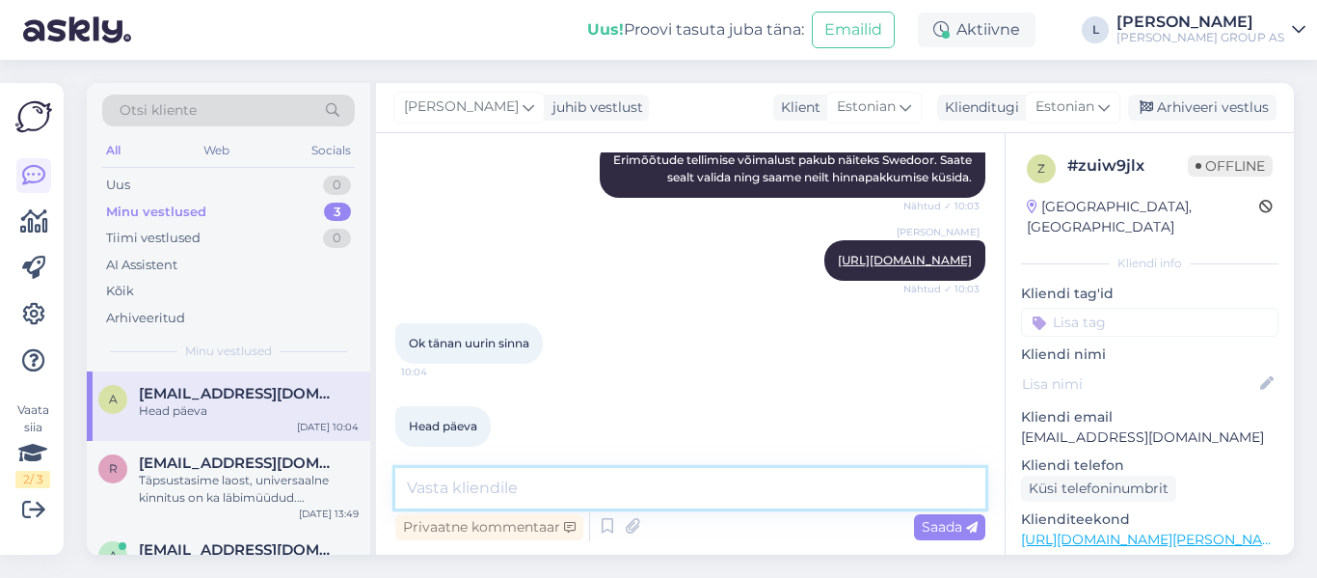
click at [585, 490] on textarea at bounding box center [690, 488] width 590 height 41
click at [1208, 116] on div "Arhiveeri vestlus" at bounding box center [1202, 108] width 149 height 26
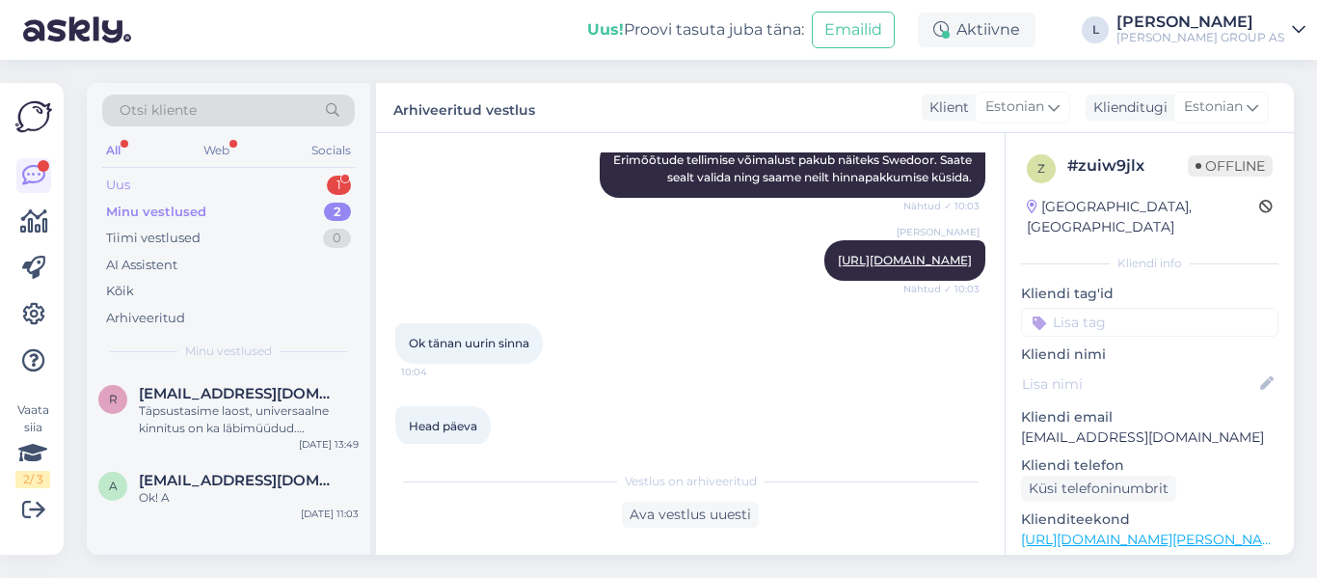
click at [168, 184] on div "Uus 1" at bounding box center [228, 185] width 253 height 27
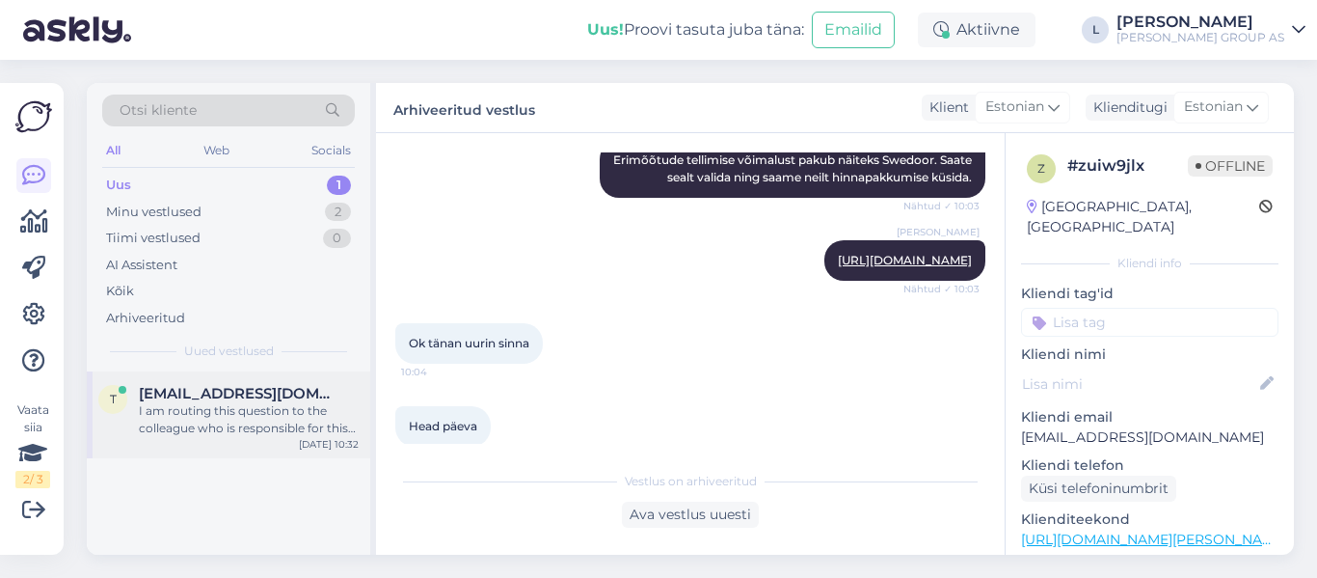
click at [233, 391] on span "[EMAIL_ADDRESS][DOMAIN_NAME]" at bounding box center [239, 393] width 201 height 17
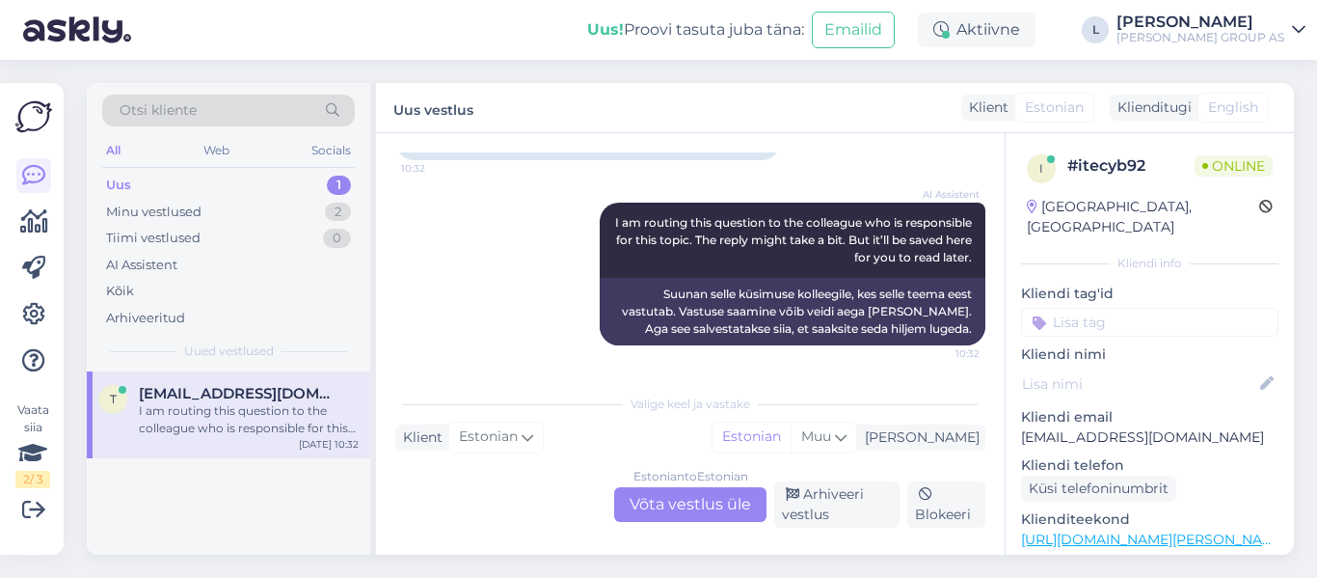
click at [690, 510] on div "Estonian to Estonian Võta vestlus üle" at bounding box center [690, 504] width 152 height 35
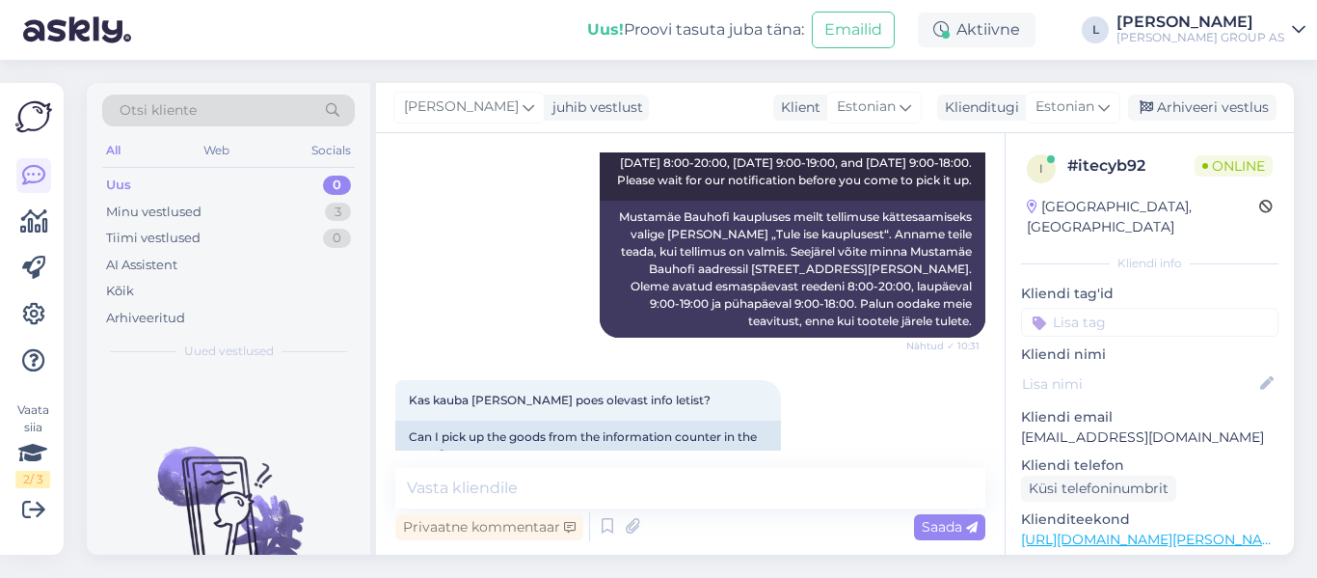
scroll to position [614, 0]
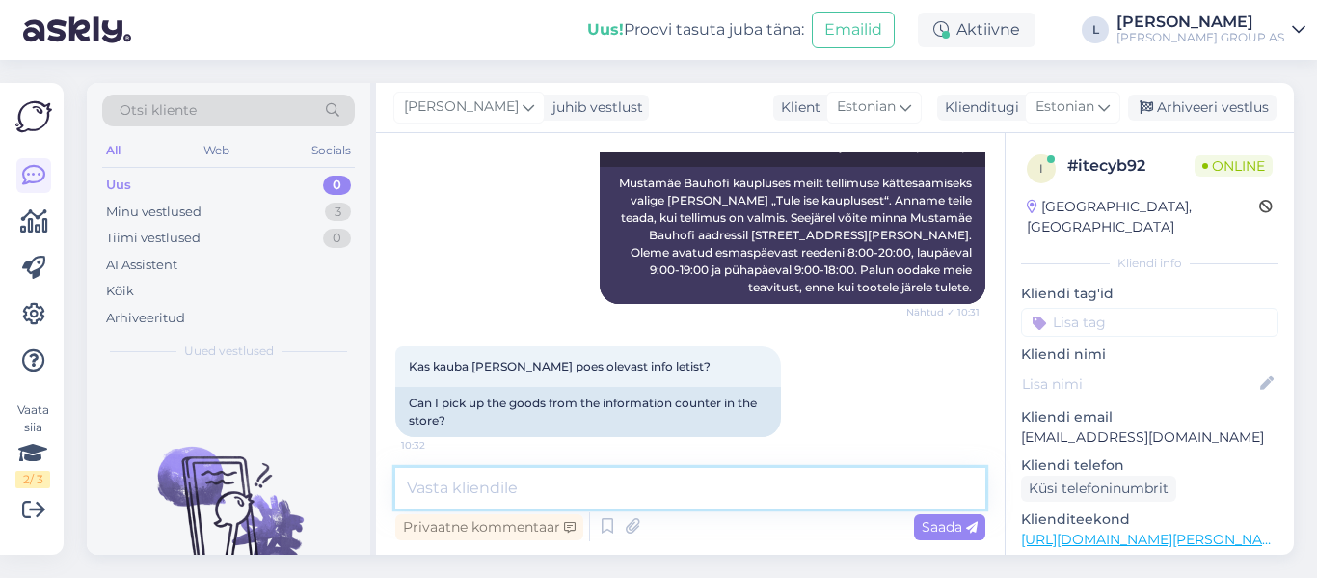
click at [640, 496] on textarea at bounding box center [690, 488] width 590 height 41
type textarea "Tere, e-[PERSON_NAME] tellimused väljastatakse e-[PERSON_NAME] väljastuspunktis…"
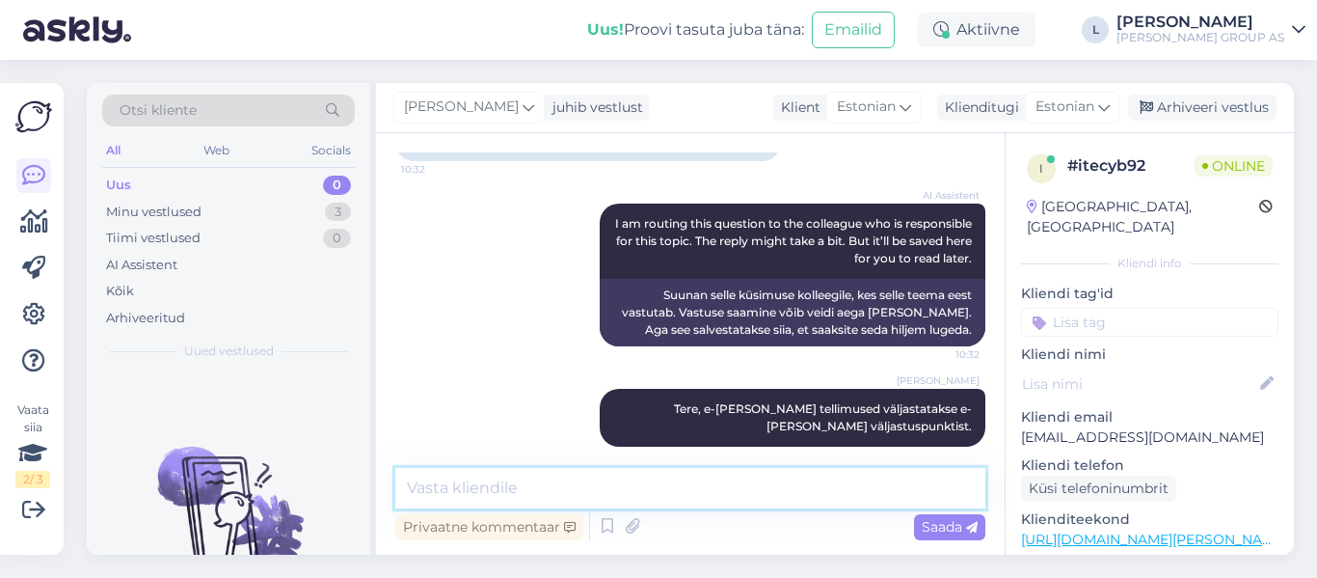
paste textarea "[URL][DOMAIN_NAME][PERSON_NAME][PERSON_NAME]"
type textarea "[URL][DOMAIN_NAME][PERSON_NAME][PERSON_NAME]"
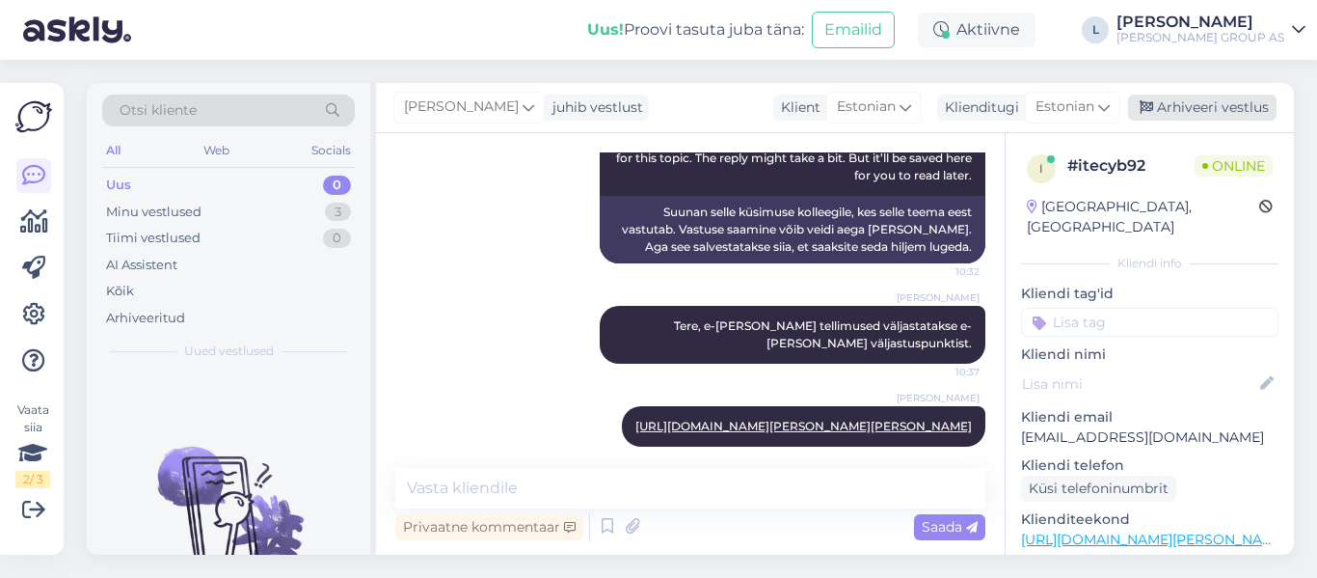
click at [1220, 106] on div "Arhiveeri vestlus" at bounding box center [1202, 108] width 149 height 26
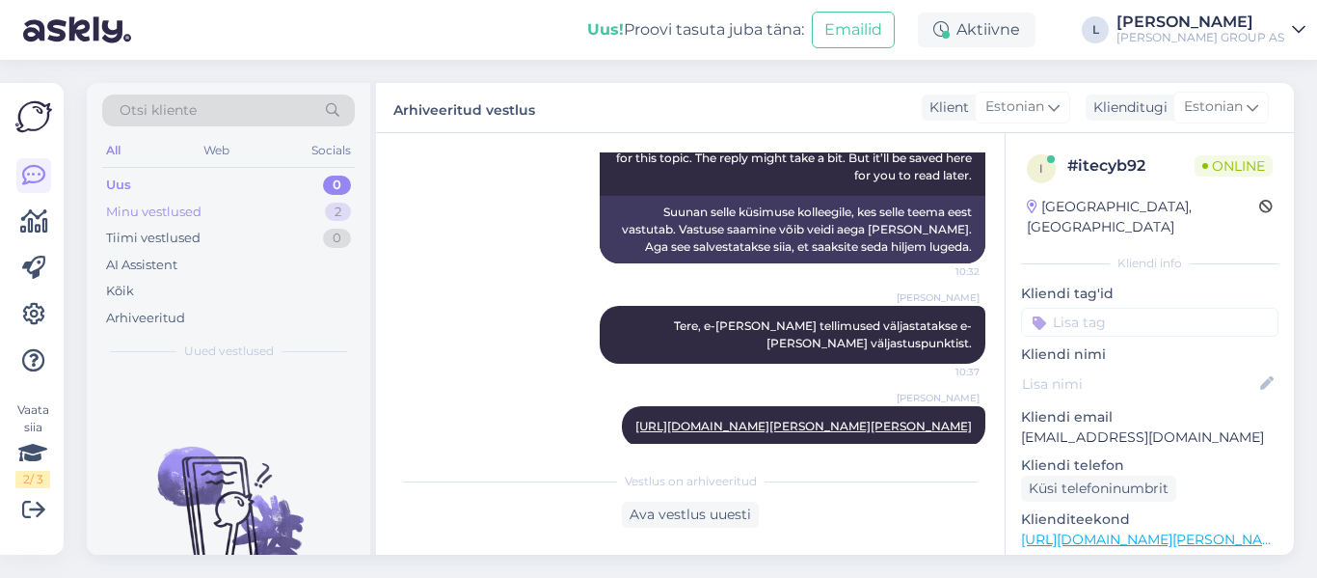
click at [152, 211] on div "Minu vestlused" at bounding box center [153, 212] width 95 height 19
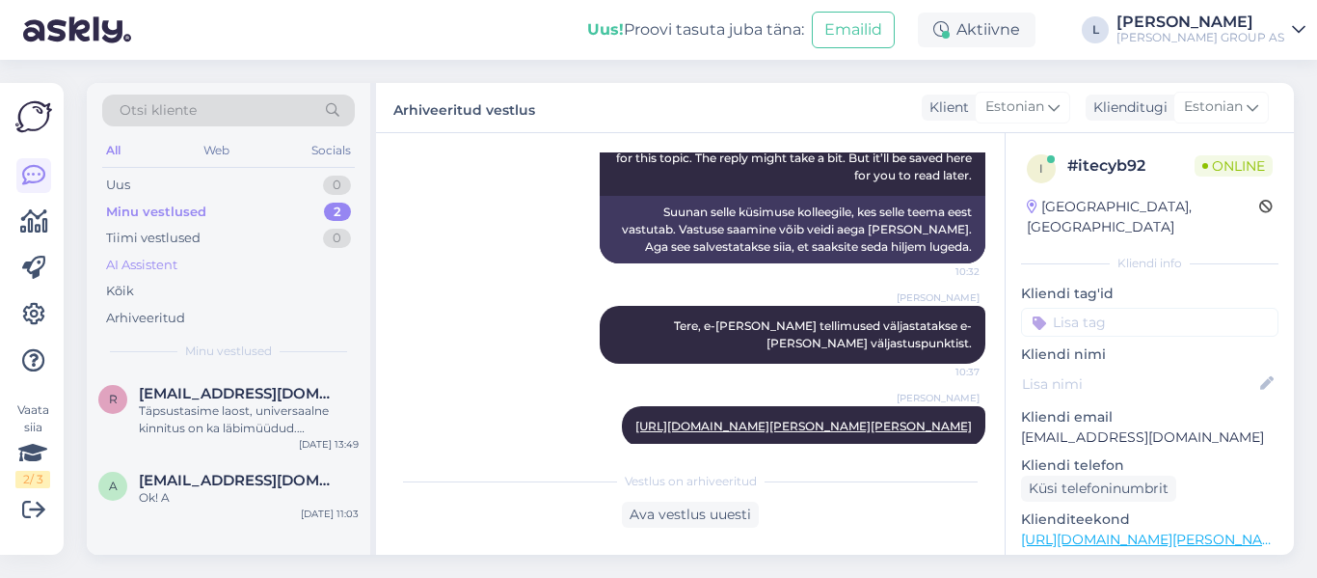
click at [170, 264] on div "AI Assistent" at bounding box center [141, 265] width 71 height 19
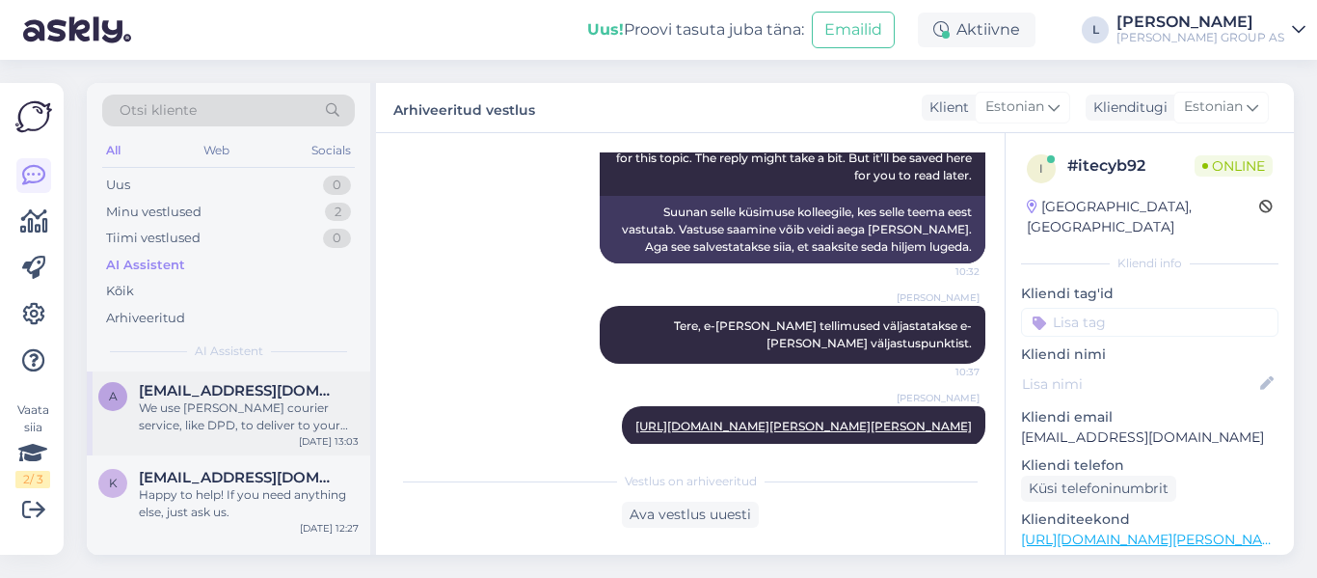
scroll to position [193, 0]
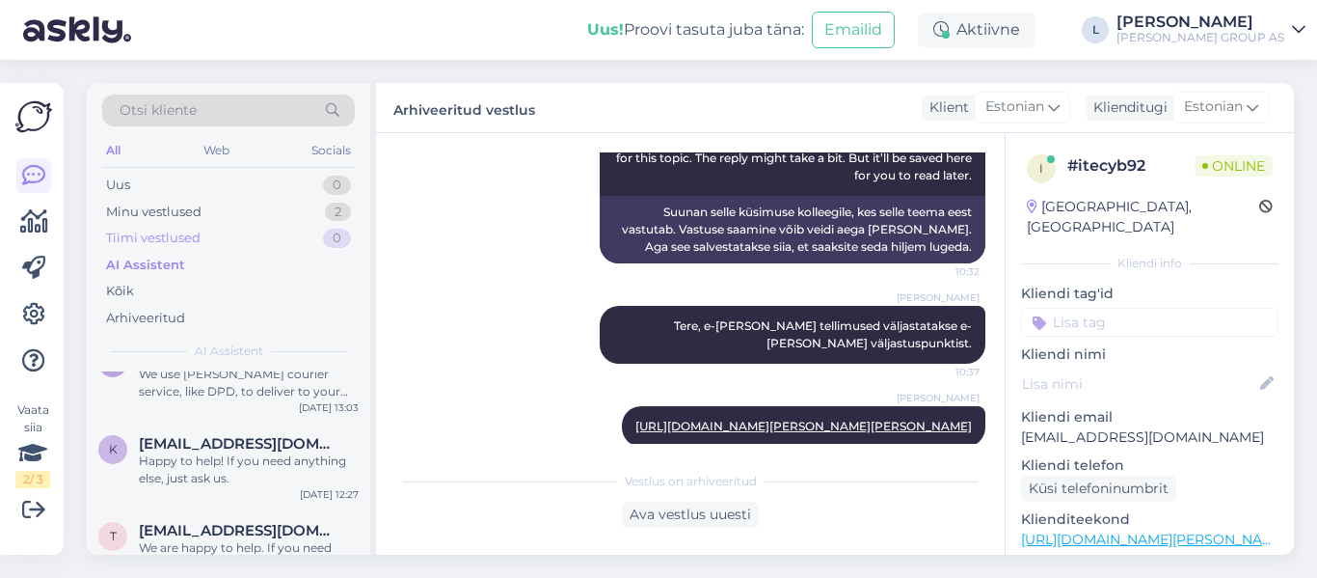
click at [184, 230] on div "Tiimi vestlused" at bounding box center [153, 238] width 95 height 19
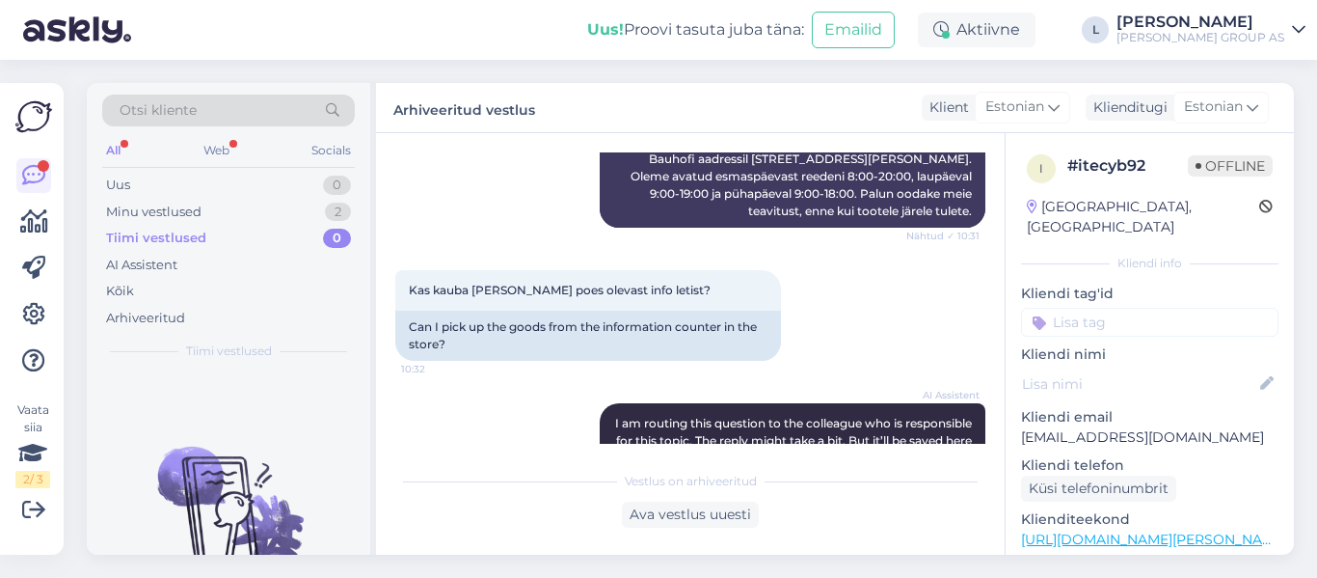
scroll to position [1229, 0]
